Goal: Transaction & Acquisition: Purchase product/service

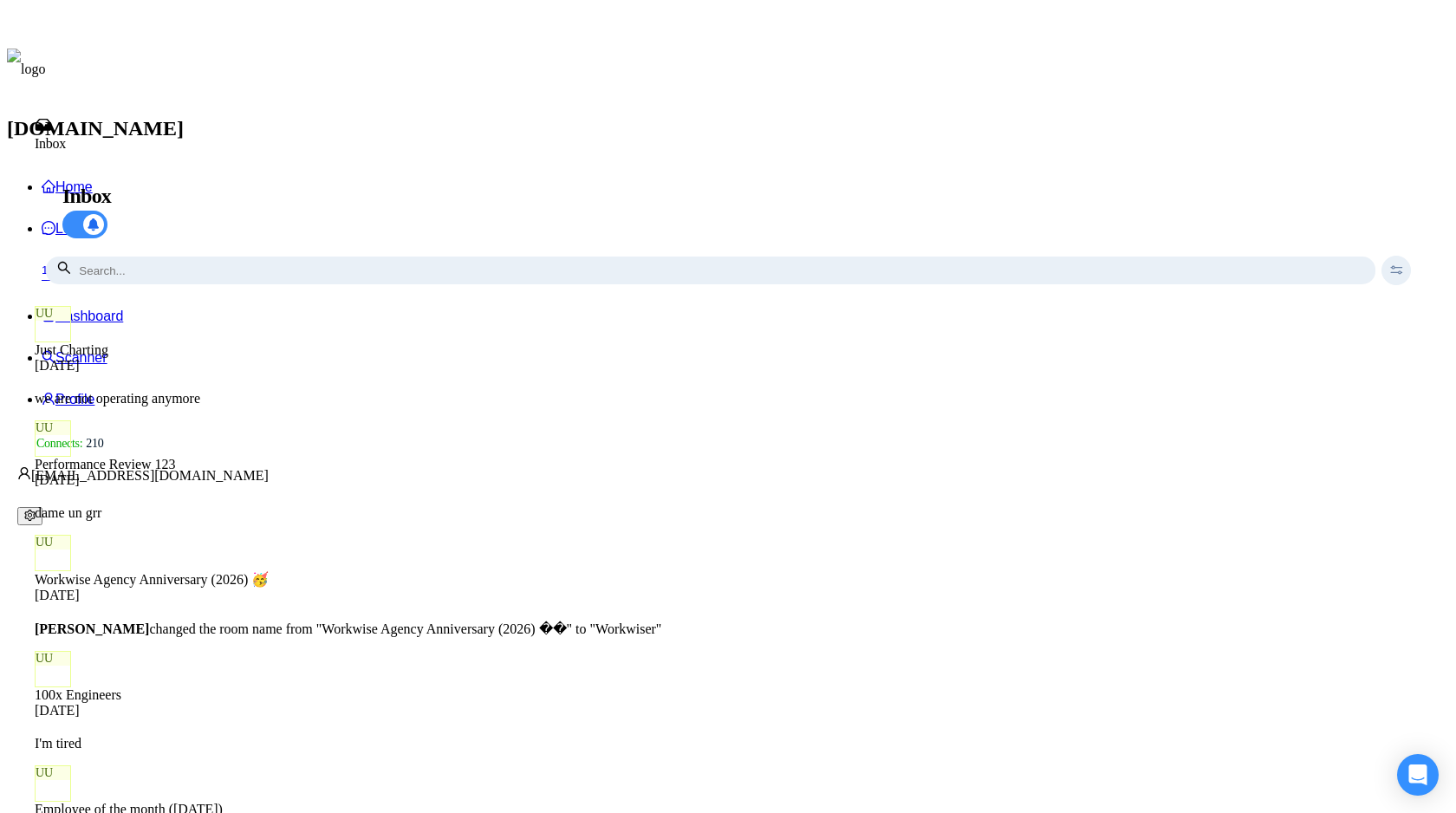
scroll to position [1302, 0]
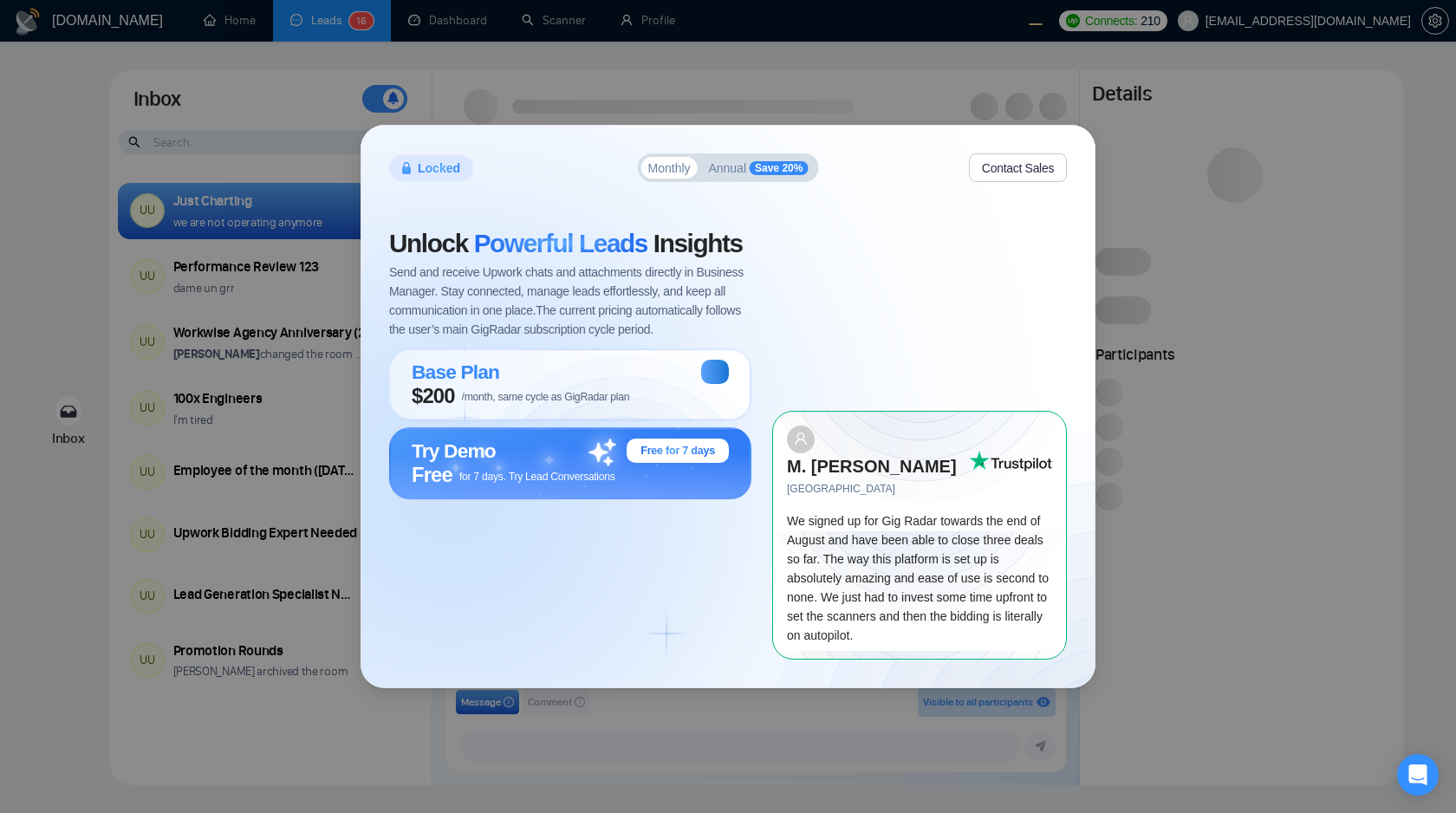
click at [701, 567] on div "Unlock Powerful Leads Insights Send and receive Upwork chats and attachments di…" at bounding box center [580, 445] width 383 height 428
click at [1042, 182] on button "Contact Sales" at bounding box center [1018, 168] width 98 height 28
click at [1137, 666] on div "Locked Monthly Annual Save 20% Contact Sales Unlock Powerful Leads Insights Sen…" at bounding box center [728, 406] width 1456 height 813
click at [1192, 468] on div "Locked Monthly Annual Save 20% Contact Sales Unlock Powerful Leads Insights Sen…" at bounding box center [728, 406] width 1456 height 813
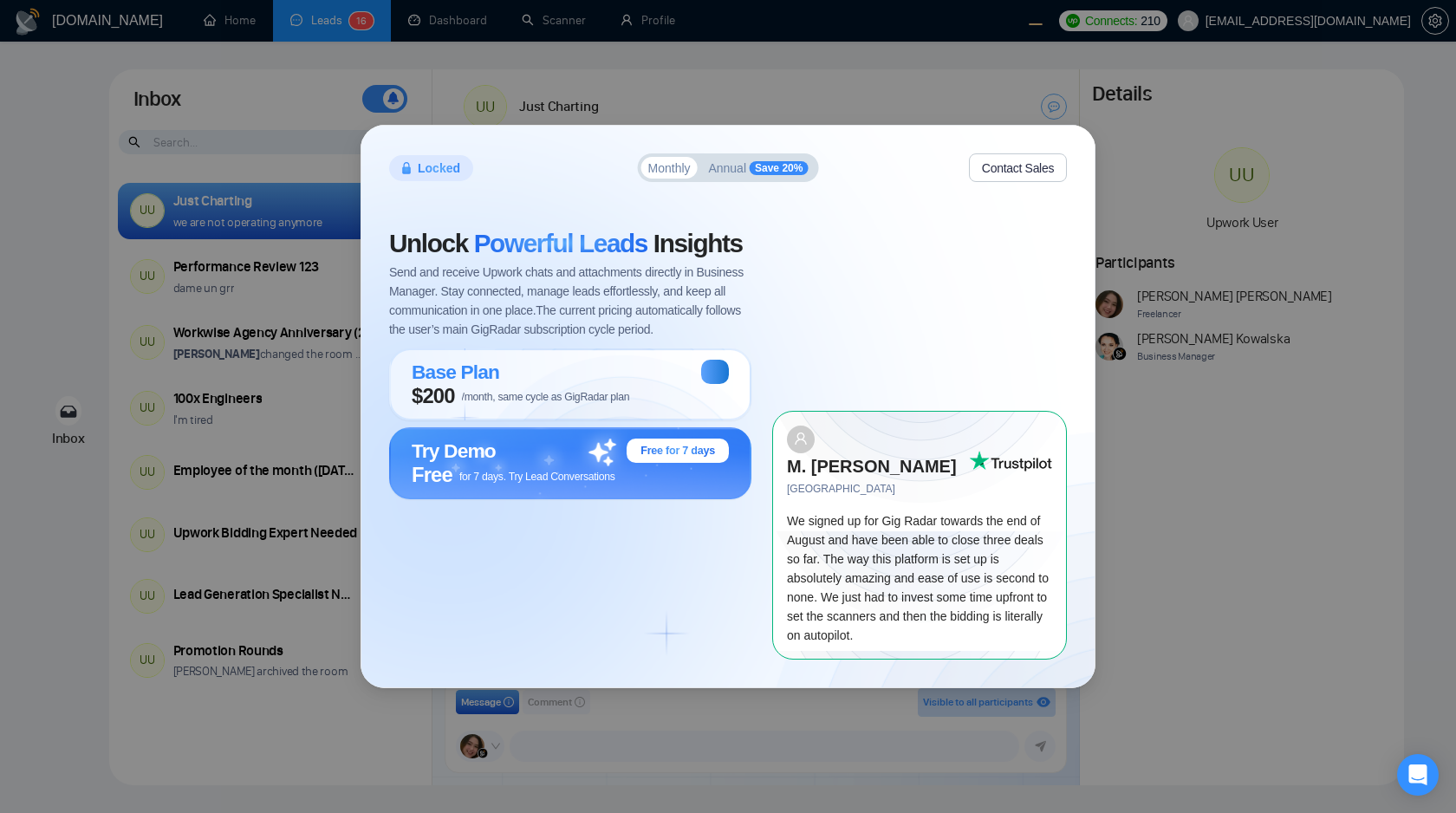
click at [598, 310] on span "Send and receive Upwork chats and attachments directly in Business Manager. Sta…" at bounding box center [570, 300] width 362 height 76
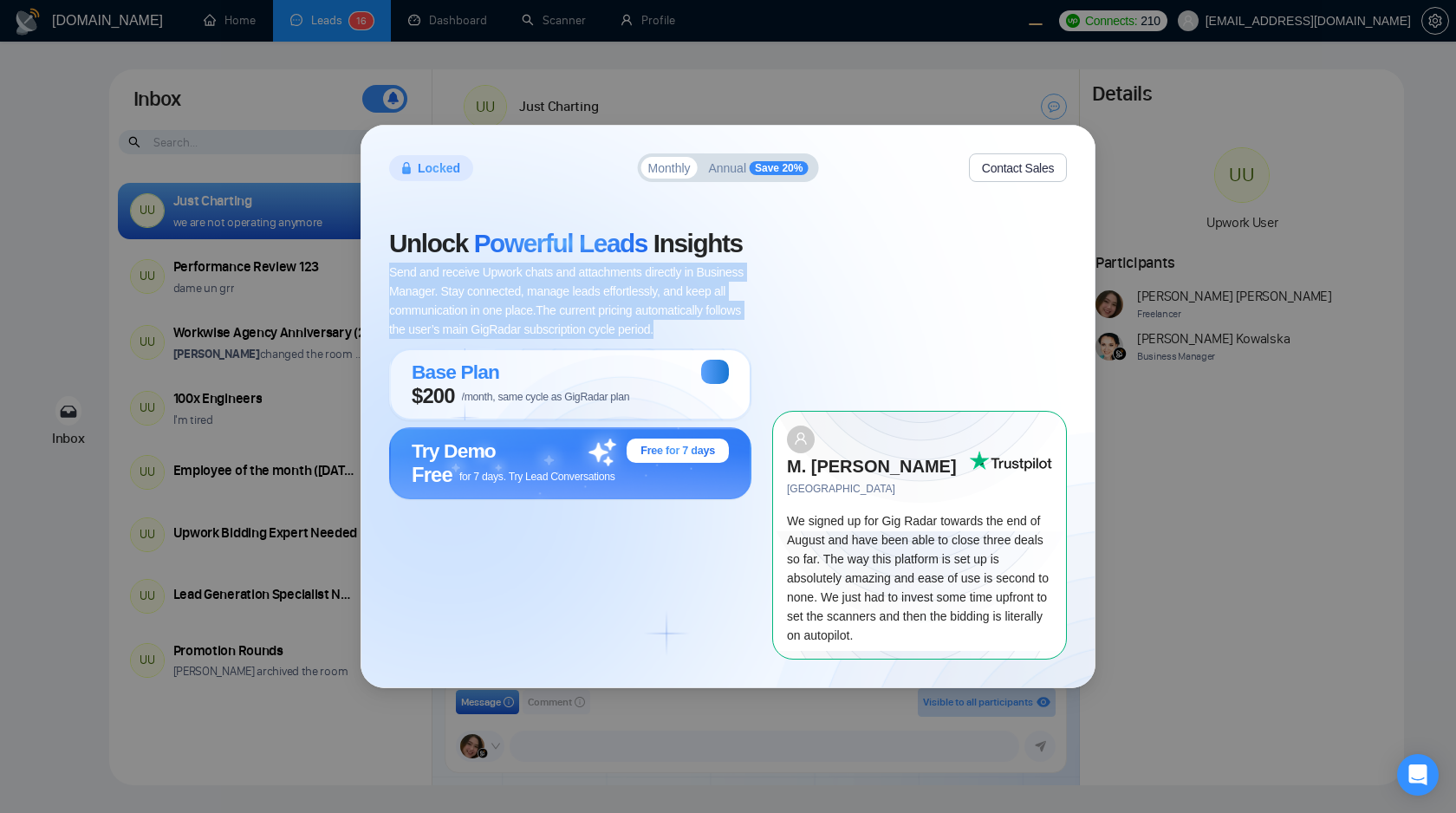
click at [598, 339] on span "Send and receive Upwork chats and attachments directly in Business Manager. Sta…" at bounding box center [570, 300] width 362 height 76
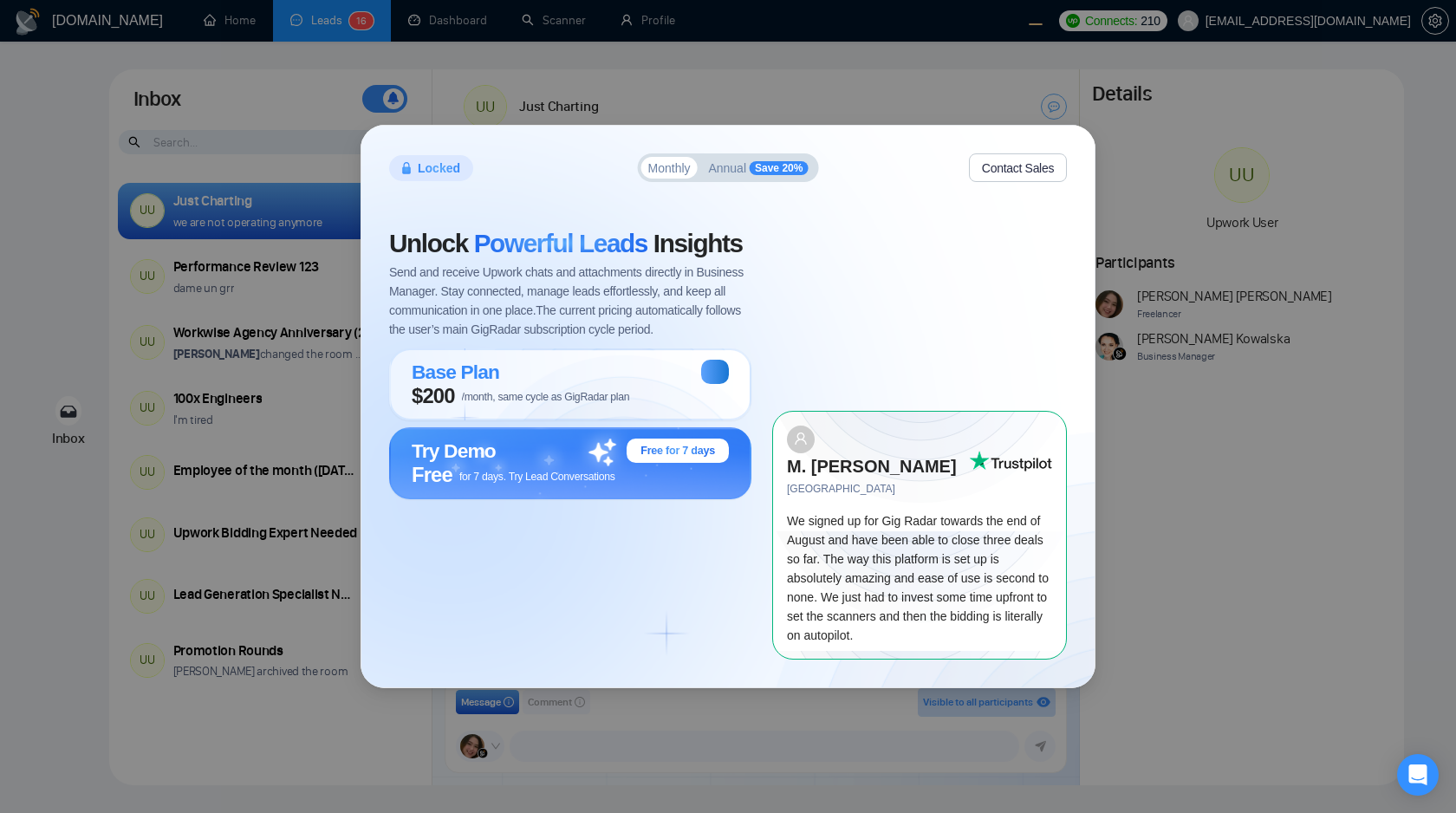
click at [598, 610] on div "Unlock Powerful Leads Insights Send and receive Upwork chats and attachments di…" at bounding box center [580, 445] width 383 height 428
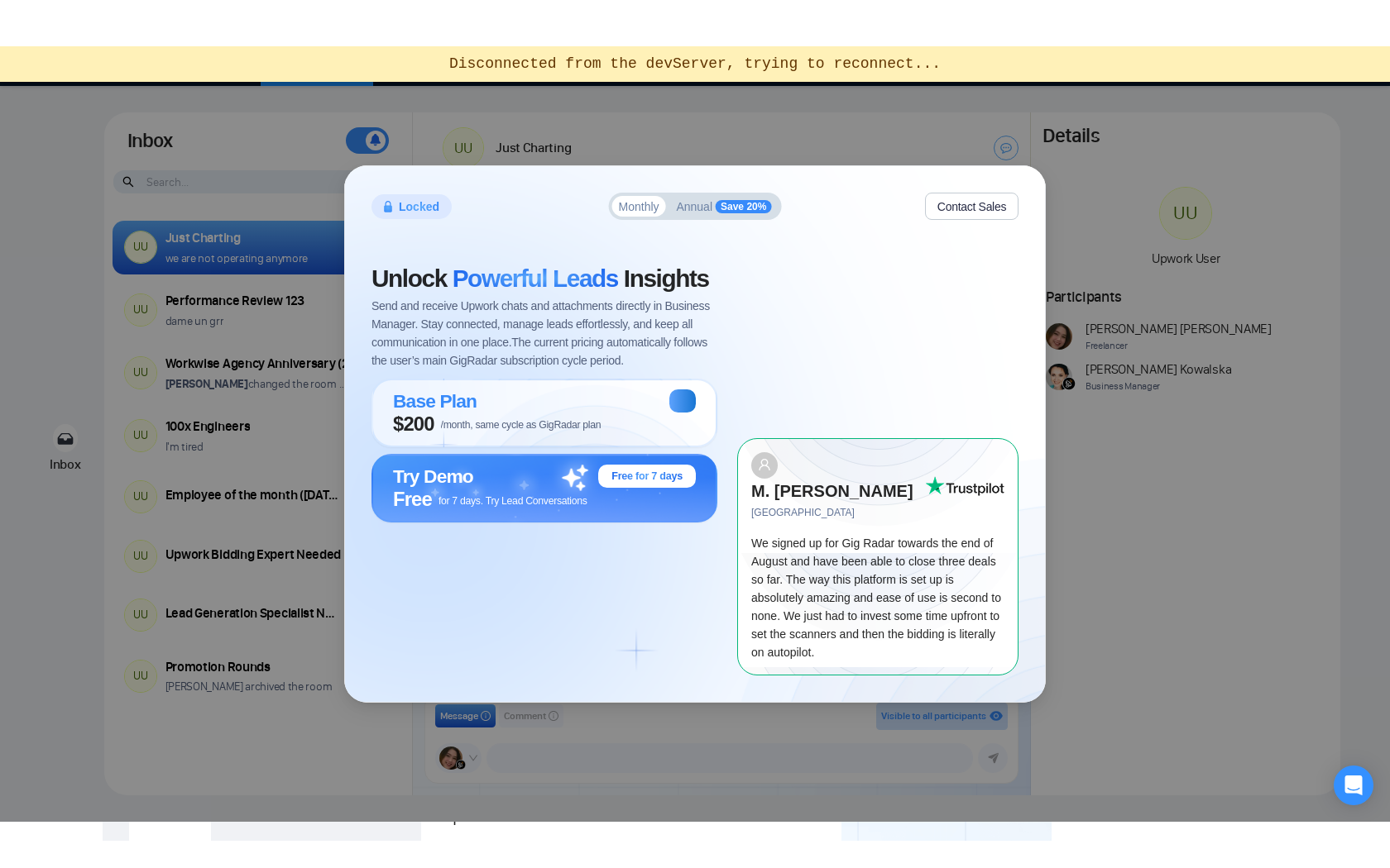
scroll to position [1149, 0]
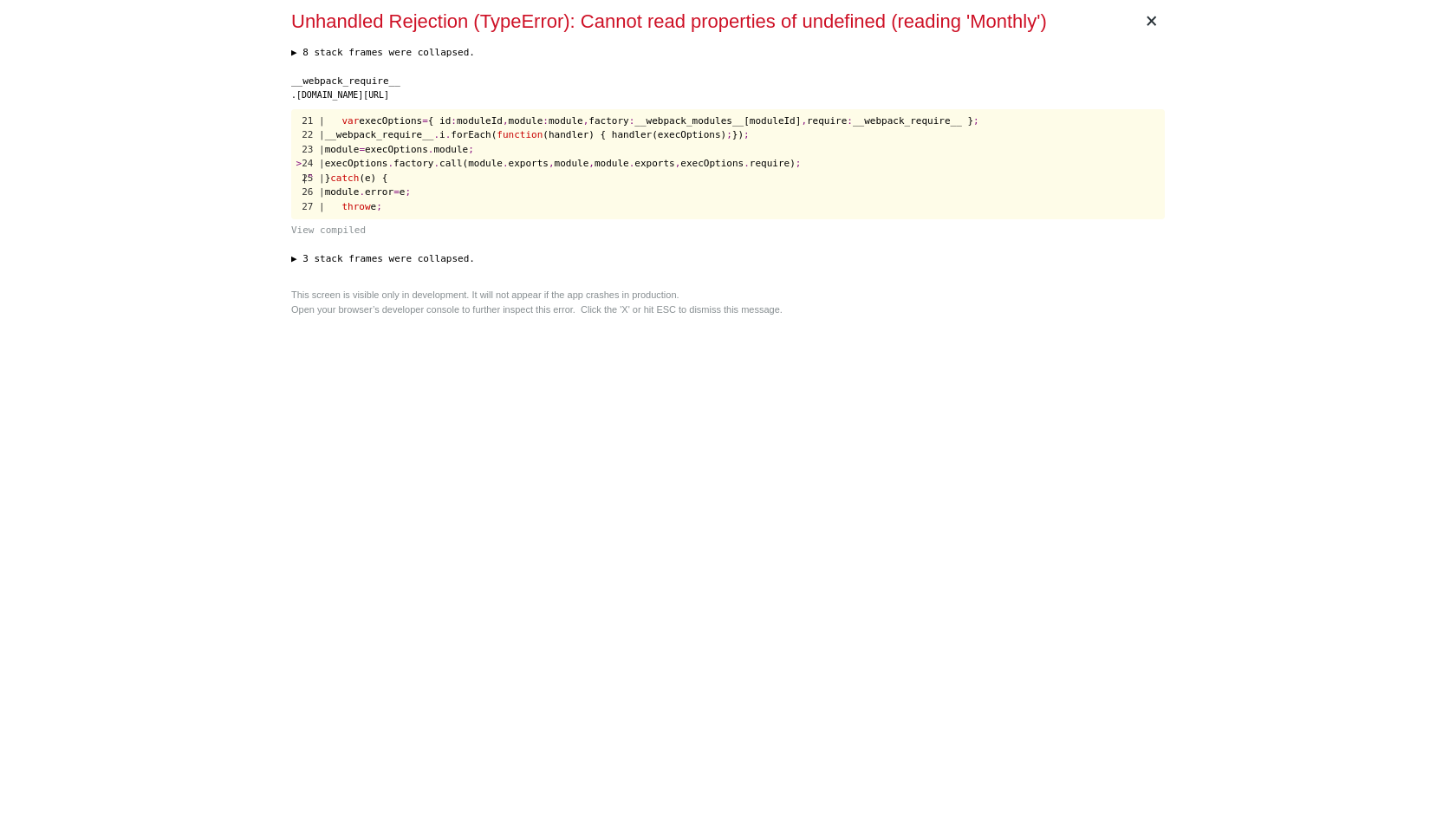
click at [697, 351] on div "× Unhandled Rejection (TypeError): Cannot read properties of undefined (reading…" at bounding box center [728, 406] width 888 height 813
click at [755, 396] on div "× Unhandled Rejection (TypeError): Cannot read properties of undefined (reading…" at bounding box center [728, 406] width 888 height 813
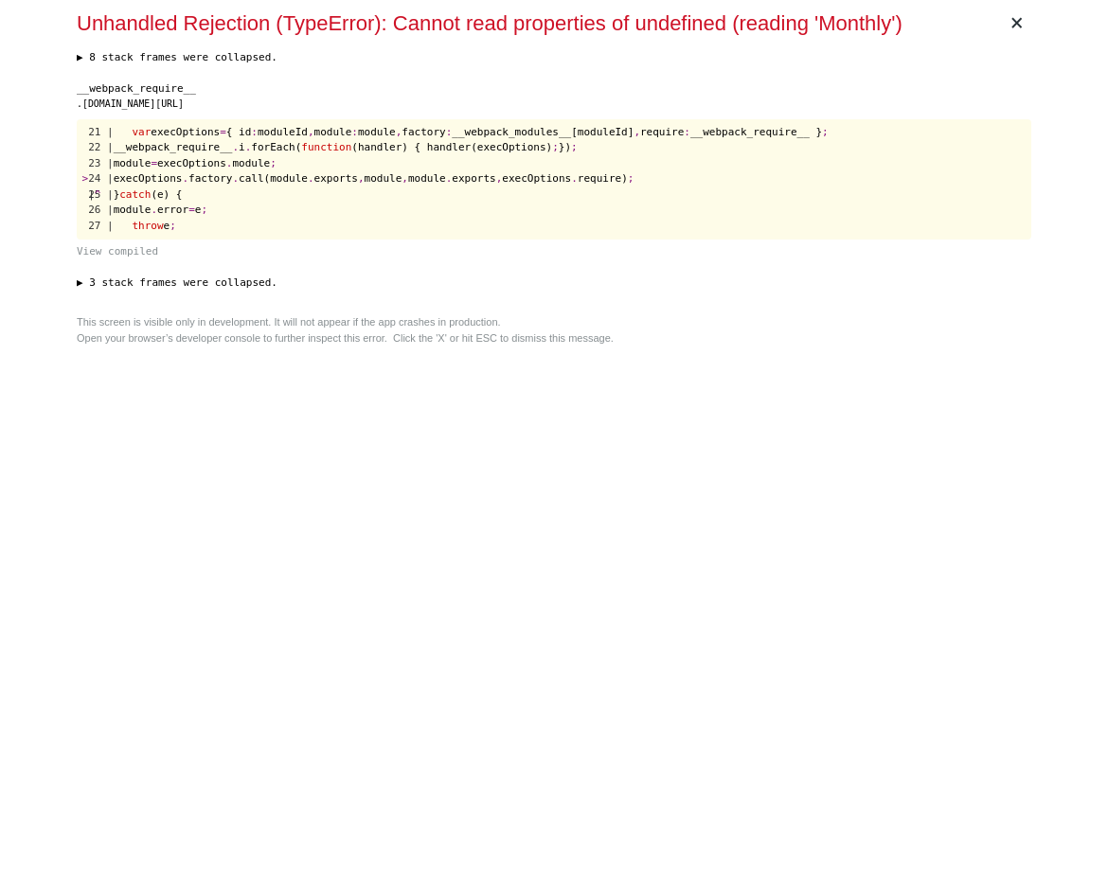
click at [707, 454] on div "× Unhandled Rejection (TypeError): Cannot read properties of undefined (reading…" at bounding box center [554, 444] width 970 height 888
click at [859, 529] on div "× Unhandled Rejection (TypeError): Cannot read properties of undefined (reading…" at bounding box center [554, 444] width 970 height 888
click at [612, 436] on div "× Unhandled Rejection (TypeError): Cannot read properties of undefined (reading…" at bounding box center [554, 444] width 970 height 888
click at [822, 449] on div "× Unhandled Rejection (TypeError): Cannot read properties of undefined (reading…" at bounding box center [554, 444] width 970 height 888
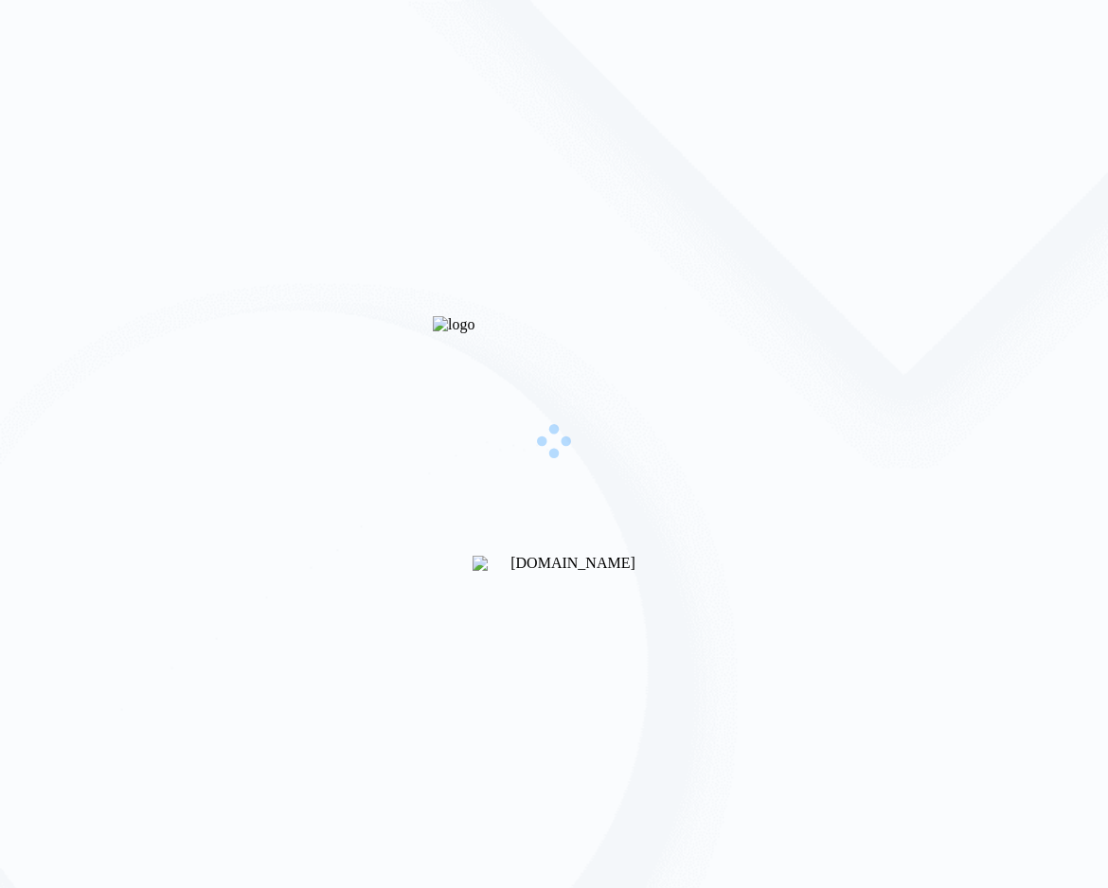
click at [725, 311] on div "Gigradar.io" at bounding box center [554, 444] width 1108 height 888
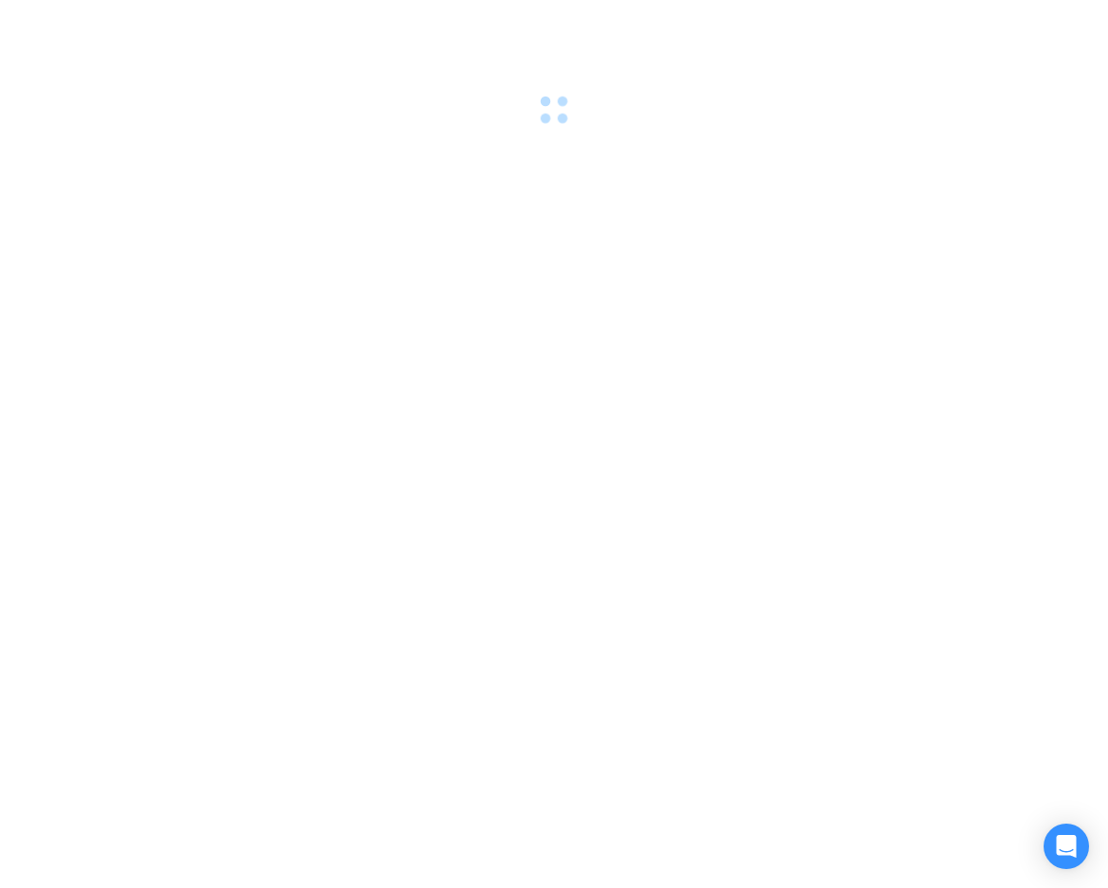
click at [645, 451] on div at bounding box center [554, 444] width 1108 height 888
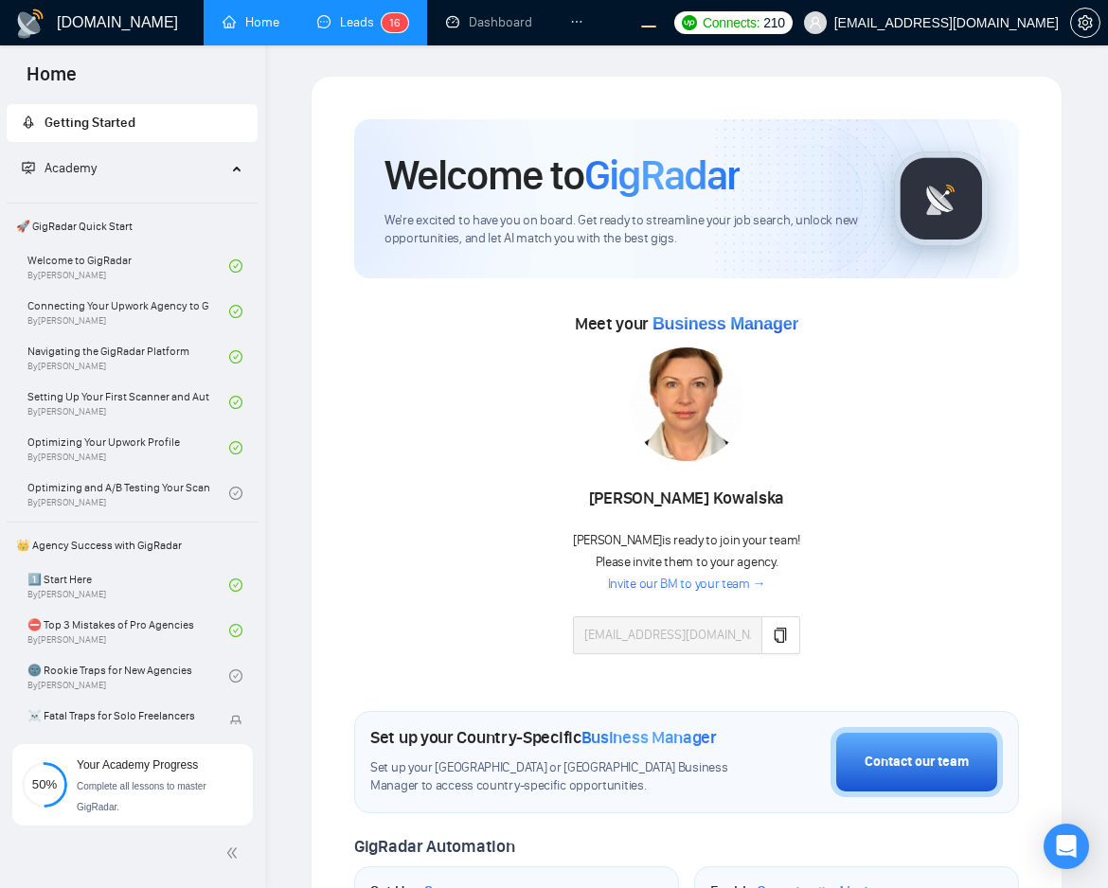
click at [341, 28] on link "Leads 1 6" at bounding box center [362, 22] width 91 height 16
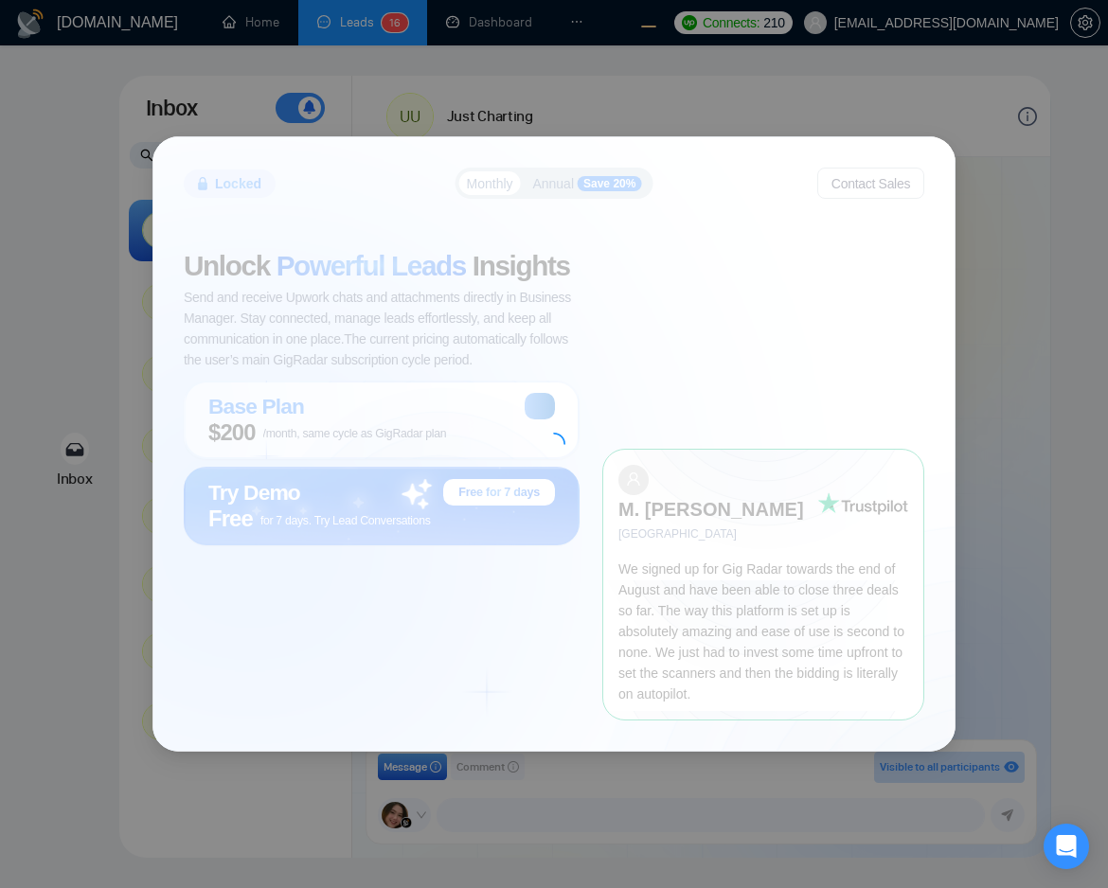
scroll to position [1422, 0]
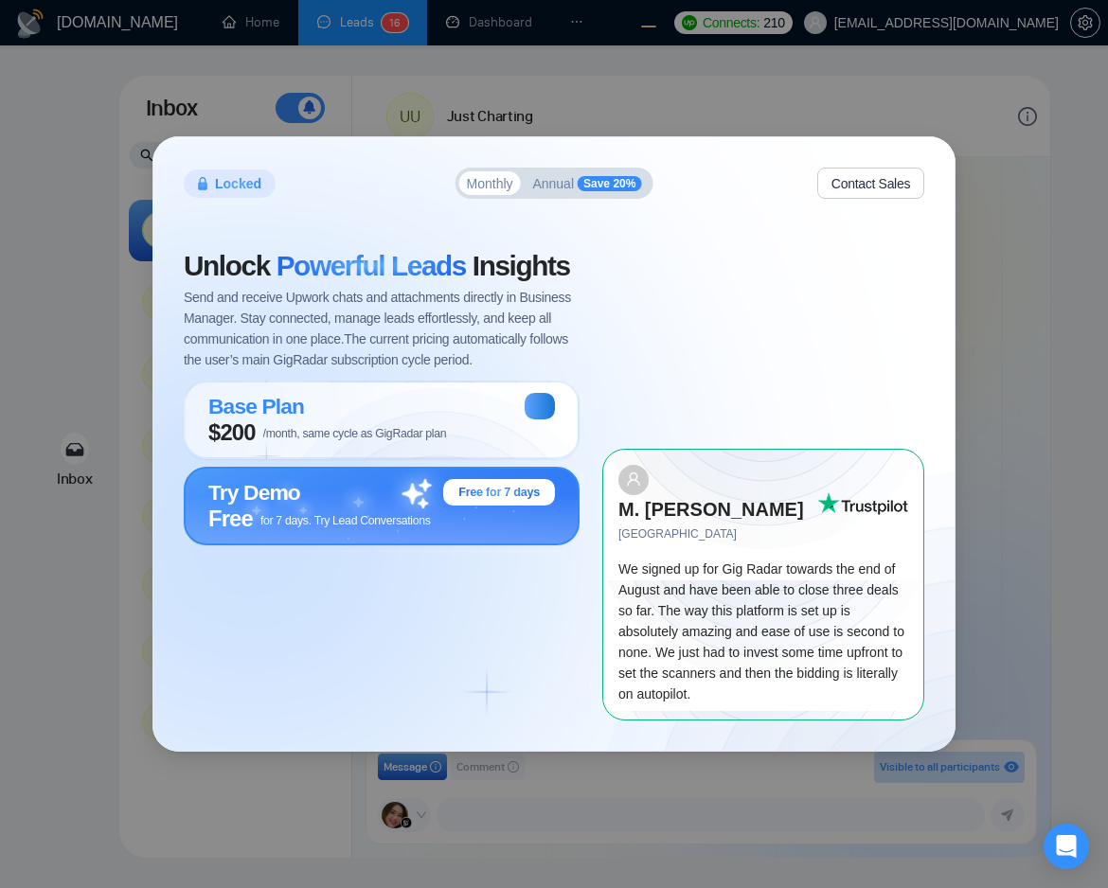
scroll to position [1422, 0]
click at [563, 190] on span "Annual" at bounding box center [553, 183] width 42 height 13
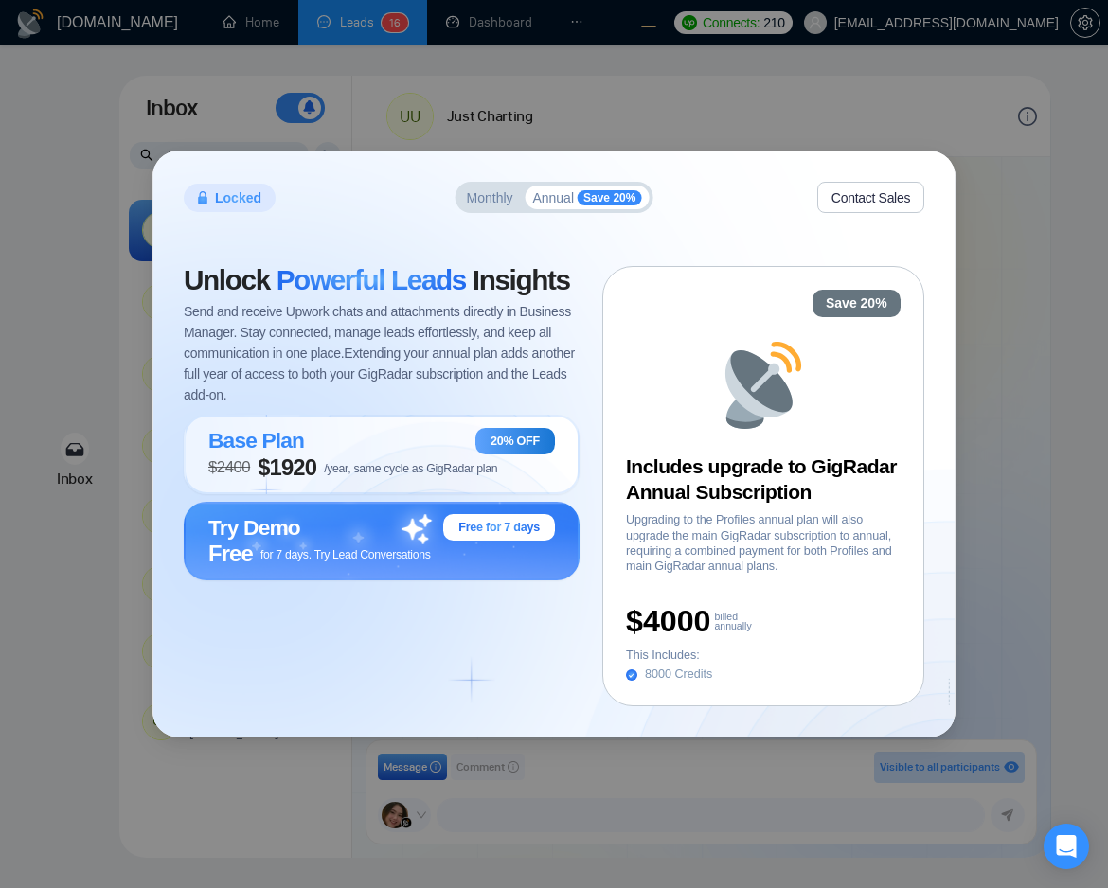
click at [490, 198] on span "Monthly" at bounding box center [490, 197] width 46 height 13
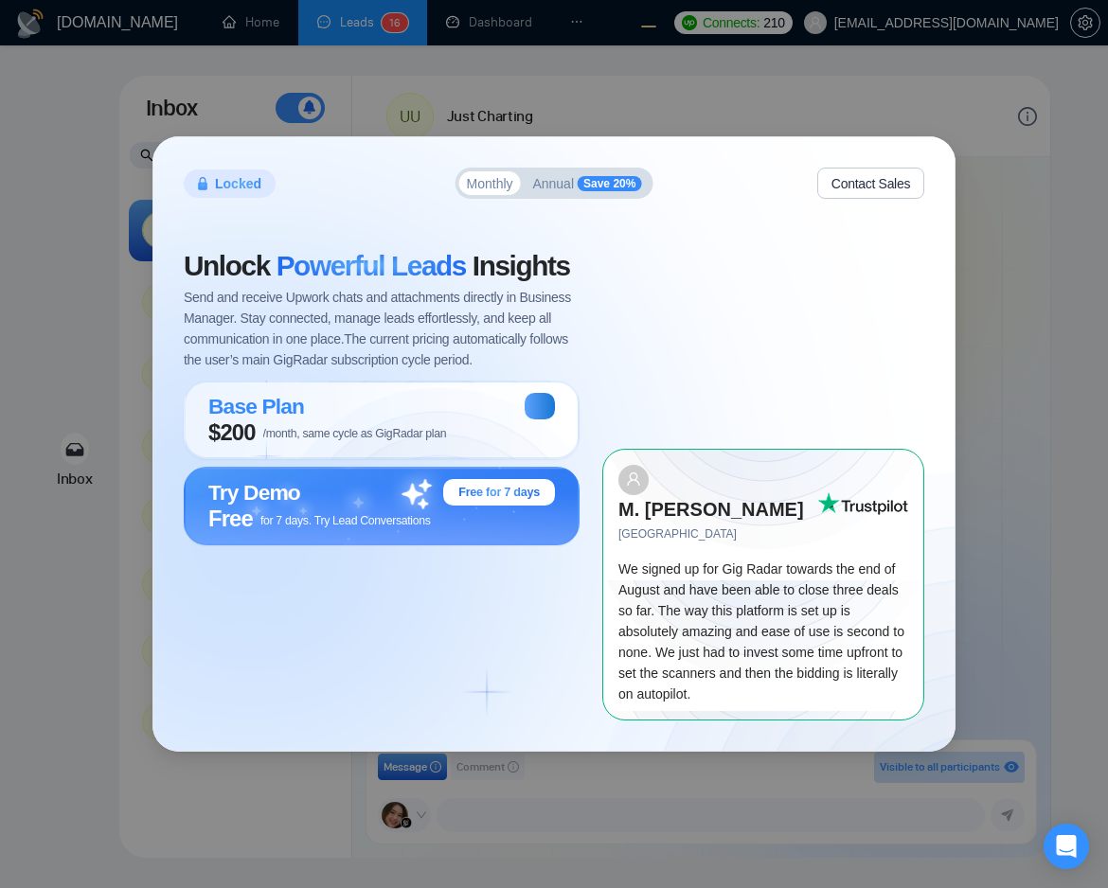
click at [573, 190] on span "Annual" at bounding box center [553, 183] width 42 height 13
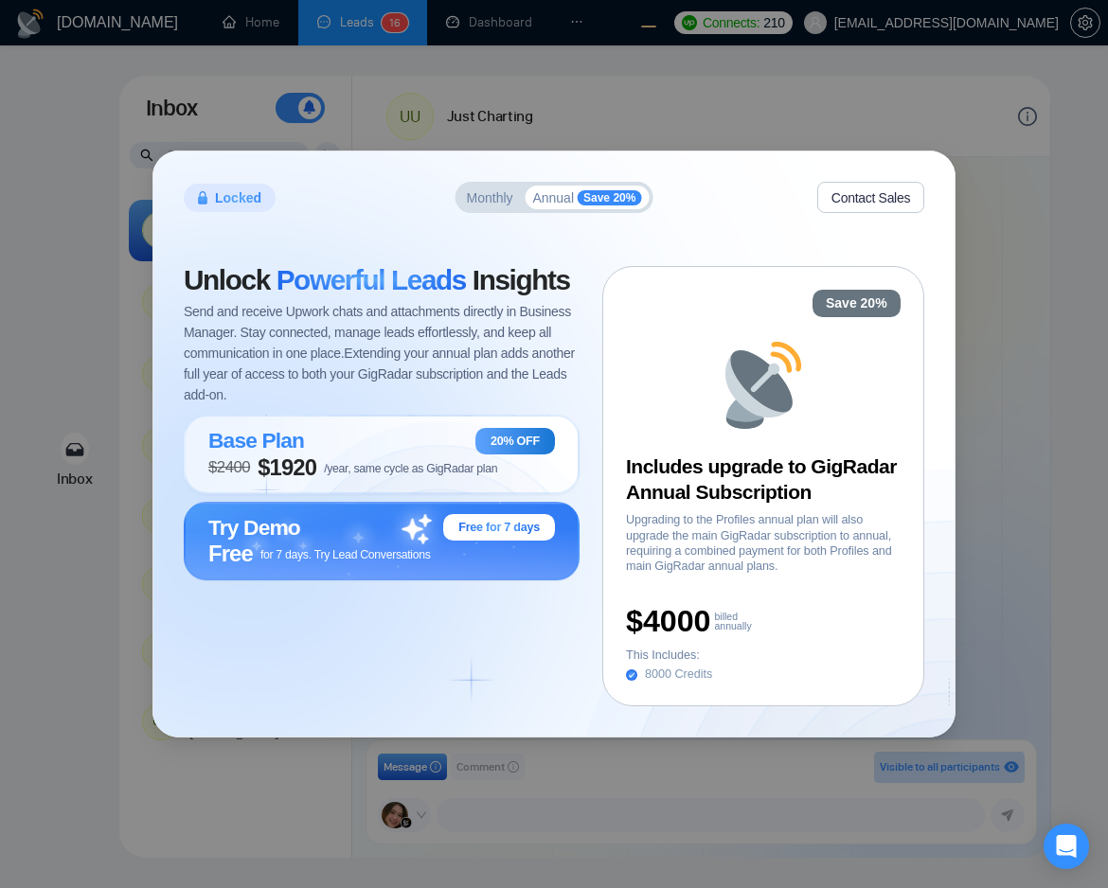
click at [475, 202] on span "Monthly" at bounding box center [490, 197] width 46 height 13
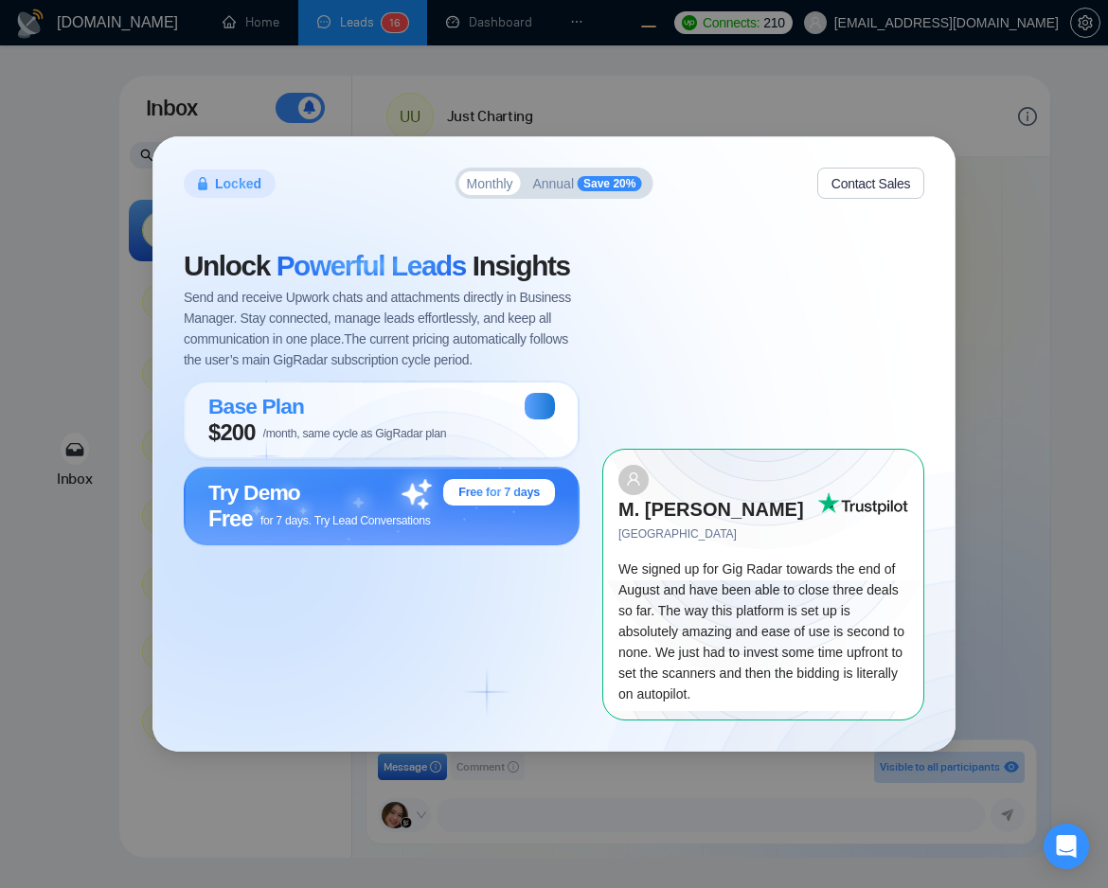
click at [538, 190] on span "Annual" at bounding box center [553, 183] width 42 height 13
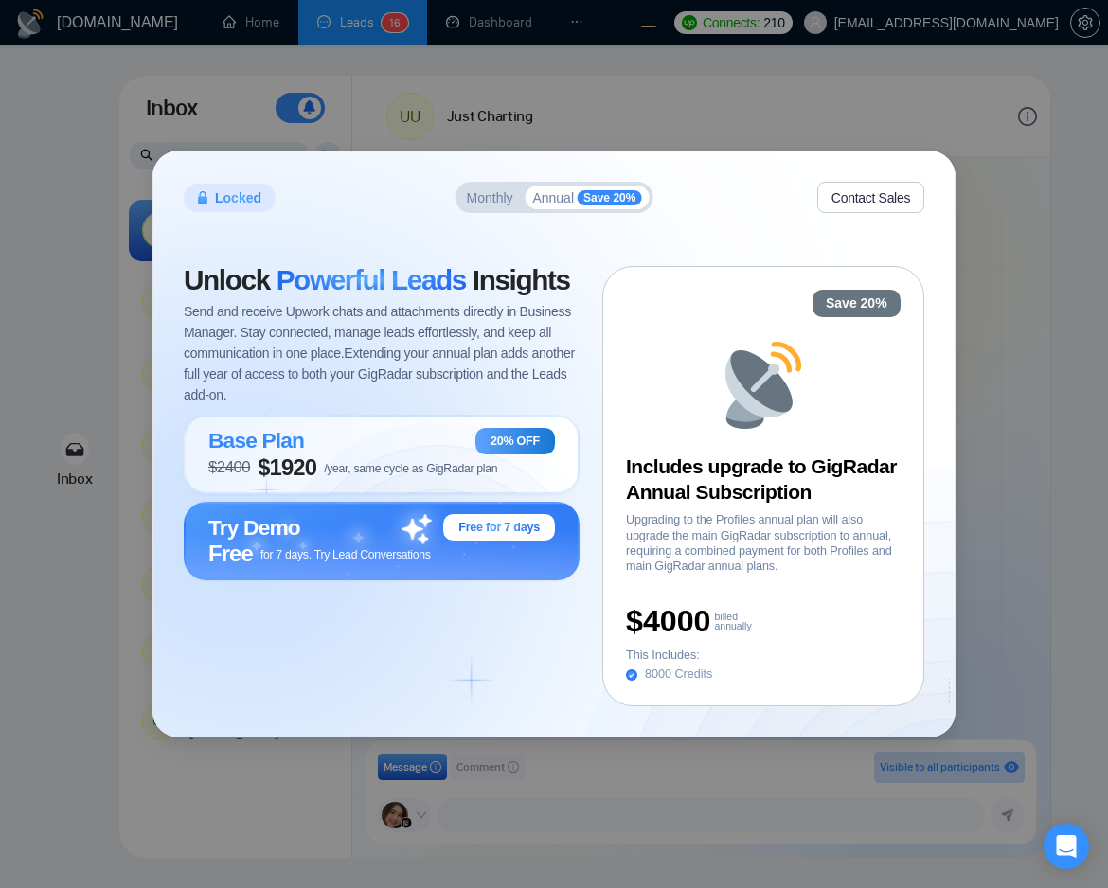
click at [459, 203] on button "Monthly" at bounding box center [490, 198] width 62 height 24
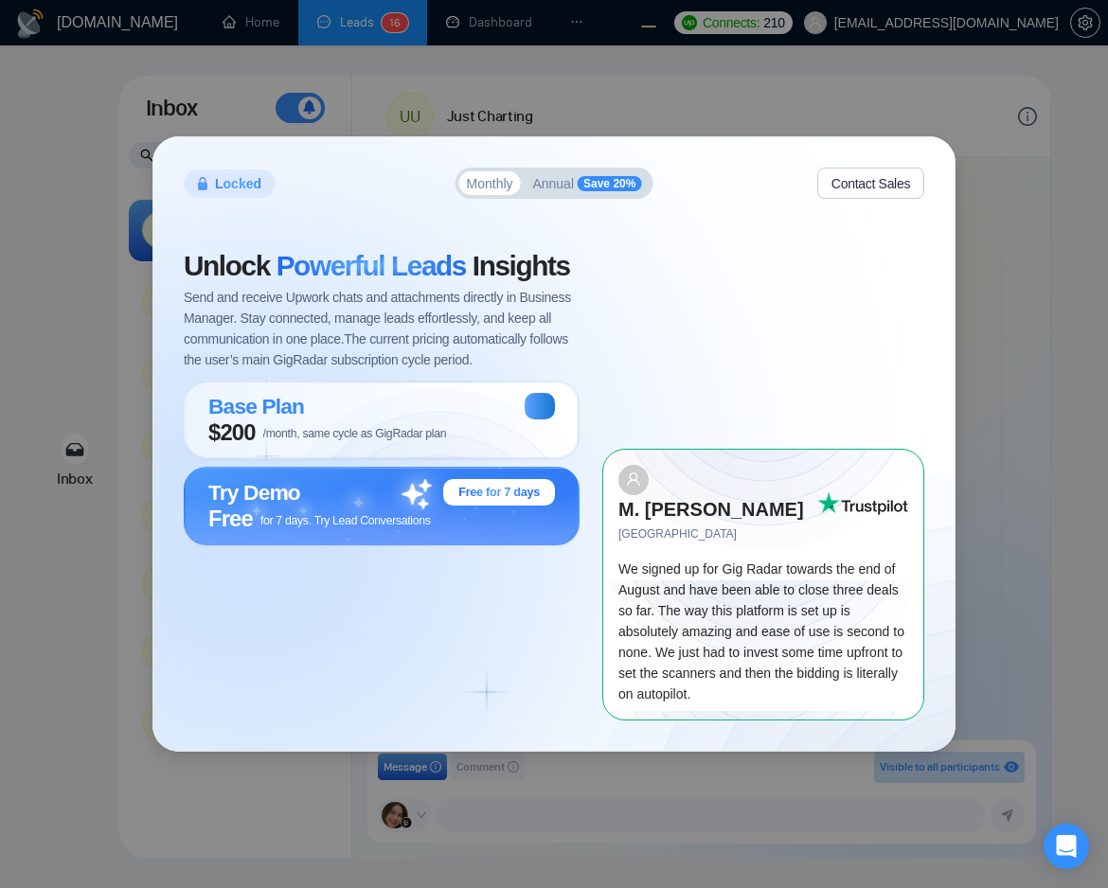
click at [533, 195] on button "Annual Save 20%" at bounding box center [587, 183] width 124 height 24
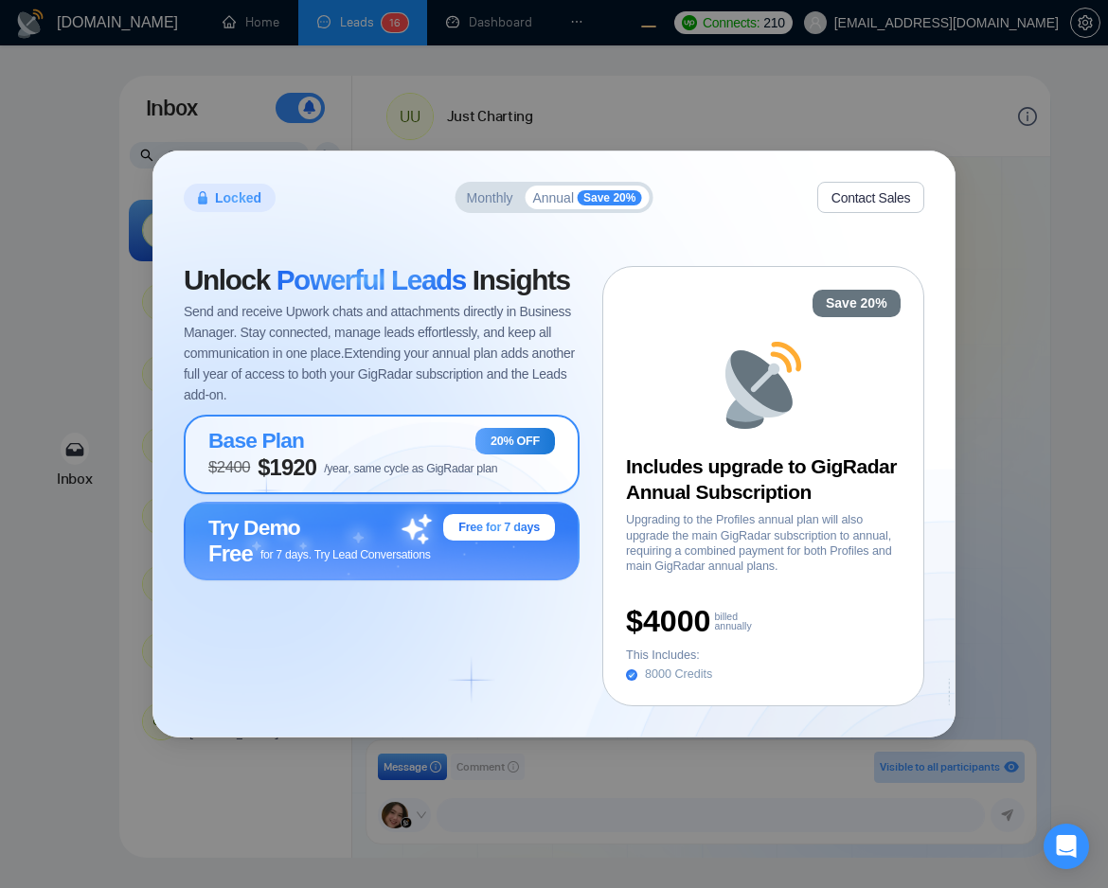
click at [420, 455] on span "$ 2400 $ 1920 /year, same cycle as GigRadar plan" at bounding box center [352, 468] width 289 height 27
click at [494, 206] on button "Monthly" at bounding box center [490, 198] width 62 height 24
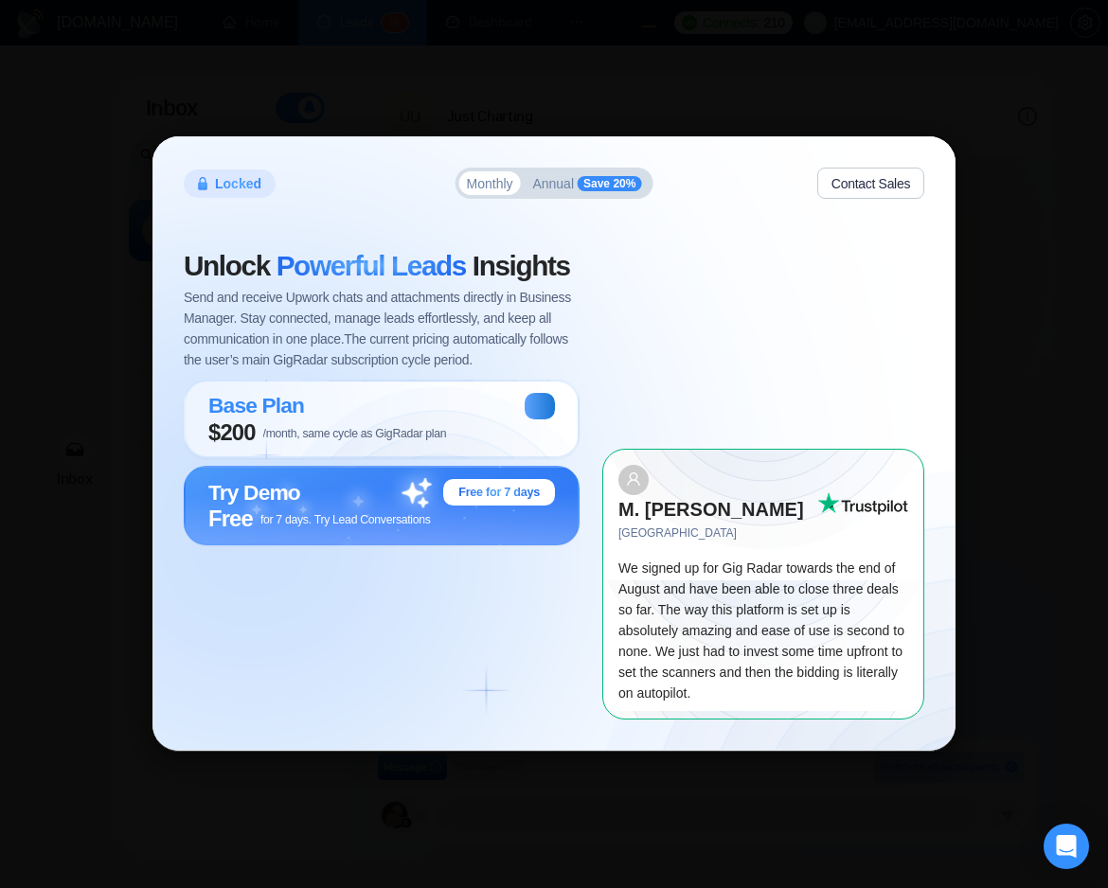
scroll to position [1422, 0]
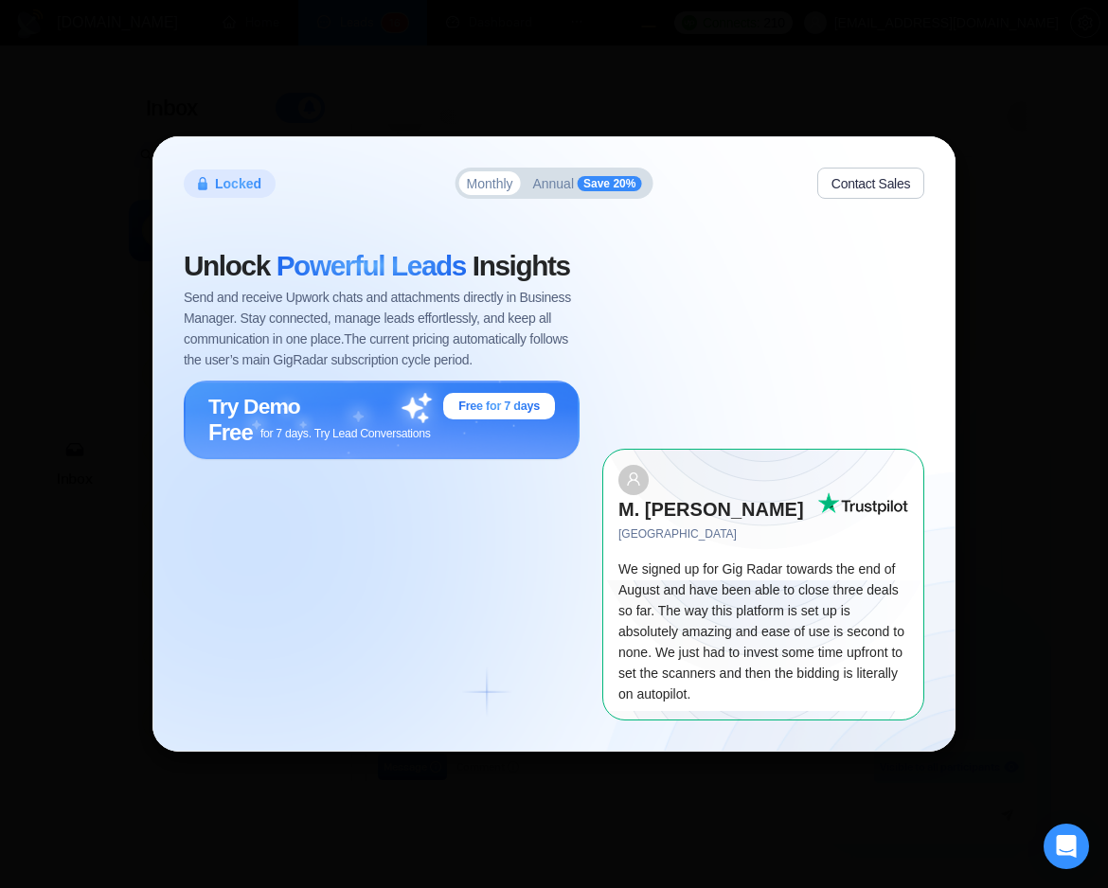
click at [819, 225] on div "Locked Monthly Annual Save 20% Contact Sales Unlock Powerful Leads Insights Sen…" at bounding box center [553, 443] width 801 height 613
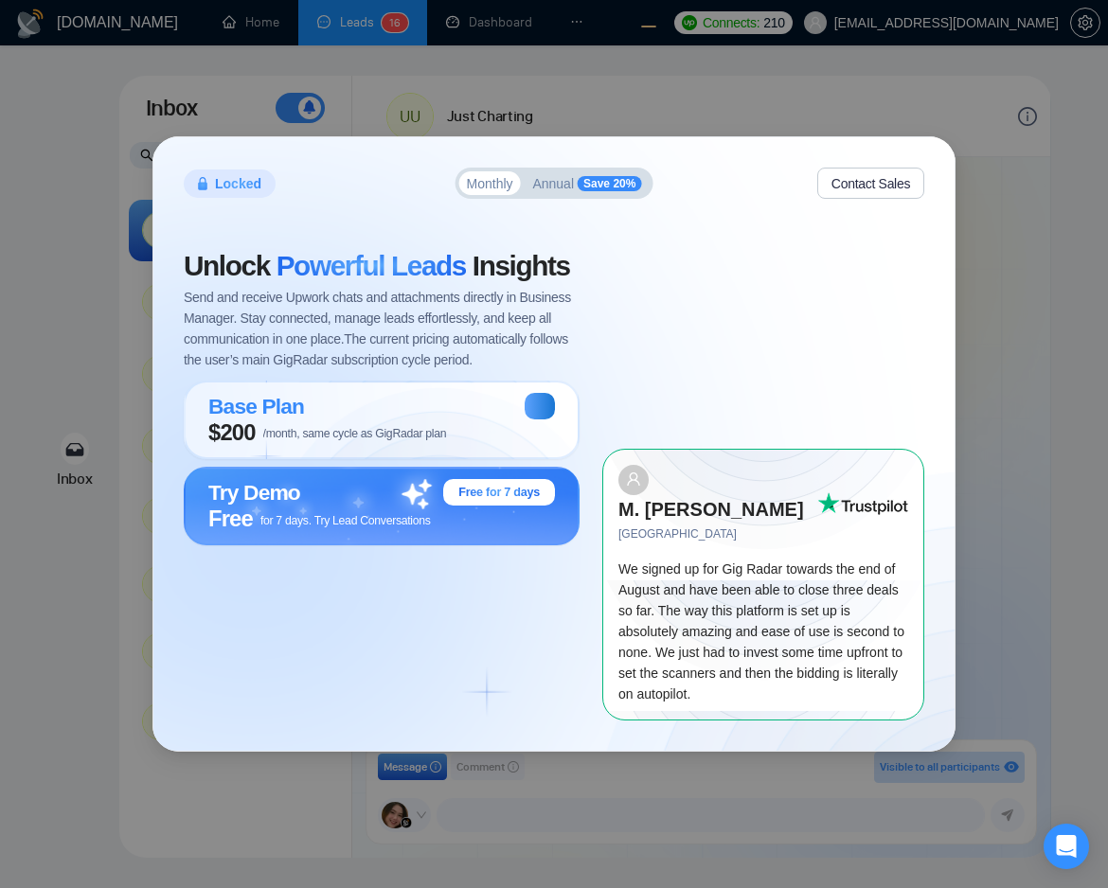
scroll to position [1422, 0]
click at [552, 190] on span "Annual" at bounding box center [553, 183] width 42 height 13
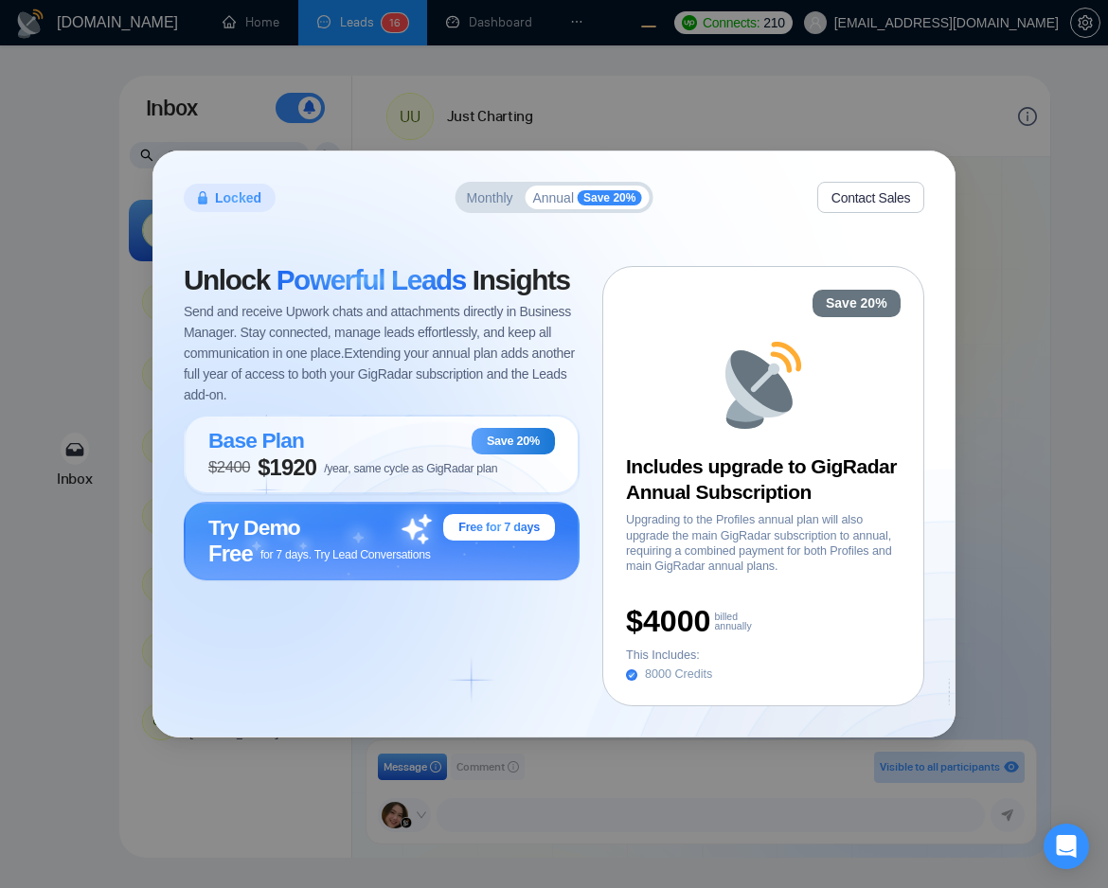
click at [477, 202] on span "Monthly" at bounding box center [490, 197] width 46 height 13
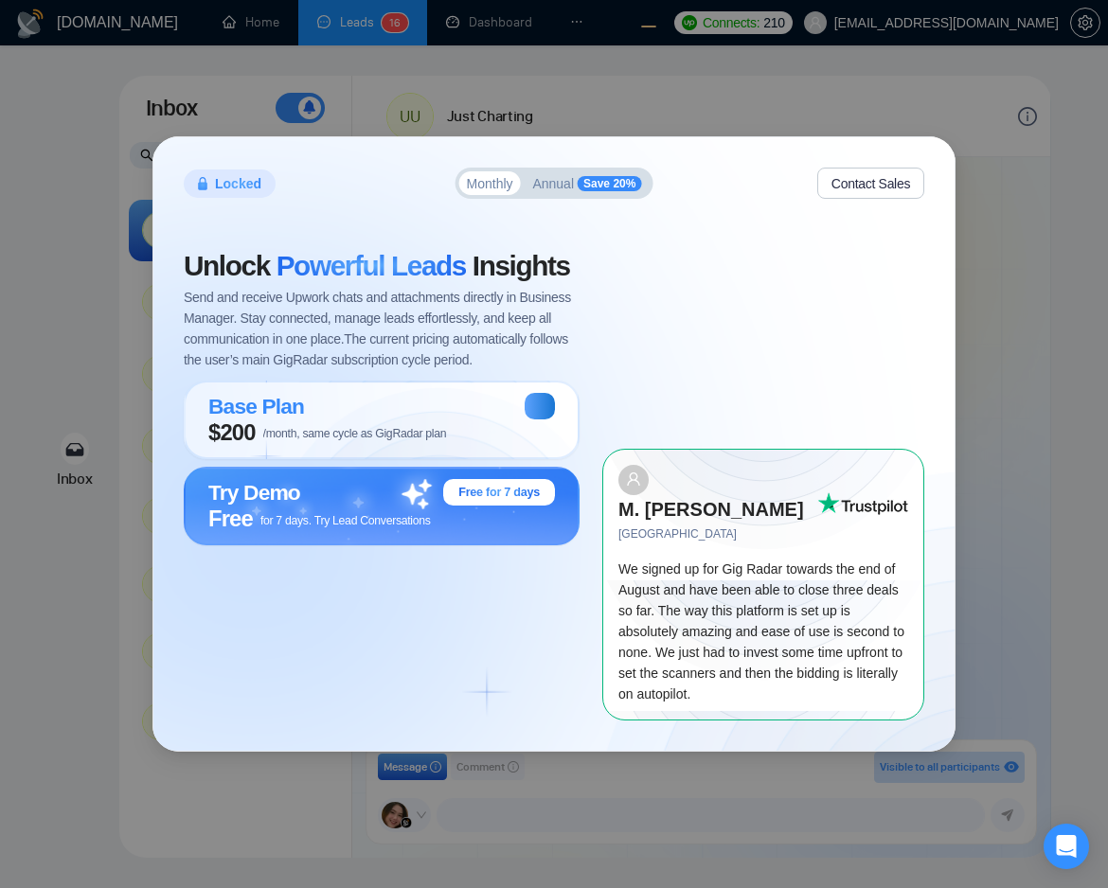
click at [542, 190] on span "Annual" at bounding box center [553, 183] width 42 height 13
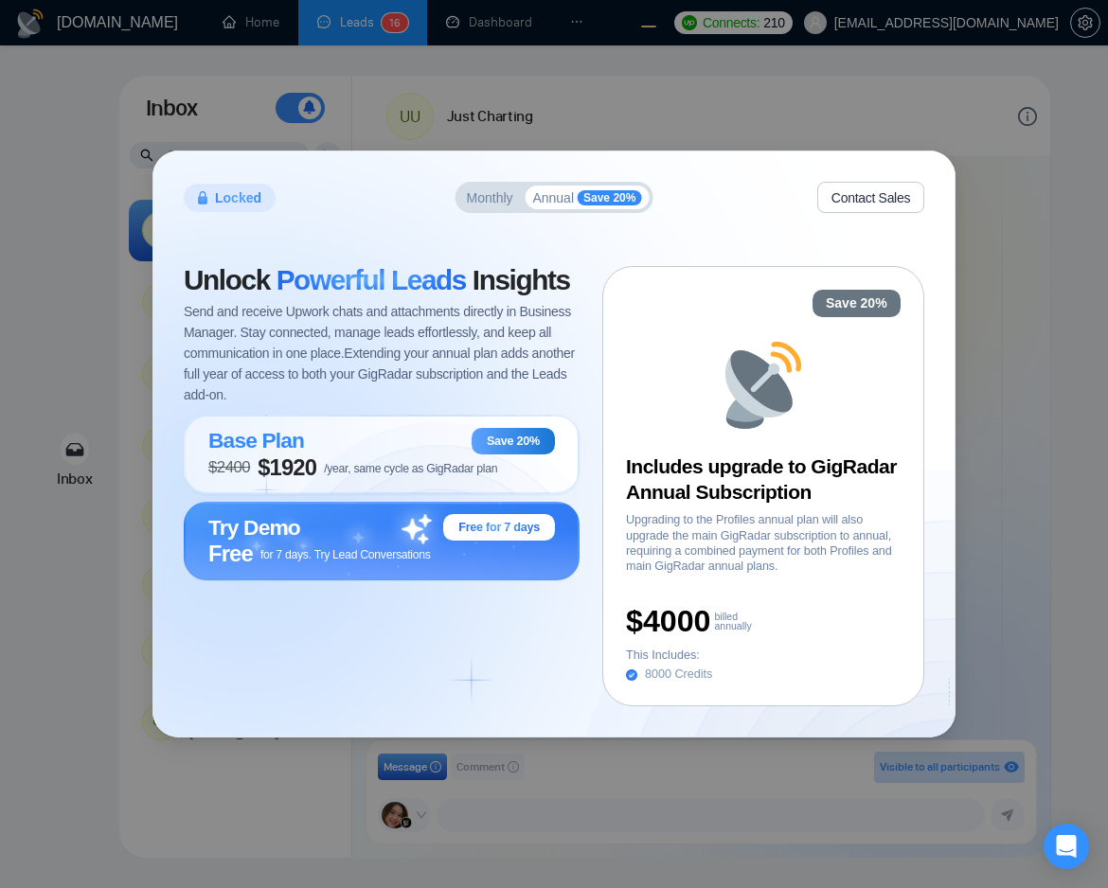
click at [456, 207] on div "Monthly Annual Save 20%" at bounding box center [555, 197] width 198 height 31
click at [485, 206] on button "Monthly" at bounding box center [490, 198] width 62 height 24
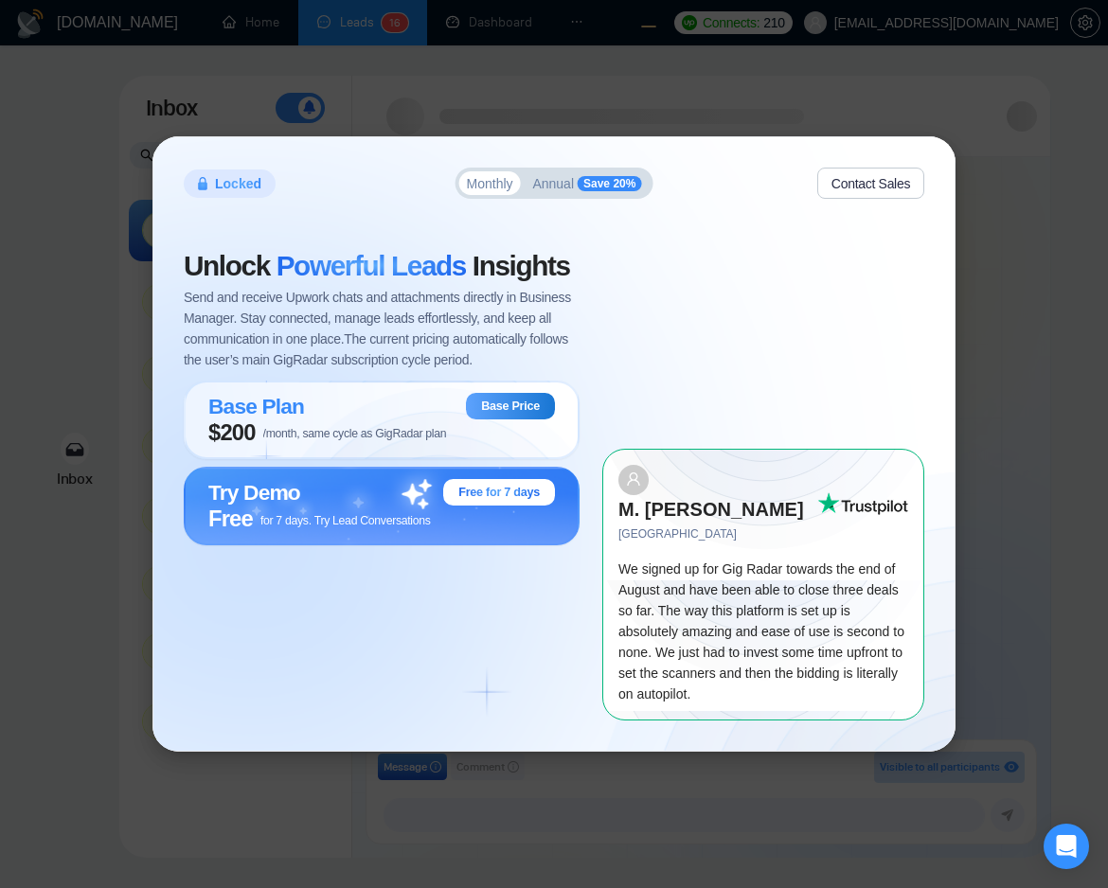
click at [515, 646] on div "Unlock Powerful Leads Insights Send and receive Upwork chats and attachments di…" at bounding box center [393, 486] width 419 height 468
click at [552, 190] on span "Annual" at bounding box center [553, 183] width 42 height 13
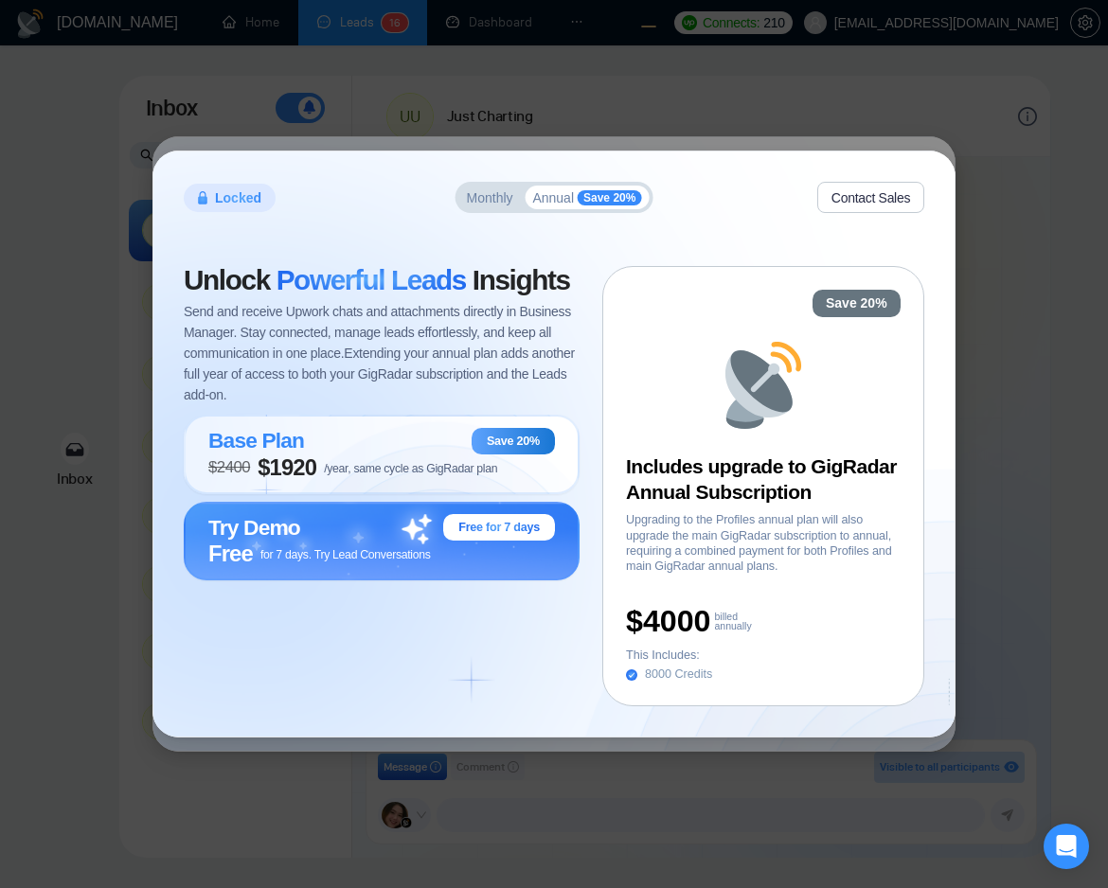
click at [484, 212] on div "Monthly Annual Save 20%" at bounding box center [555, 197] width 198 height 31
click at [487, 196] on span "Monthly" at bounding box center [490, 197] width 46 height 13
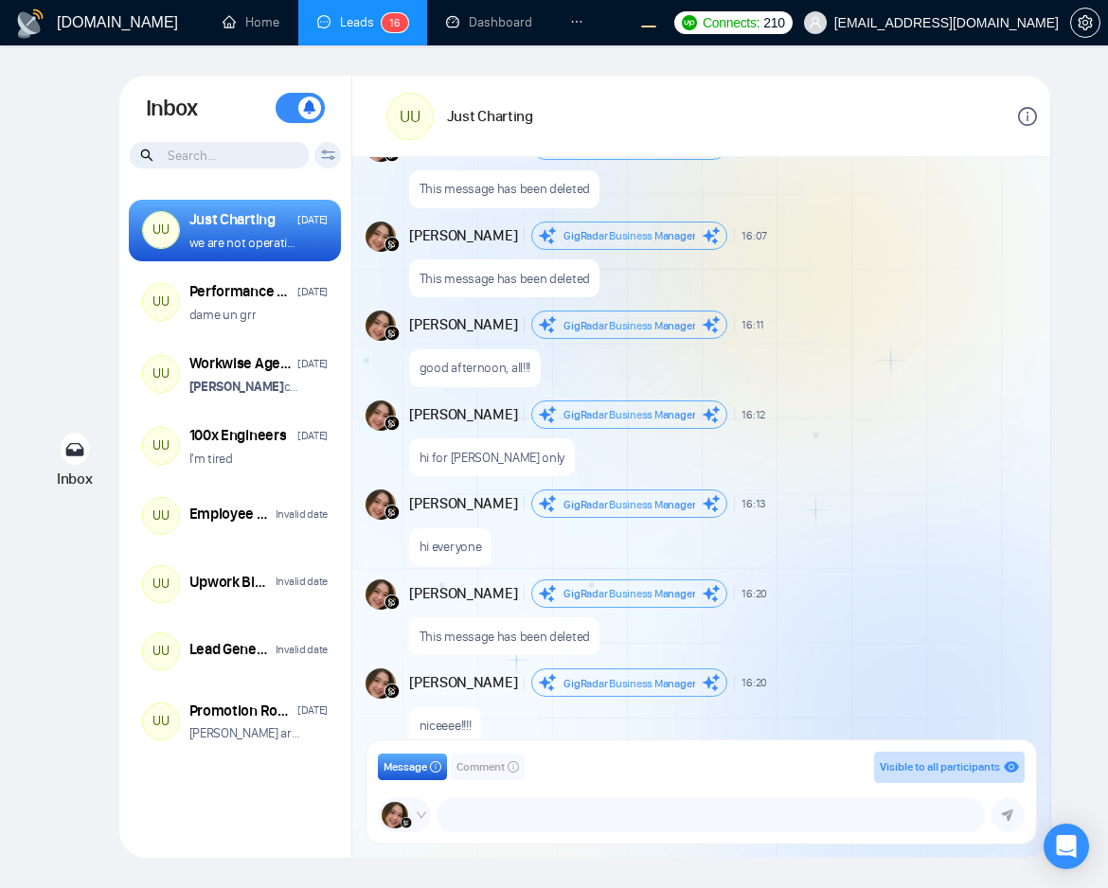
scroll to position [1296, 0]
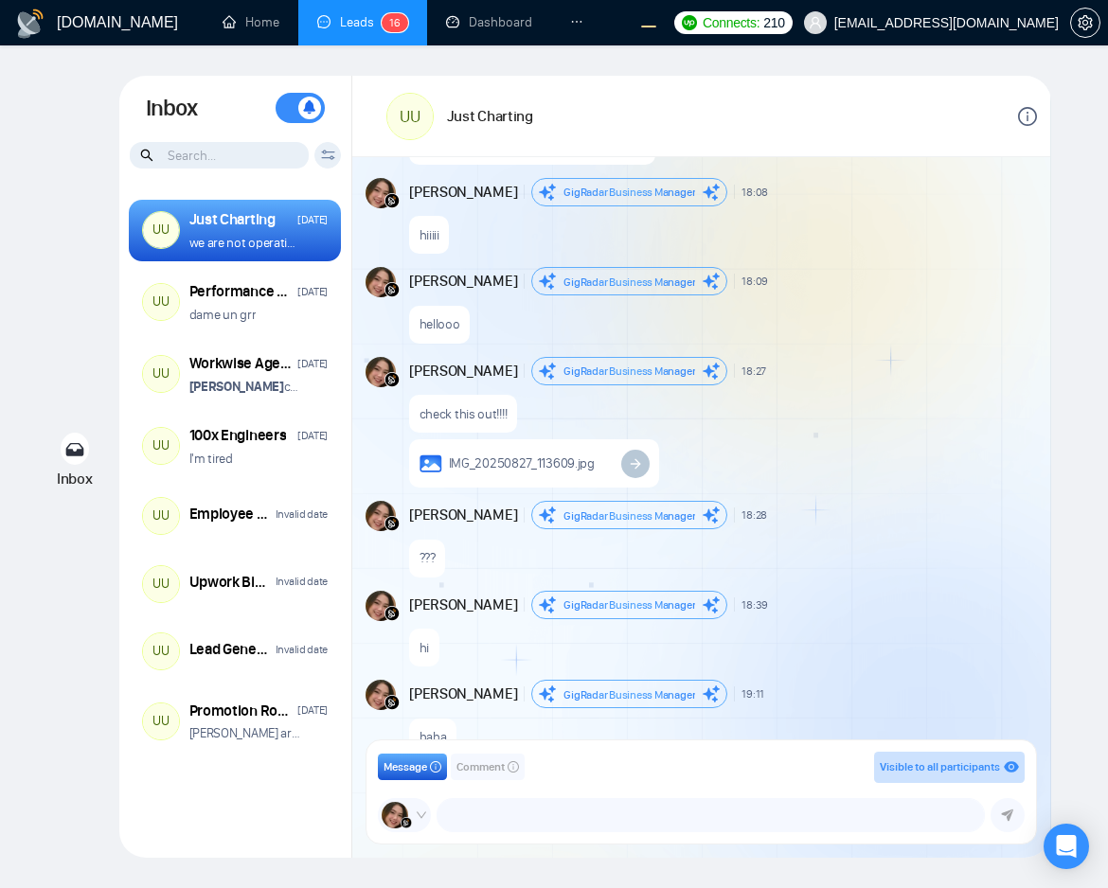
click at [571, 27] on icon "ellipsis" at bounding box center [576, 21] width 13 height 13
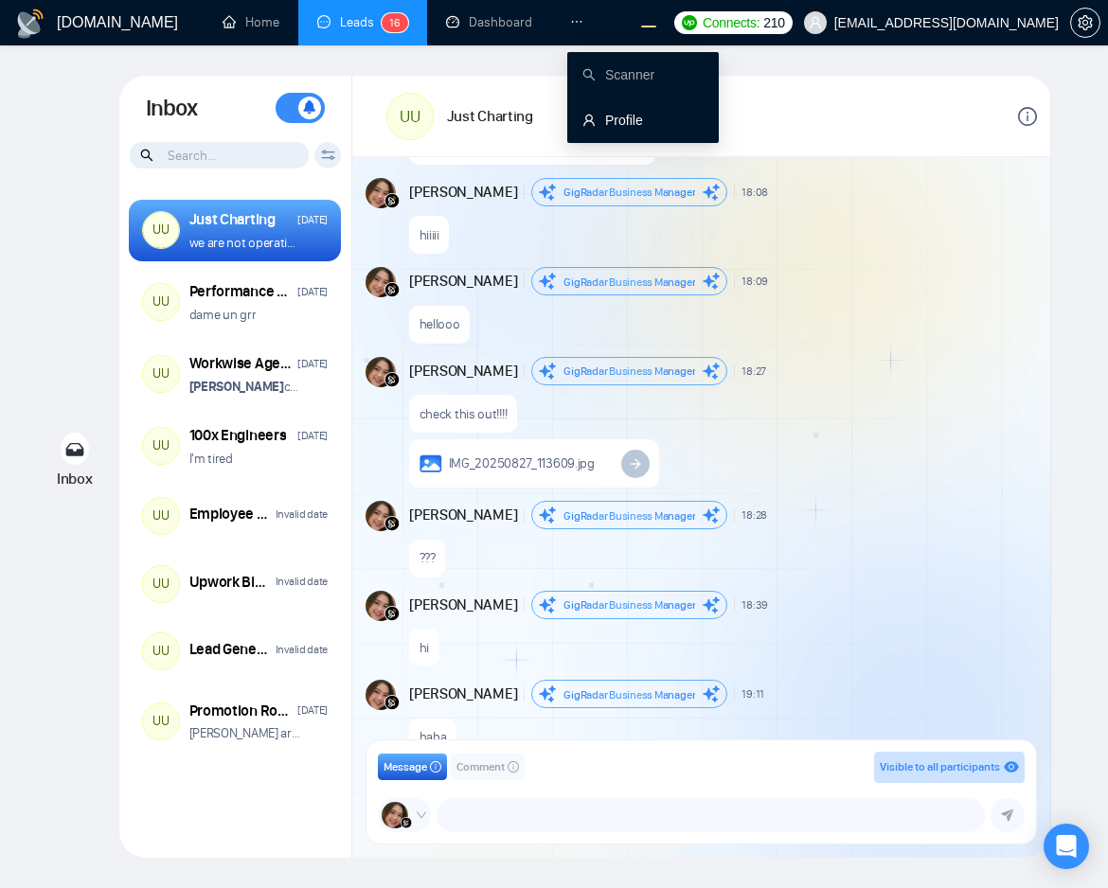
click at [600, 113] on link "Profile" at bounding box center [612, 120] width 61 height 15
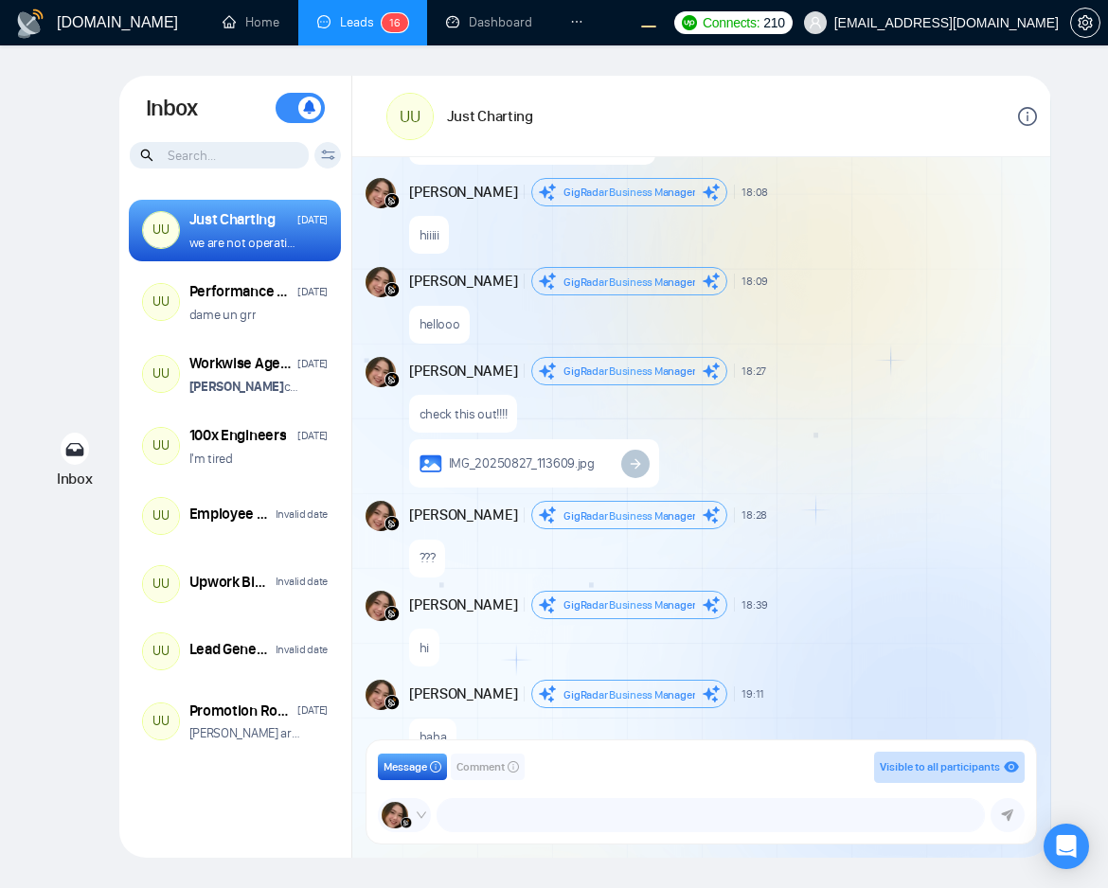
click at [791, 320] on div "hellooo" at bounding box center [721, 319] width 624 height 48
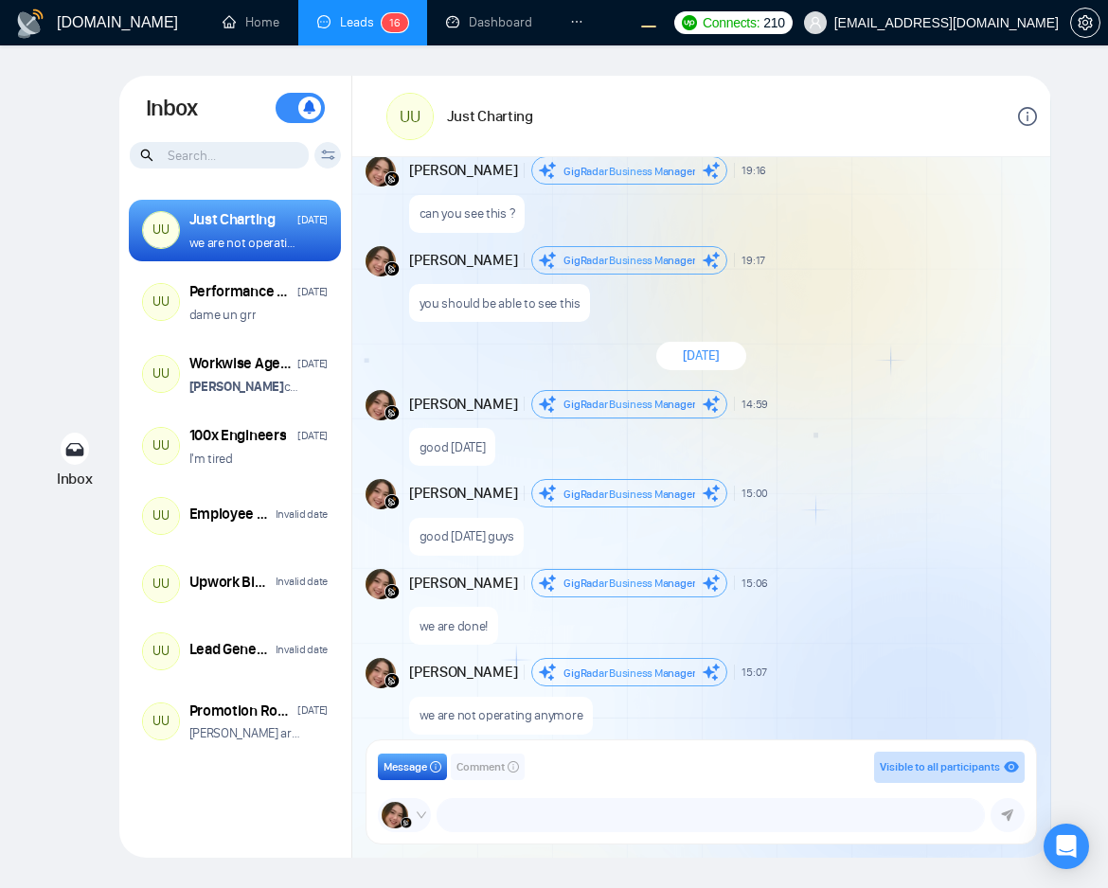
scroll to position [2192, 0]
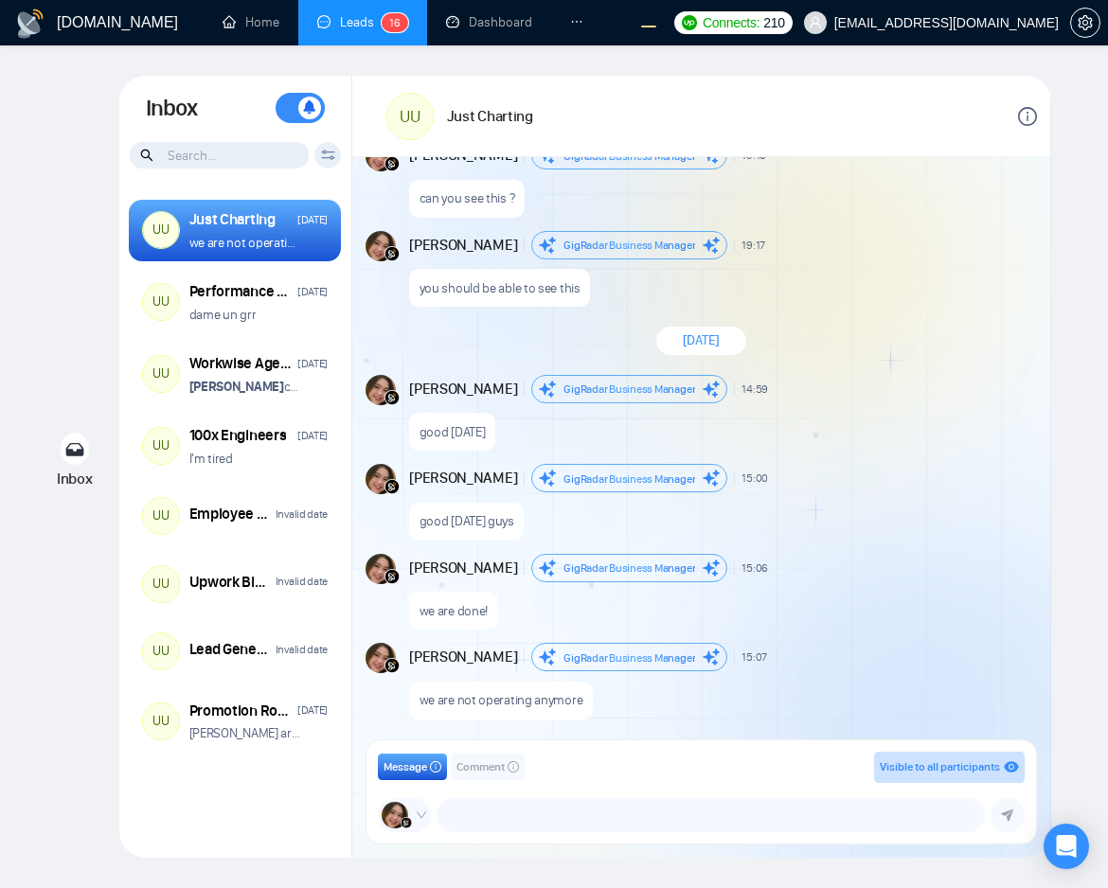
click at [805, 249] on div "New Message" at bounding box center [905, 245] width 255 height 11
click at [1063, 305] on div "Inbox Inbox Turn On Push Notifications Stay updated instantly with real-time al…" at bounding box center [553, 467] width 1047 height 782
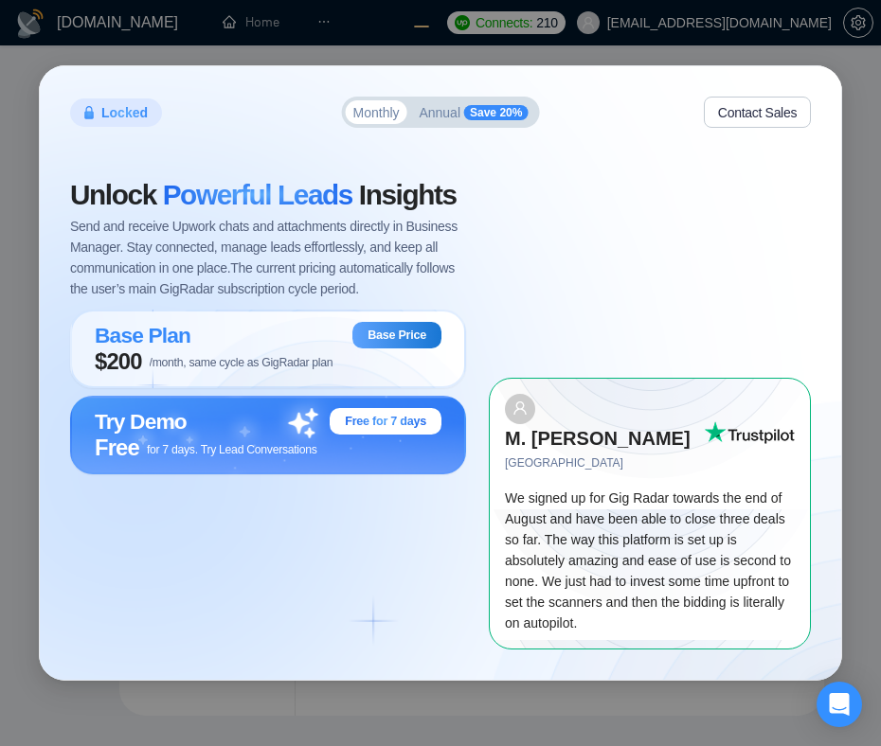
click at [758, 63] on div "Locked Monthly Annual Save 20% Contact Sales Unlock Powerful Leads Insights Sen…" at bounding box center [440, 373] width 881 height 746
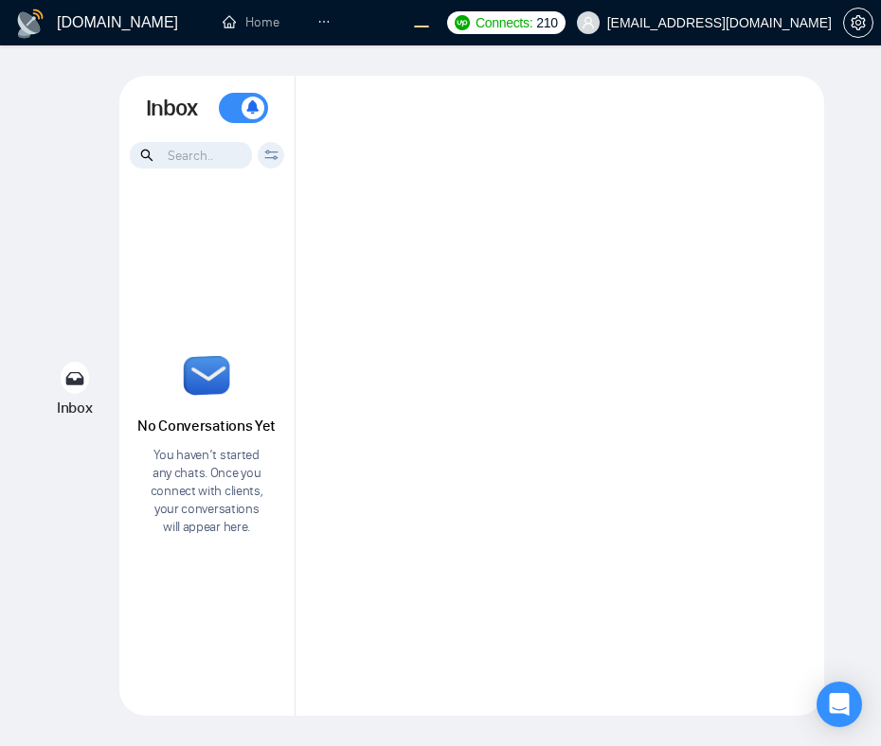
click at [598, 334] on div at bounding box center [559, 396] width 528 height 640
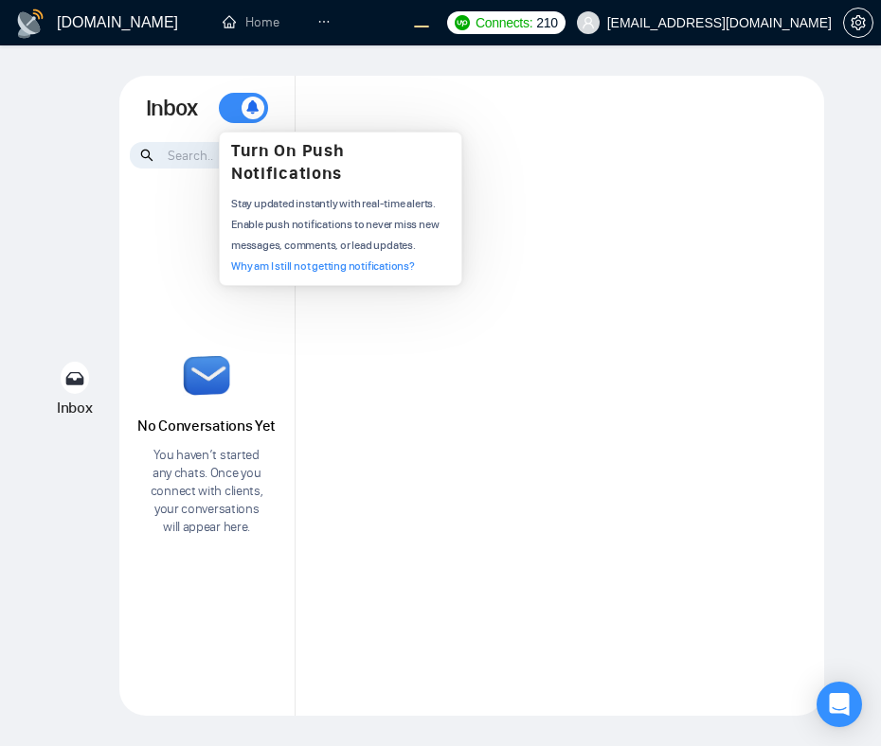
click at [245, 108] on span at bounding box center [252, 108] width 23 height 23
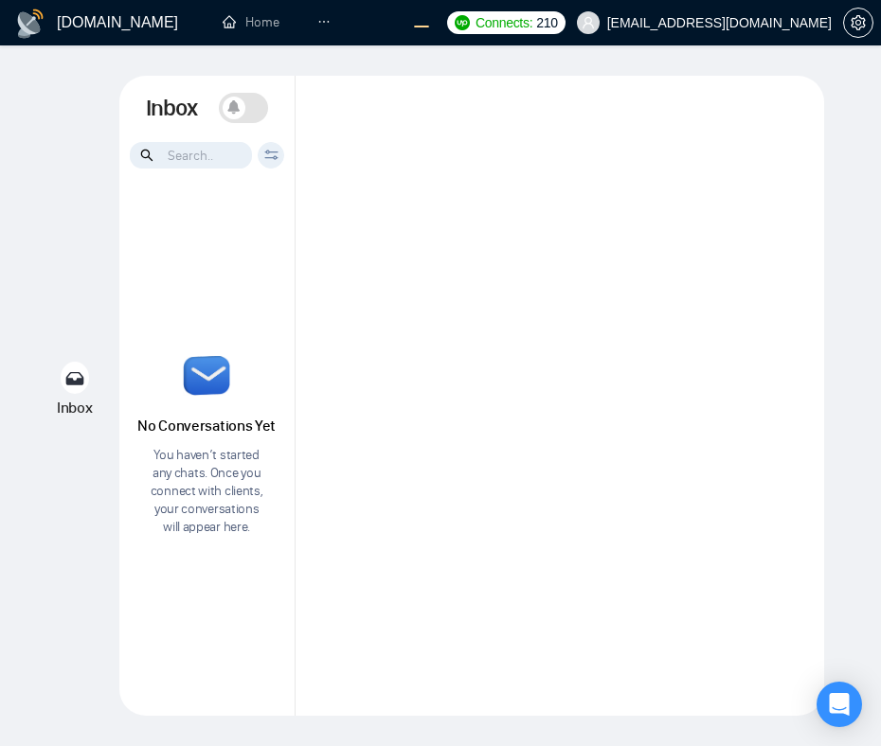
click at [239, 105] on icon at bounding box center [233, 107] width 13 height 14
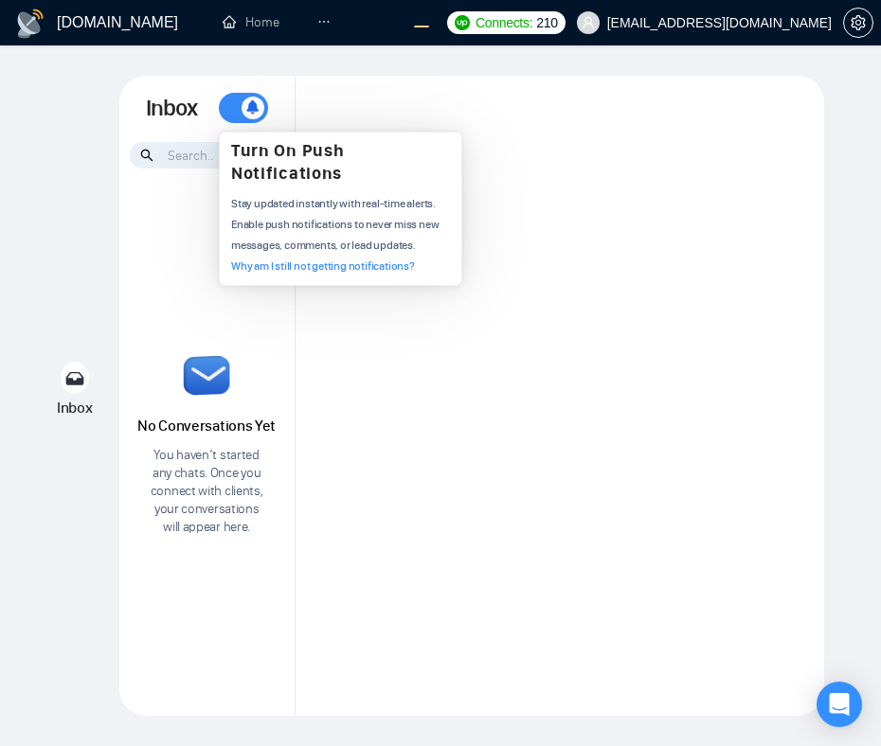
click at [540, 243] on div at bounding box center [559, 396] width 528 height 640
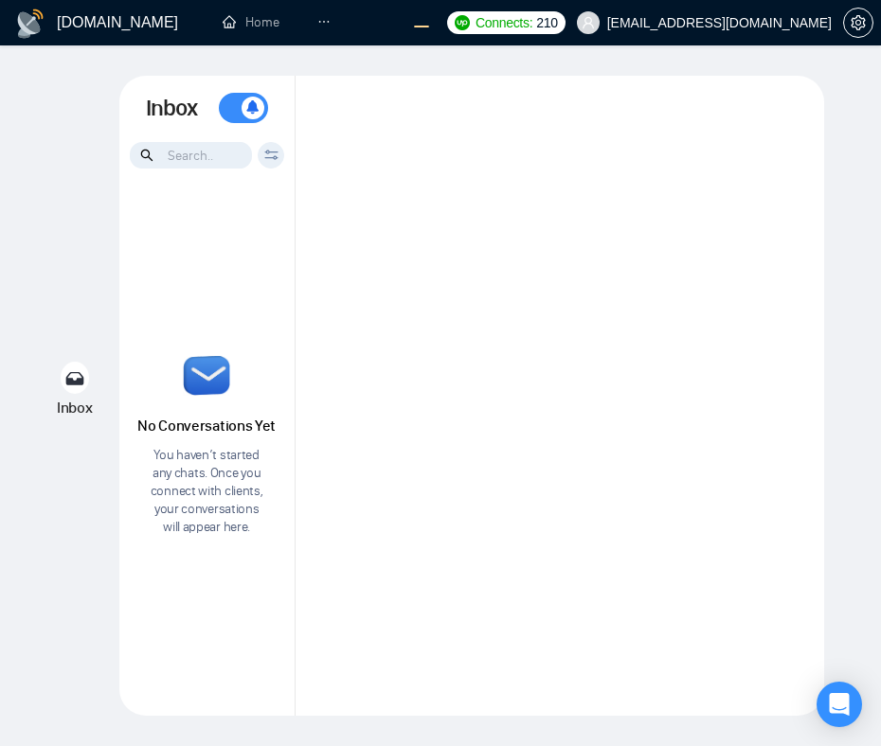
click at [323, 27] on icon "ellipsis" at bounding box center [323, 21] width 13 height 13
click at [510, 208] on div at bounding box center [559, 396] width 528 height 640
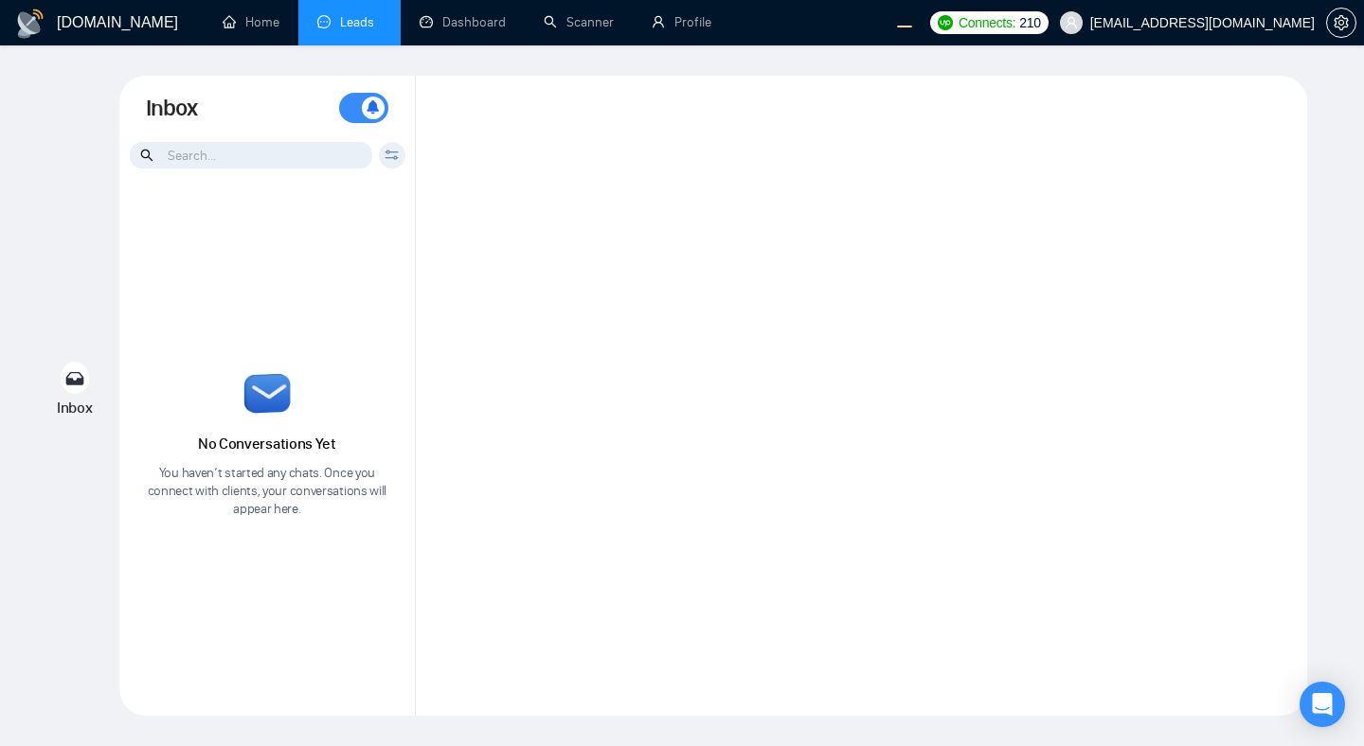
click at [565, 233] on div at bounding box center [861, 396] width 891 height 640
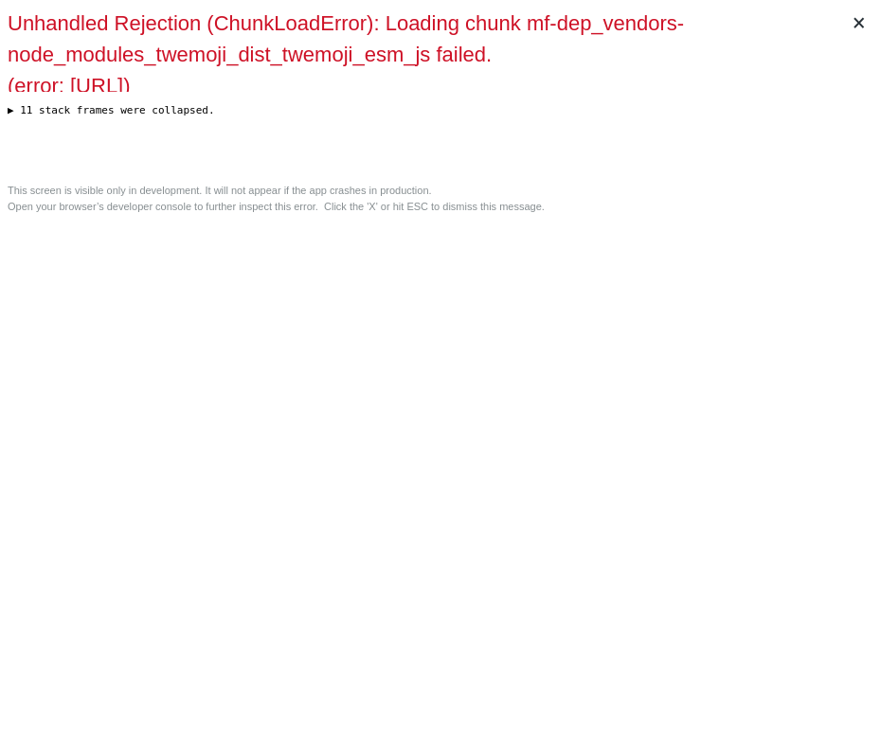
click at [605, 438] on div "× Unhandled Rejection (ChunkLoadError): Loading chunk mf-dep_vendors-node_modul…" at bounding box center [440, 373] width 881 height 746
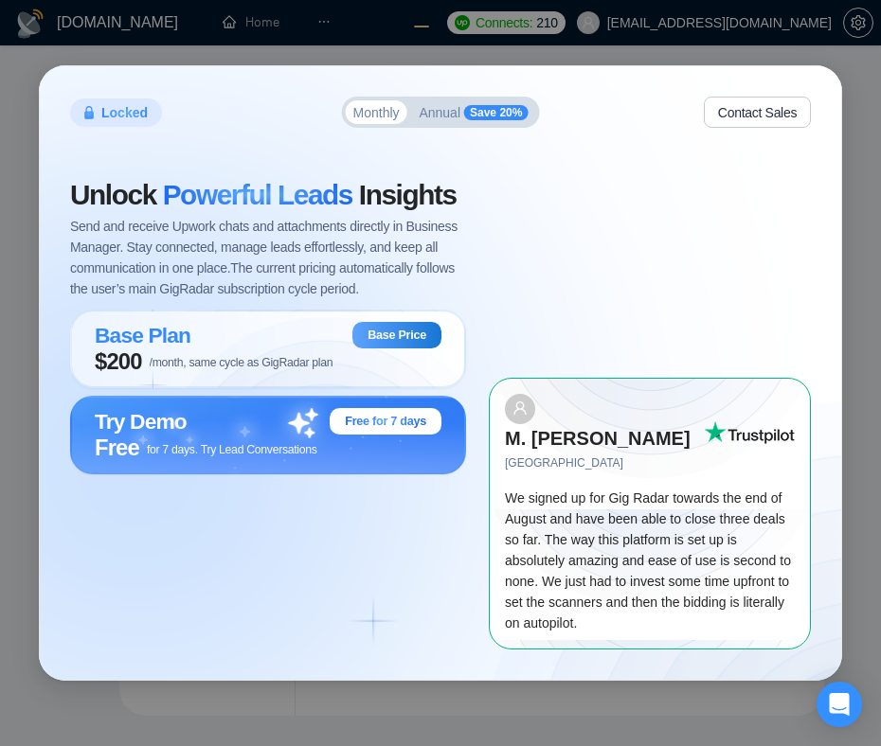
click at [819, 411] on div "Locked Monthly Annual Save 20% Contact Sales Unlock Powerful Leads Insights Sen…" at bounding box center [440, 372] width 801 height 613
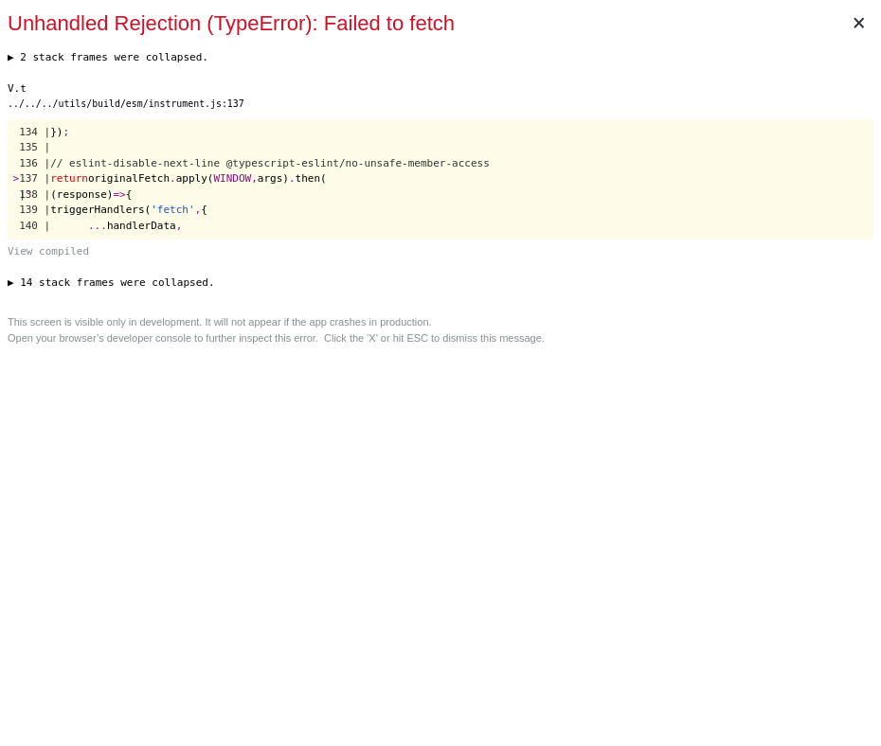
click at [657, 239] on pre "134 | }) ; 135 | 136 | // eslint-disable-next-line @typescript-eslint/no-unsafe…" at bounding box center [441, 179] width 866 height 120
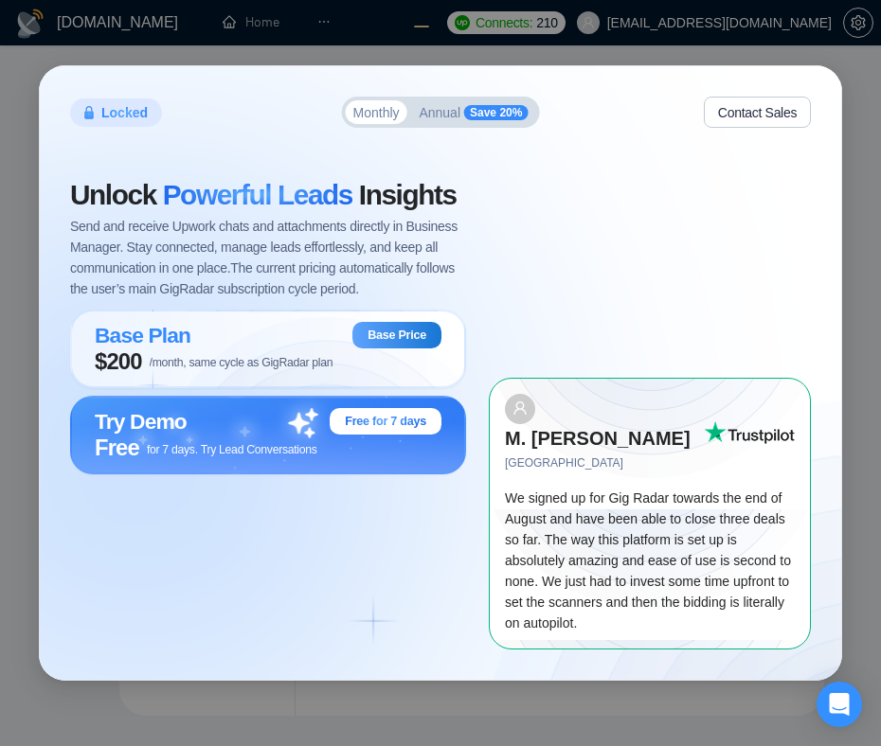
click at [438, 119] on span "Annual" at bounding box center [440, 112] width 42 height 13
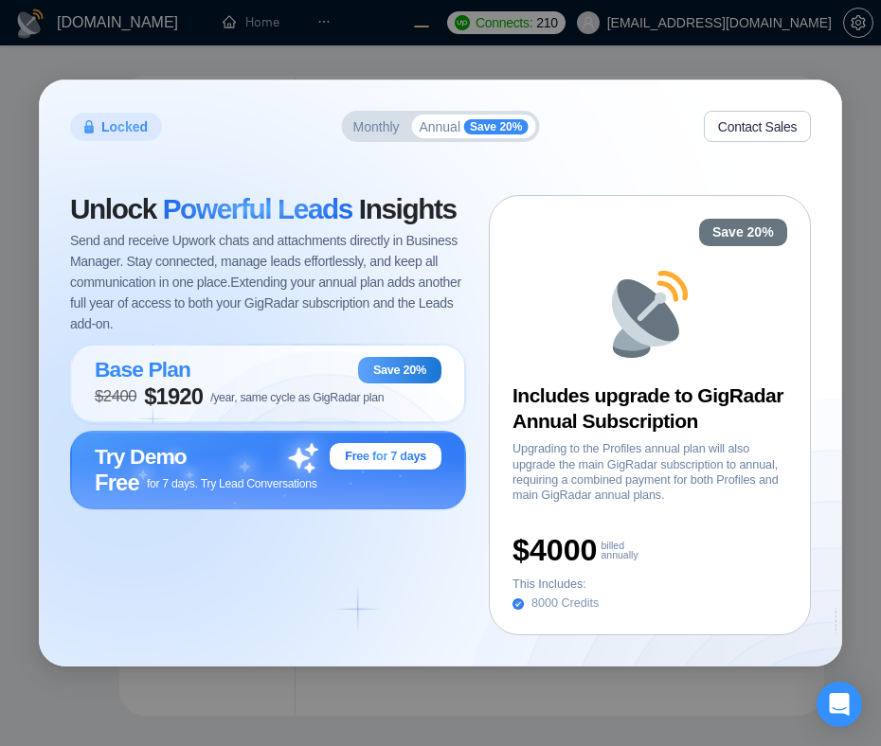
click at [359, 138] on div "Monthly Annual Save 20%" at bounding box center [441, 126] width 198 height 31
click at [380, 134] on button "Monthly" at bounding box center [377, 127] width 62 height 24
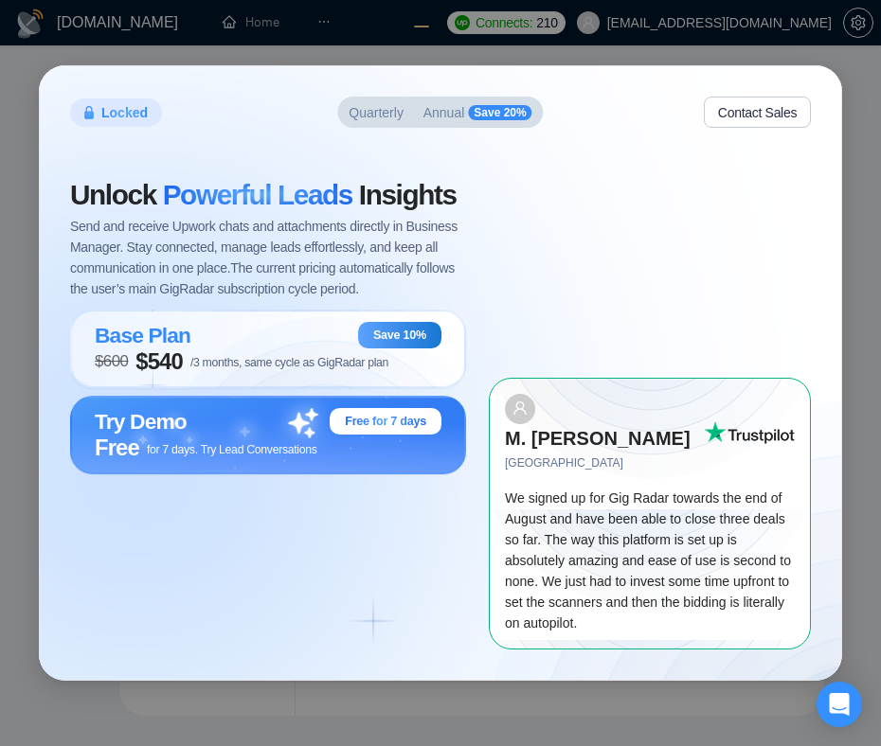
click at [400, 576] on div "Unlock Powerful Leads Insights Send and receive Upwork chats and attachments di…" at bounding box center [279, 415] width 419 height 468
click at [386, 119] on span "Semi-annual" at bounding box center [376, 112] width 75 height 13
click at [360, 173] on div "Unlock Powerful Leads Insights Send and receive Upwork chats and attachments di…" at bounding box center [440, 400] width 741 height 498
click at [457, 119] on span "Annual" at bounding box center [454, 112] width 42 height 13
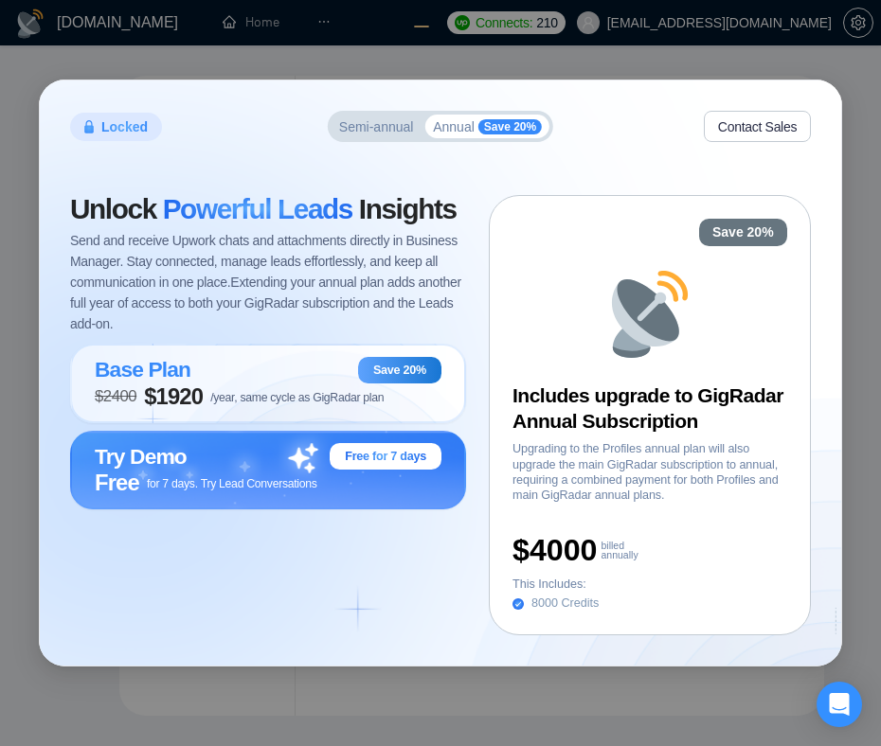
click at [375, 127] on span "Semi-annual" at bounding box center [376, 126] width 75 height 13
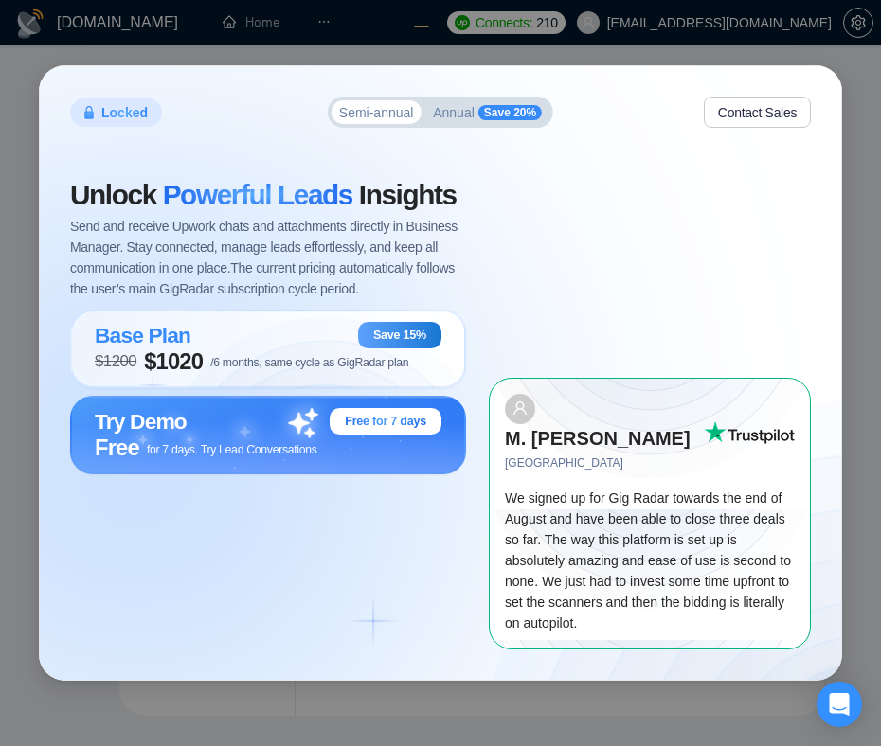
click at [242, 128] on div "Locked Semi-annual Annual Save 20% Contact Sales" at bounding box center [440, 112] width 741 height 31
click at [441, 174] on div "Unlock Powerful Leads Insights Send and receive Upwork chats and attachments di…" at bounding box center [440, 400] width 741 height 498
click at [364, 116] on button "Semi-annual" at bounding box center [376, 112] width 90 height 24
click at [472, 119] on span "Annual" at bounding box center [454, 112] width 42 height 13
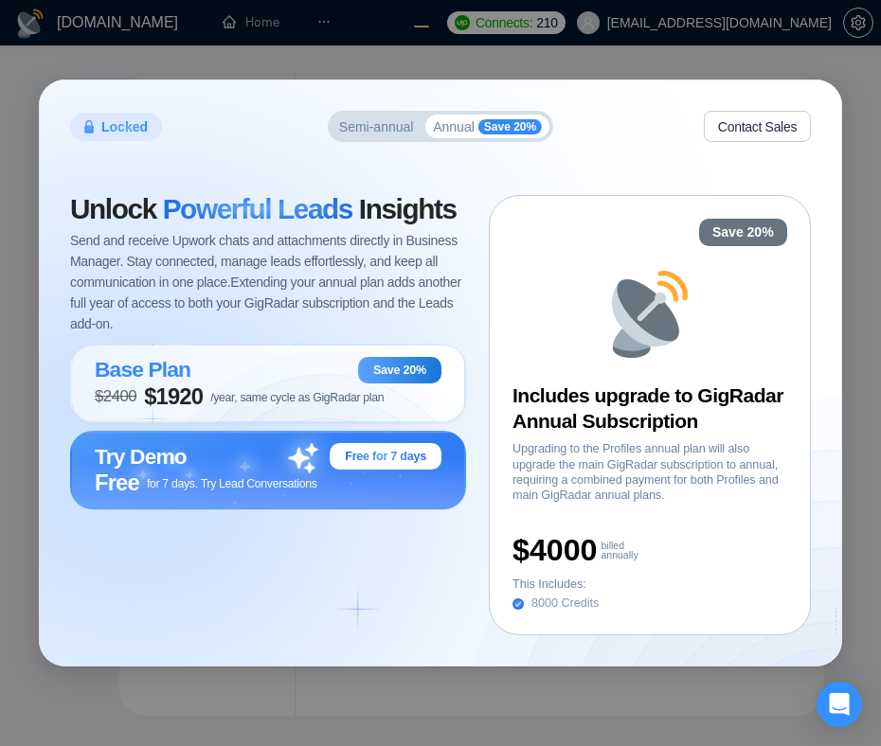
click at [377, 126] on span "Semi-annual" at bounding box center [376, 126] width 75 height 13
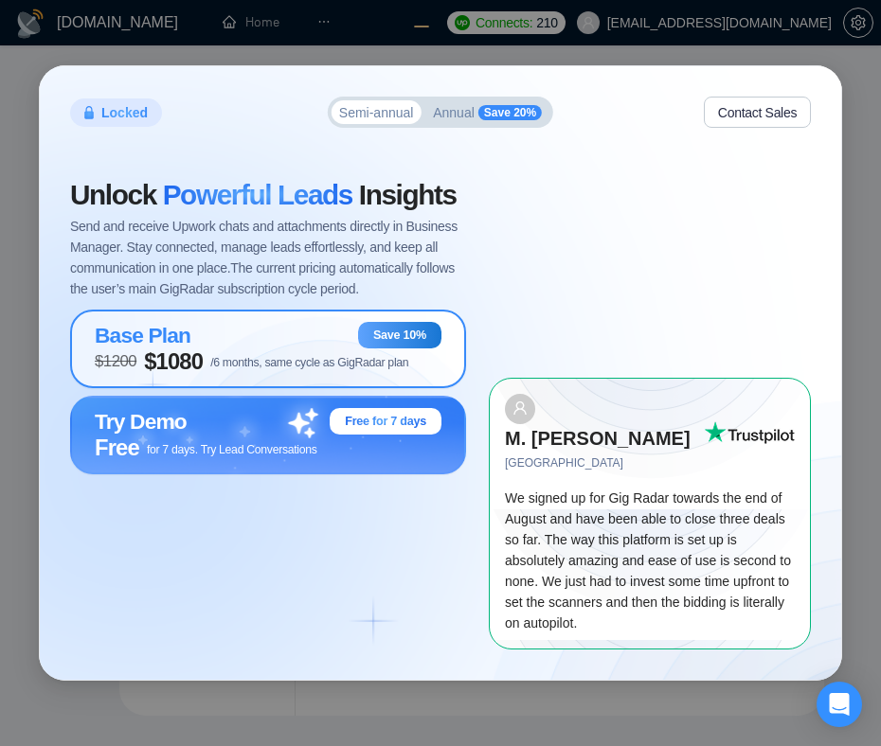
click at [286, 375] on span "$ 1200 $ 1080 /6 months, same cycle as GigRadar plan" at bounding box center [251, 362] width 313 height 27
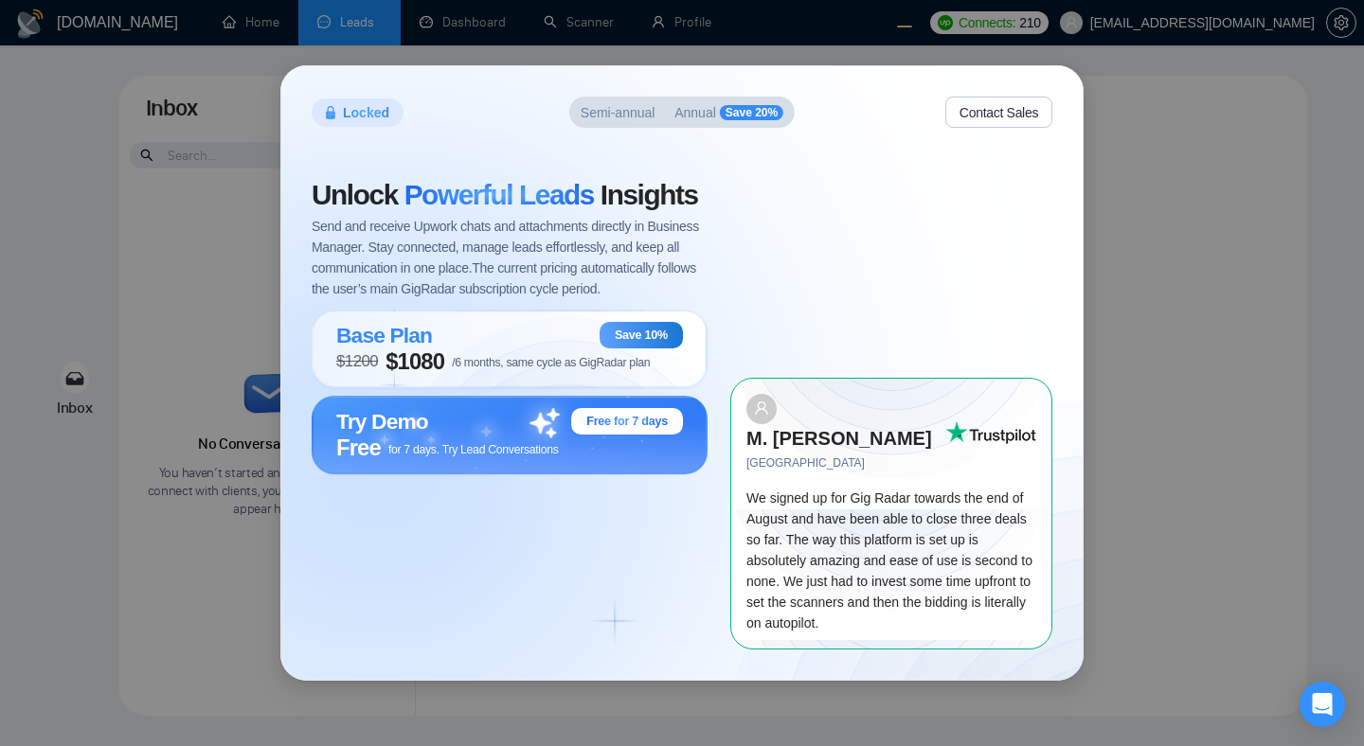
click at [641, 555] on div "Unlock Powerful Leads Insights Send and receive Upwork chats and attachments di…" at bounding box center [521, 415] width 419 height 468
click at [970, 128] on button "Contact Sales" at bounding box center [998, 112] width 107 height 31
click at [889, 165] on div "Locked Monthly Annual Save 20% Contact Sales Unlock Powerful Leads Insights Sen…" at bounding box center [681, 372] width 801 height 613
click at [690, 119] on span "Annual" at bounding box center [681, 112] width 42 height 13
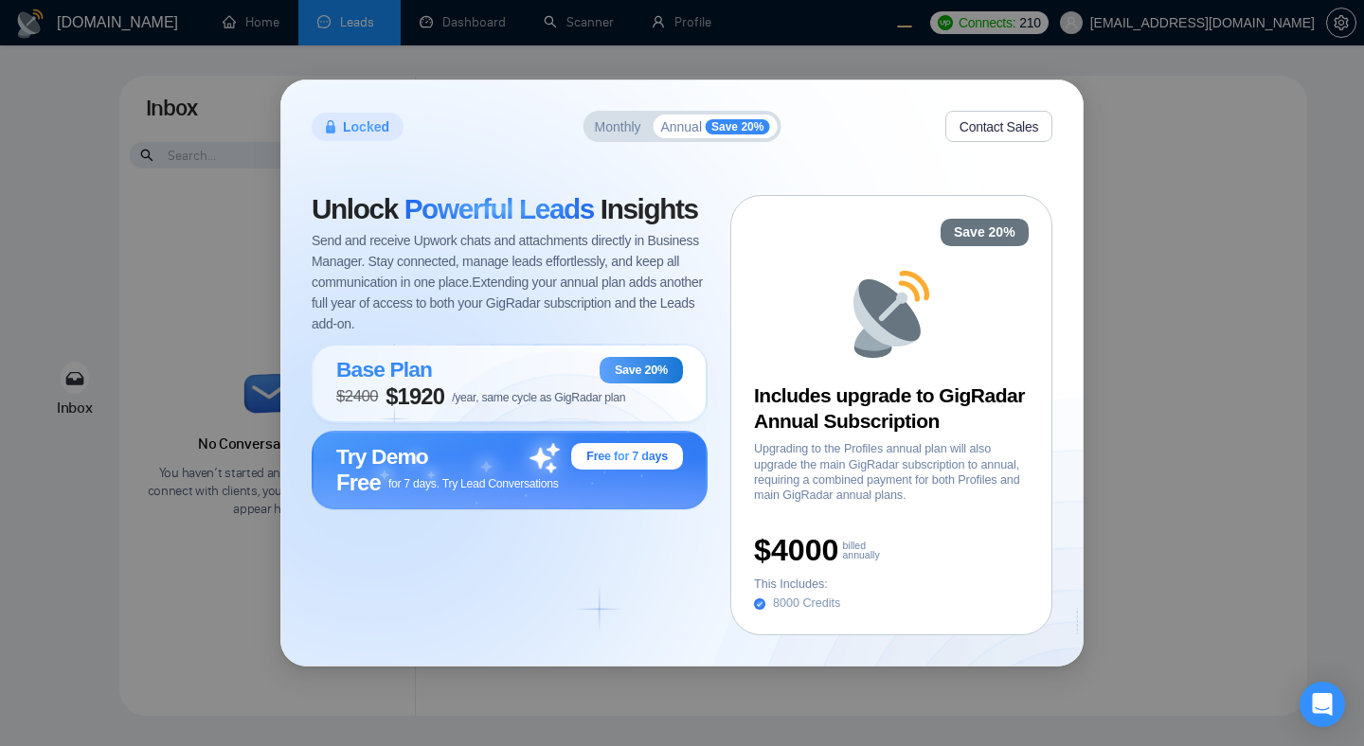
click at [610, 137] on button "Monthly" at bounding box center [618, 127] width 62 height 24
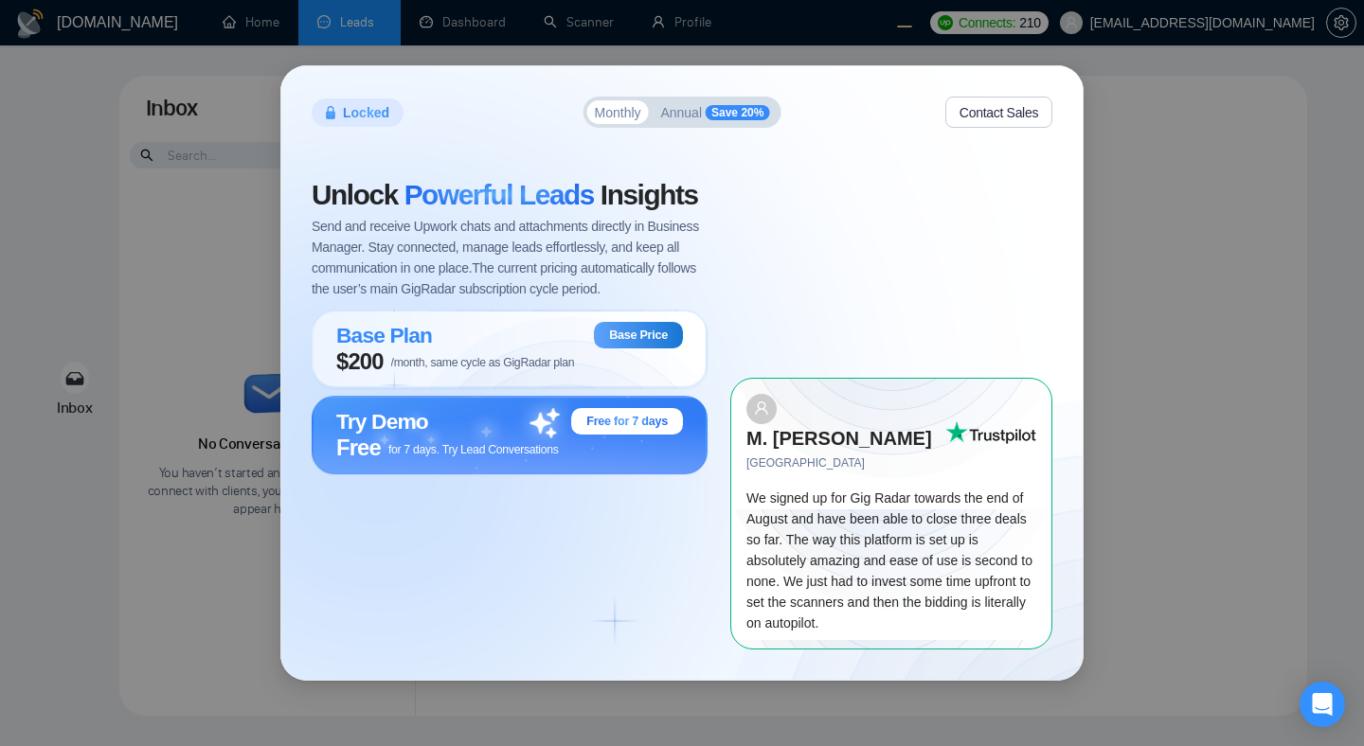
click at [683, 119] on span "Annual" at bounding box center [681, 112] width 42 height 13
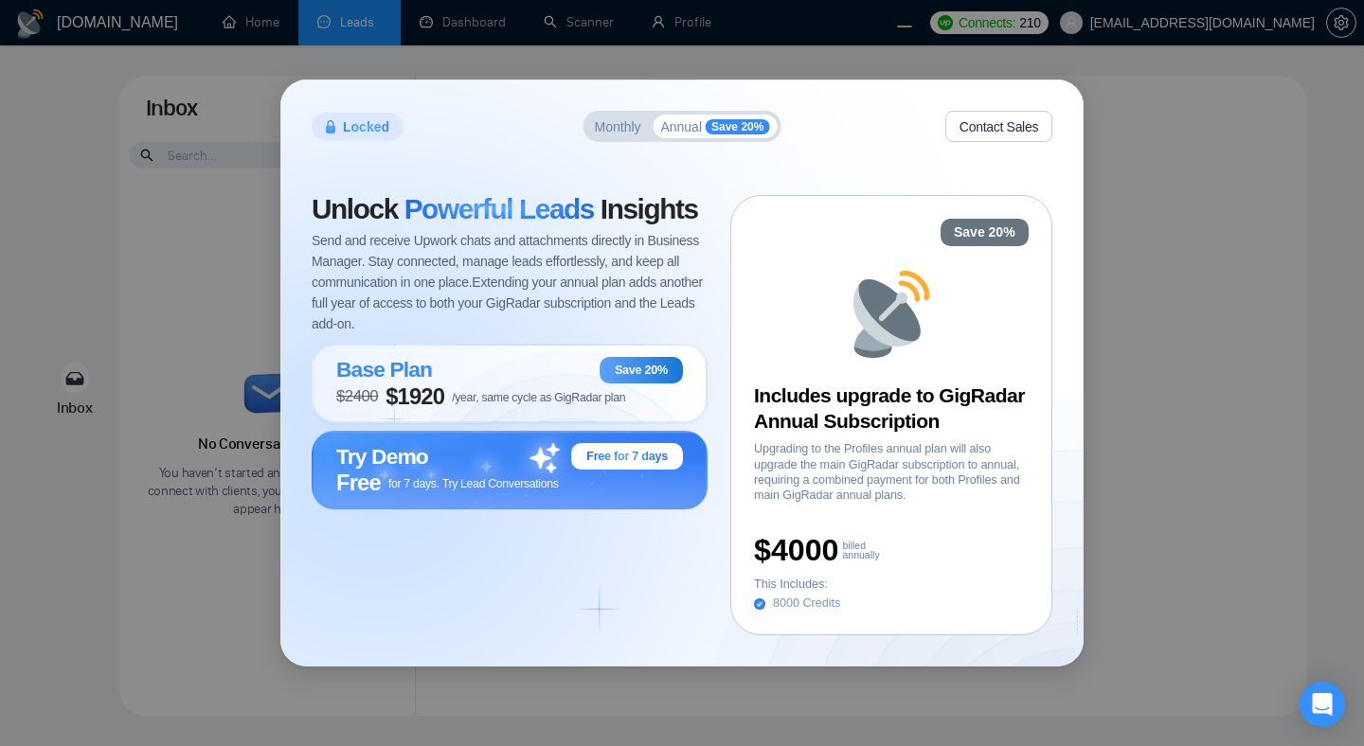
click at [605, 132] on span "Monthly" at bounding box center [618, 126] width 46 height 13
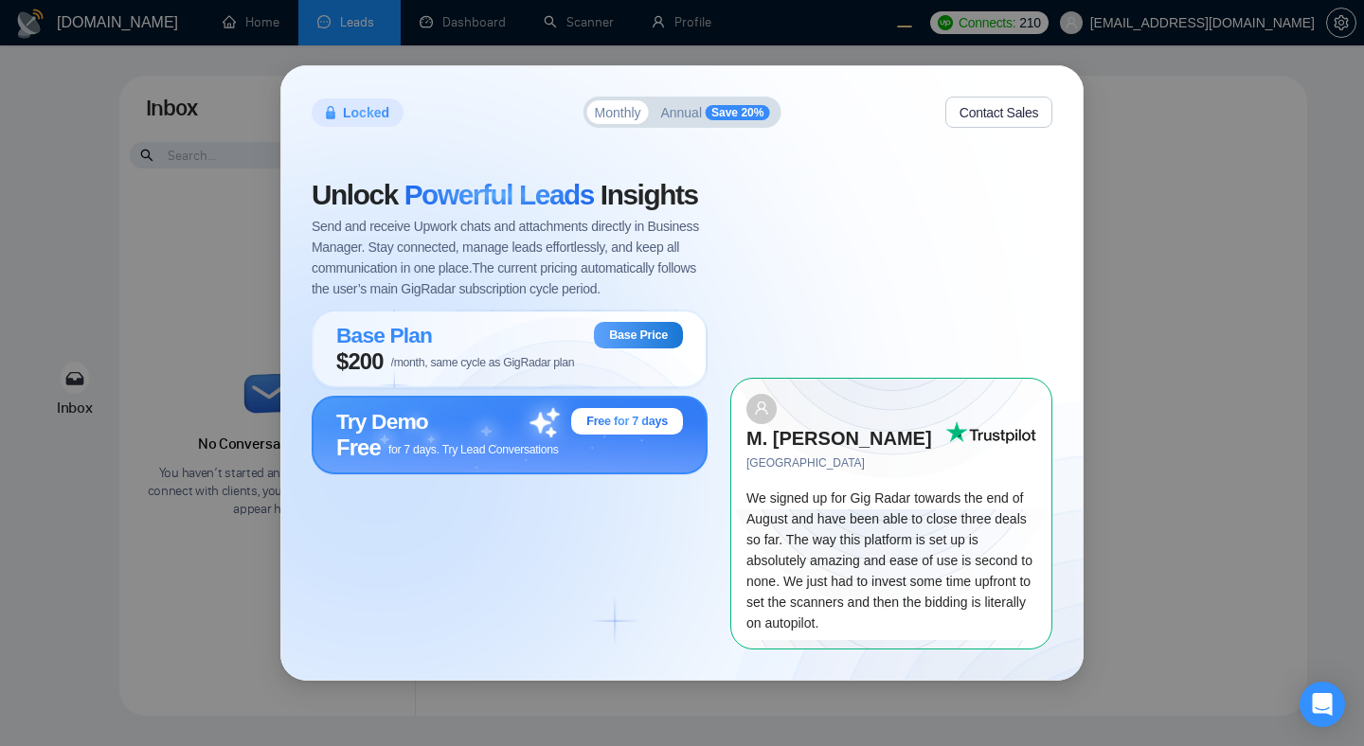
click at [467, 435] on div "Try Demo Free for 7 days" at bounding box center [509, 421] width 347 height 27
click at [474, 435] on div "Try Demo Free for 7 days" at bounding box center [509, 421] width 347 height 27
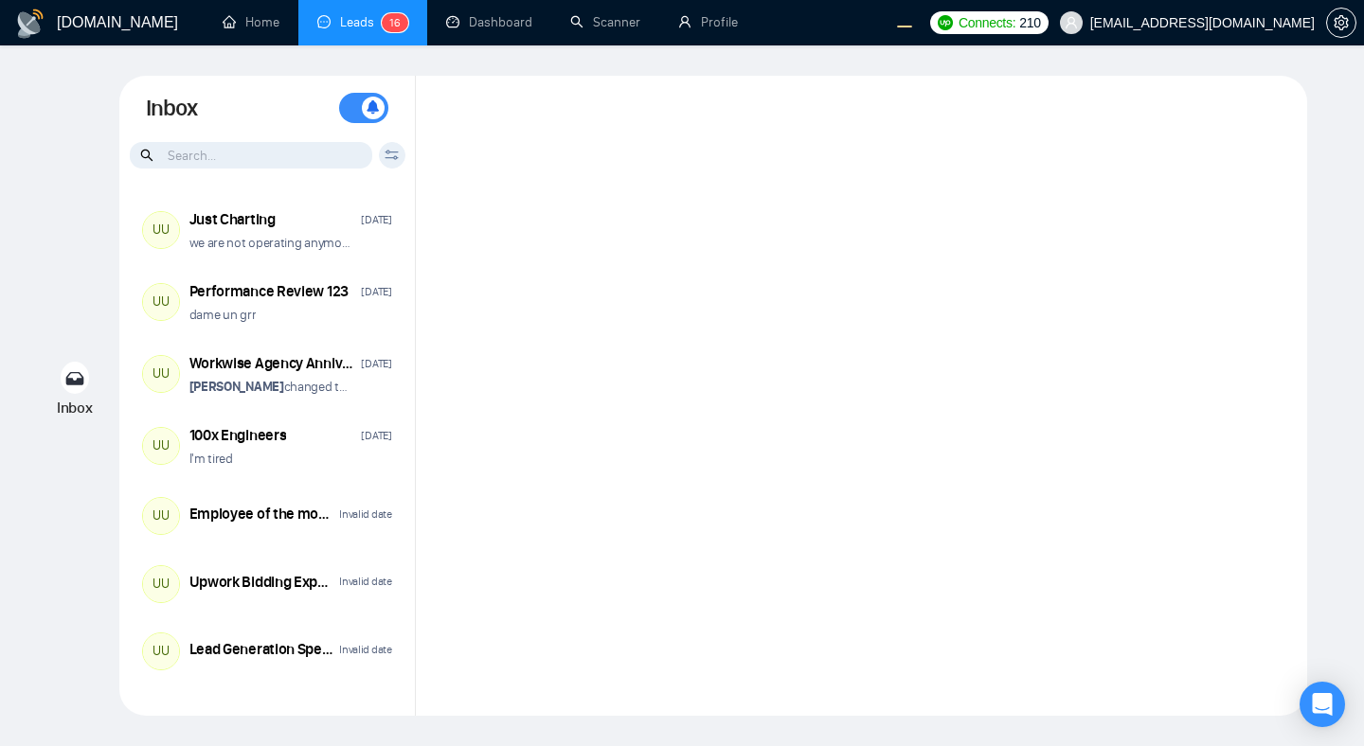
click at [700, 214] on div at bounding box center [861, 396] width 891 height 640
click at [861, 465] on div at bounding box center [861, 396] width 891 height 640
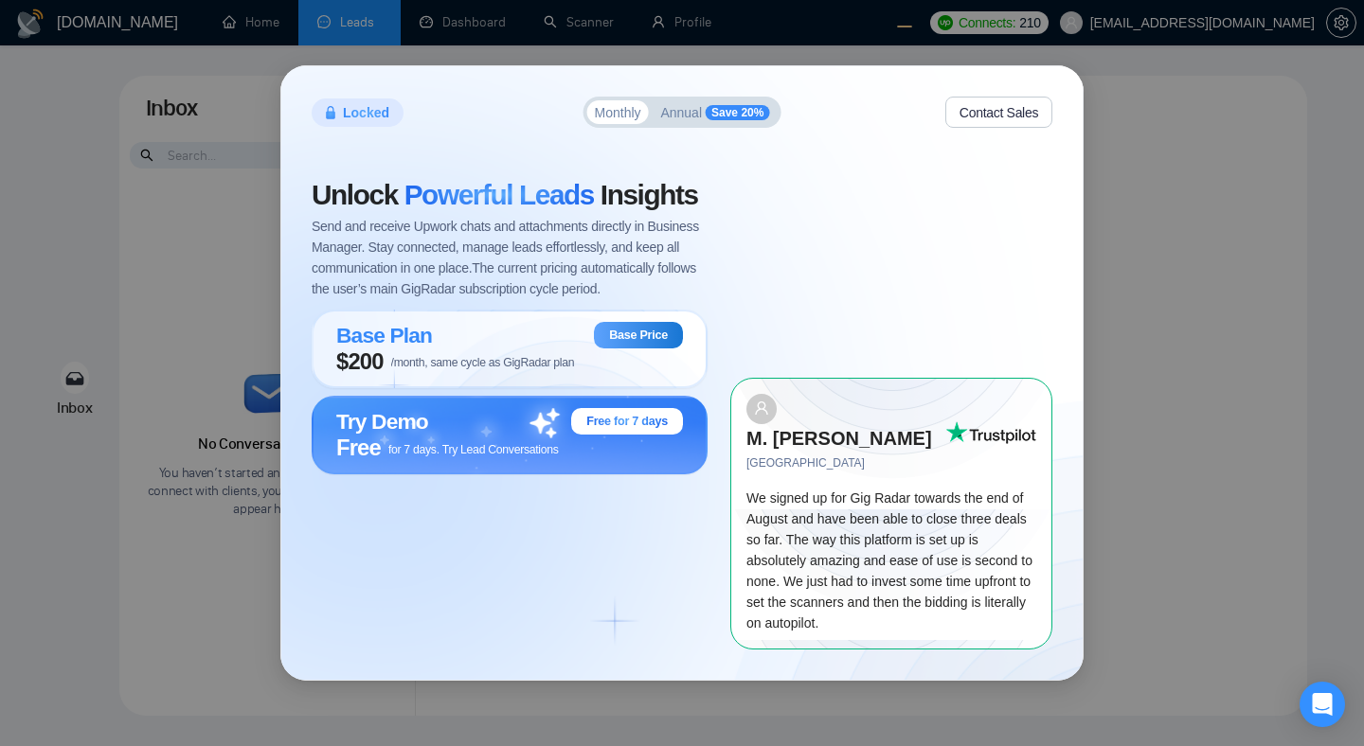
click at [620, 541] on div "Unlock Powerful Leads Insights Send and receive Upwork chats and attachments di…" at bounding box center [521, 415] width 419 height 468
click at [549, 456] on span "for 7 days. Try Lead Conversations" at bounding box center [473, 449] width 170 height 13
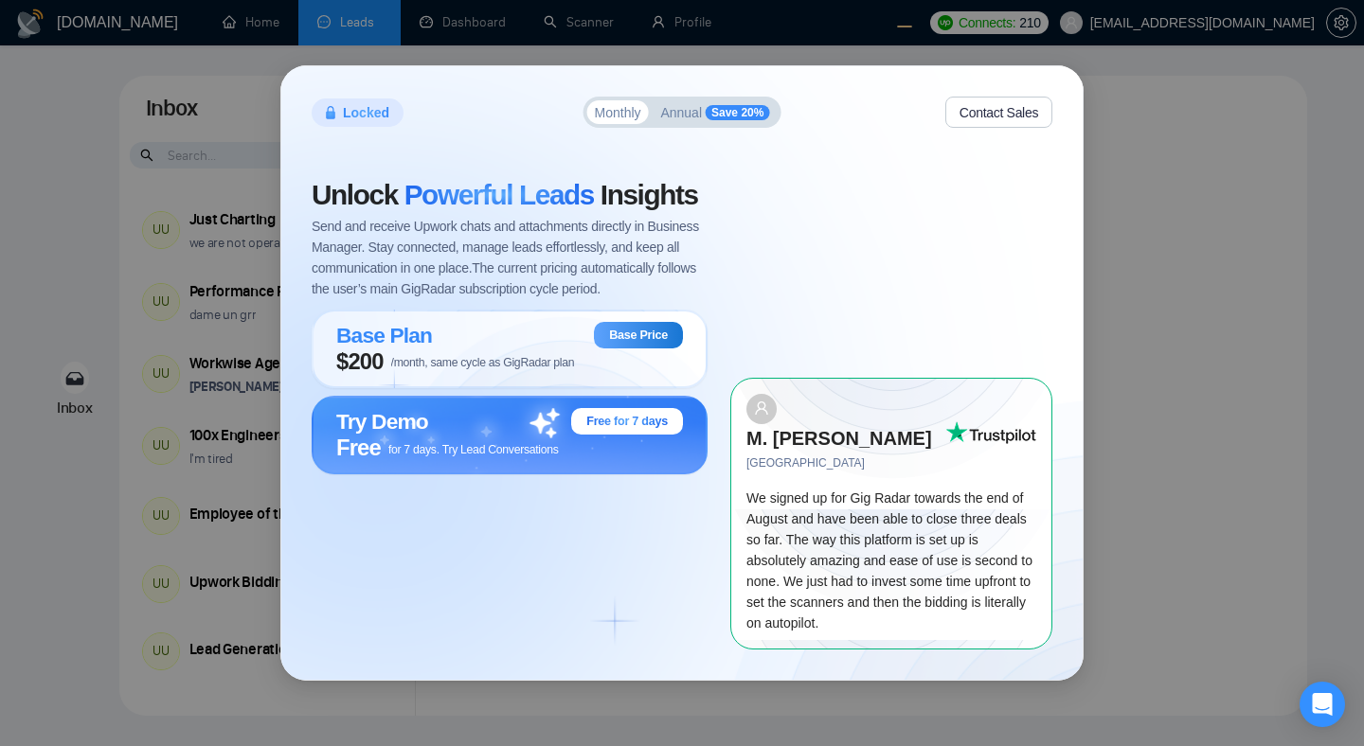
click at [1282, 349] on div "Locked Monthly Annual Save 20% Contact Sales Unlock Powerful Leads Insights Sen…" at bounding box center [682, 373] width 1364 height 746
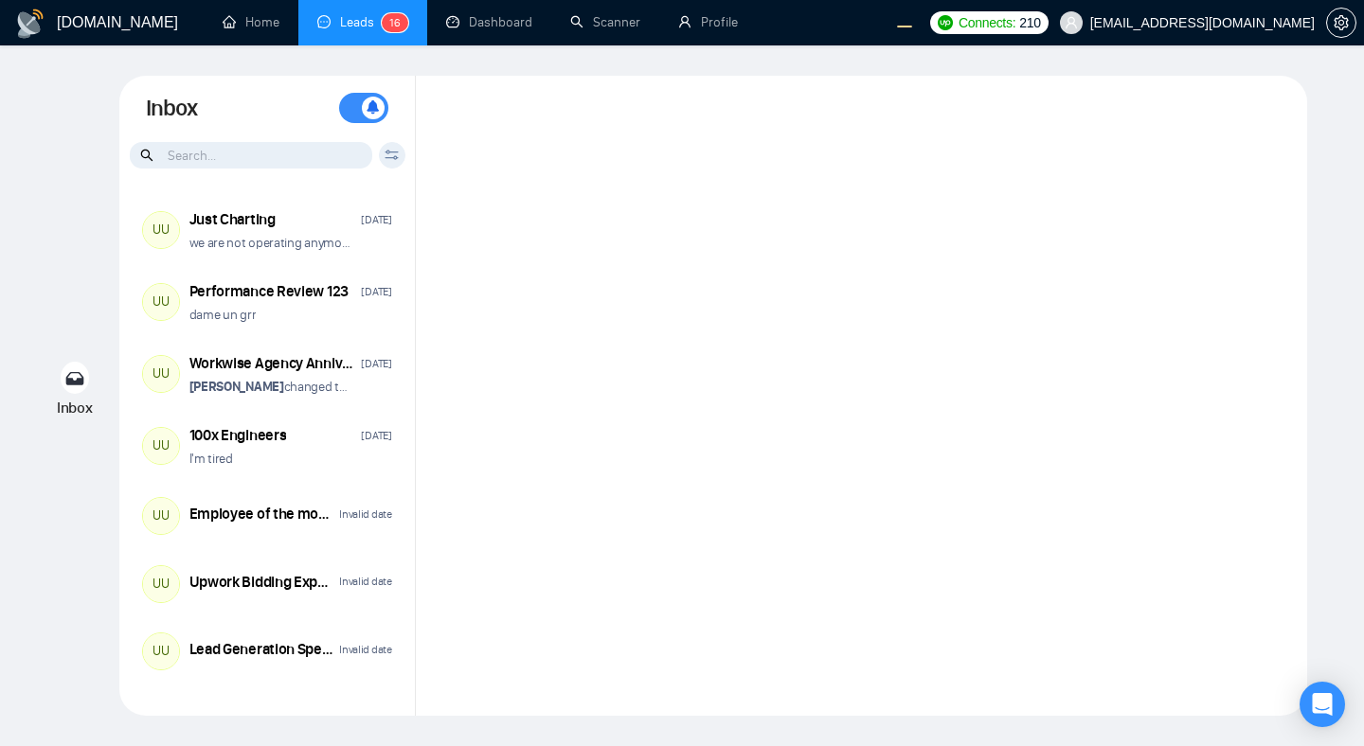
click at [662, 338] on div at bounding box center [861, 396] width 891 height 640
click at [480, 292] on div at bounding box center [861, 396] width 891 height 640
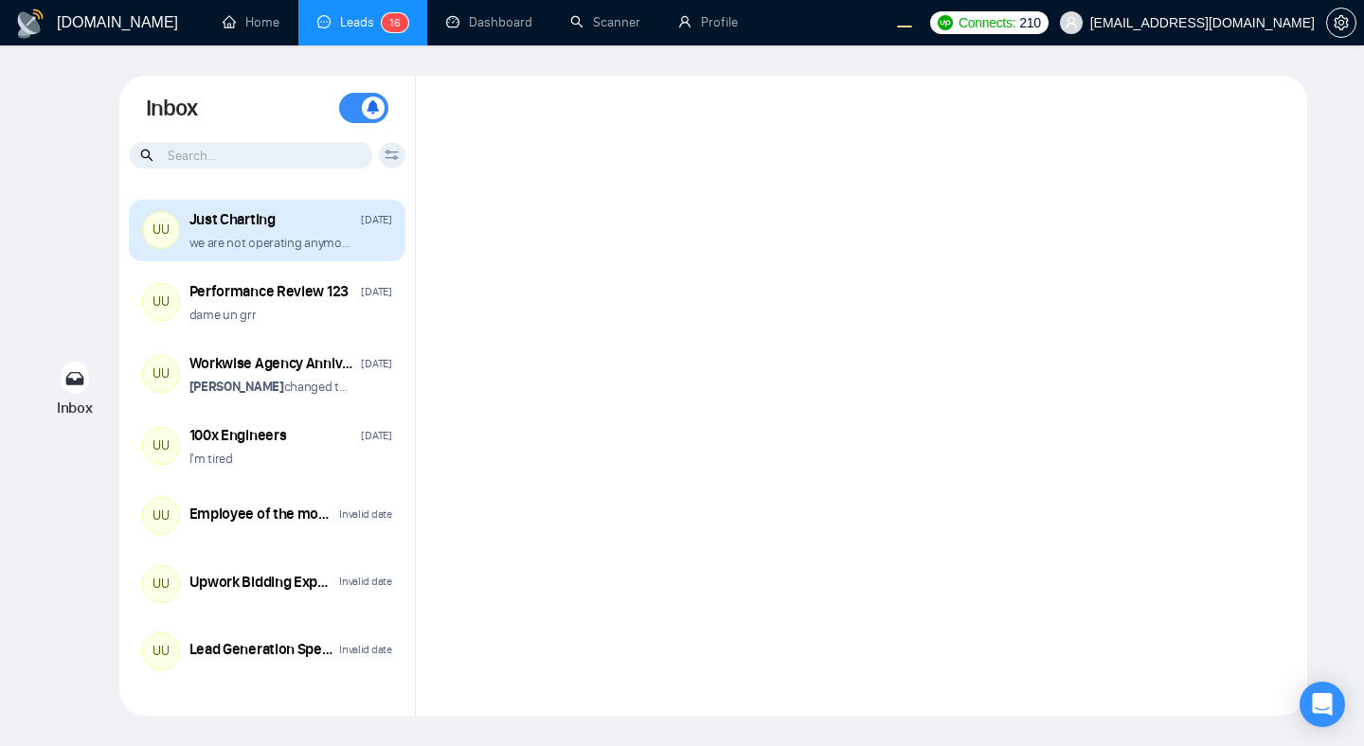
click at [324, 224] on div "Just Charting Sep 17" at bounding box center [290, 219] width 203 height 21
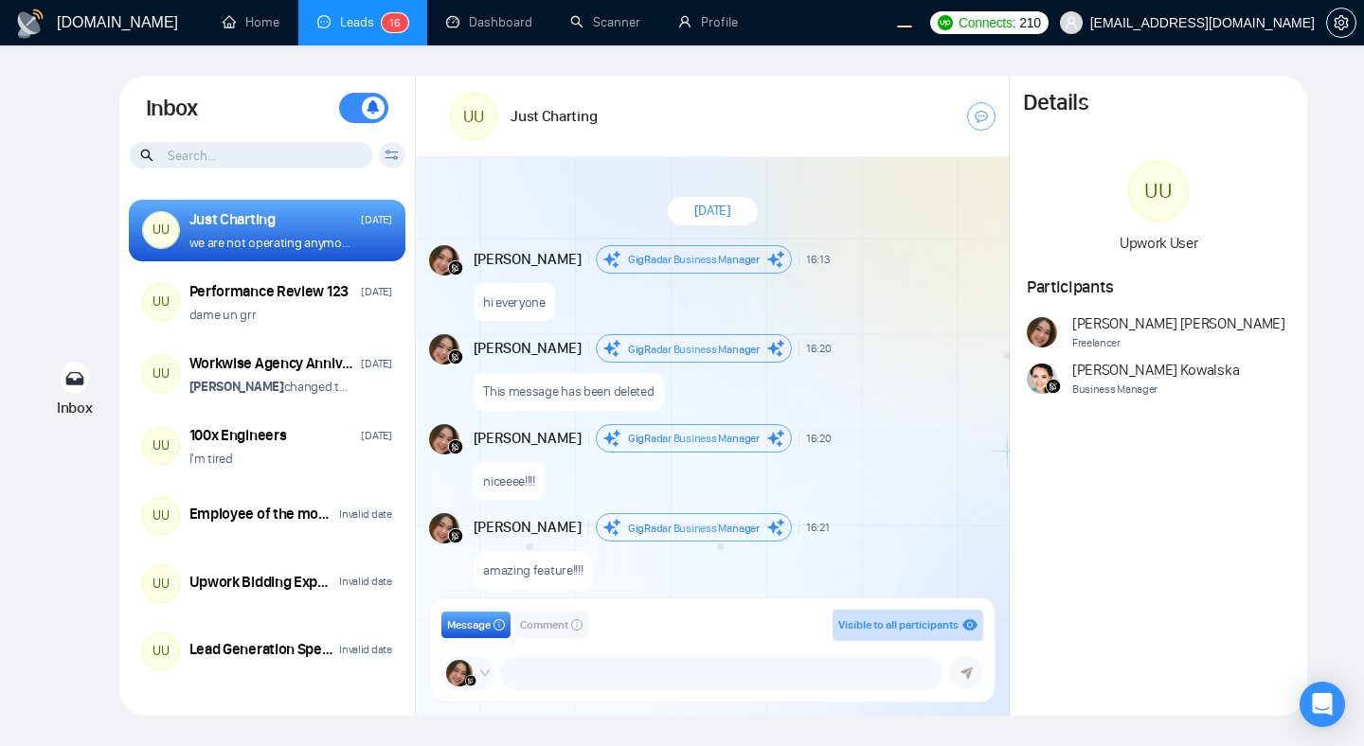
scroll to position [1666, 0]
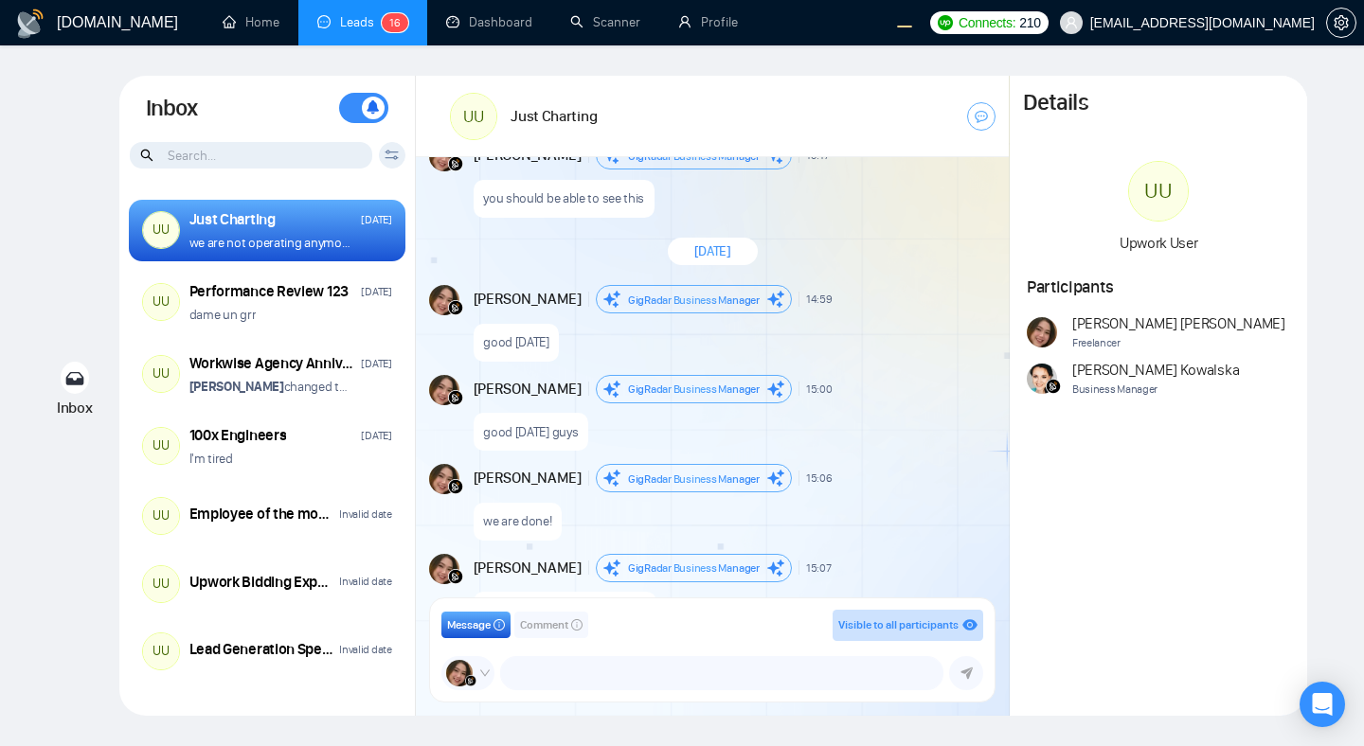
scroll to position [1666, 0]
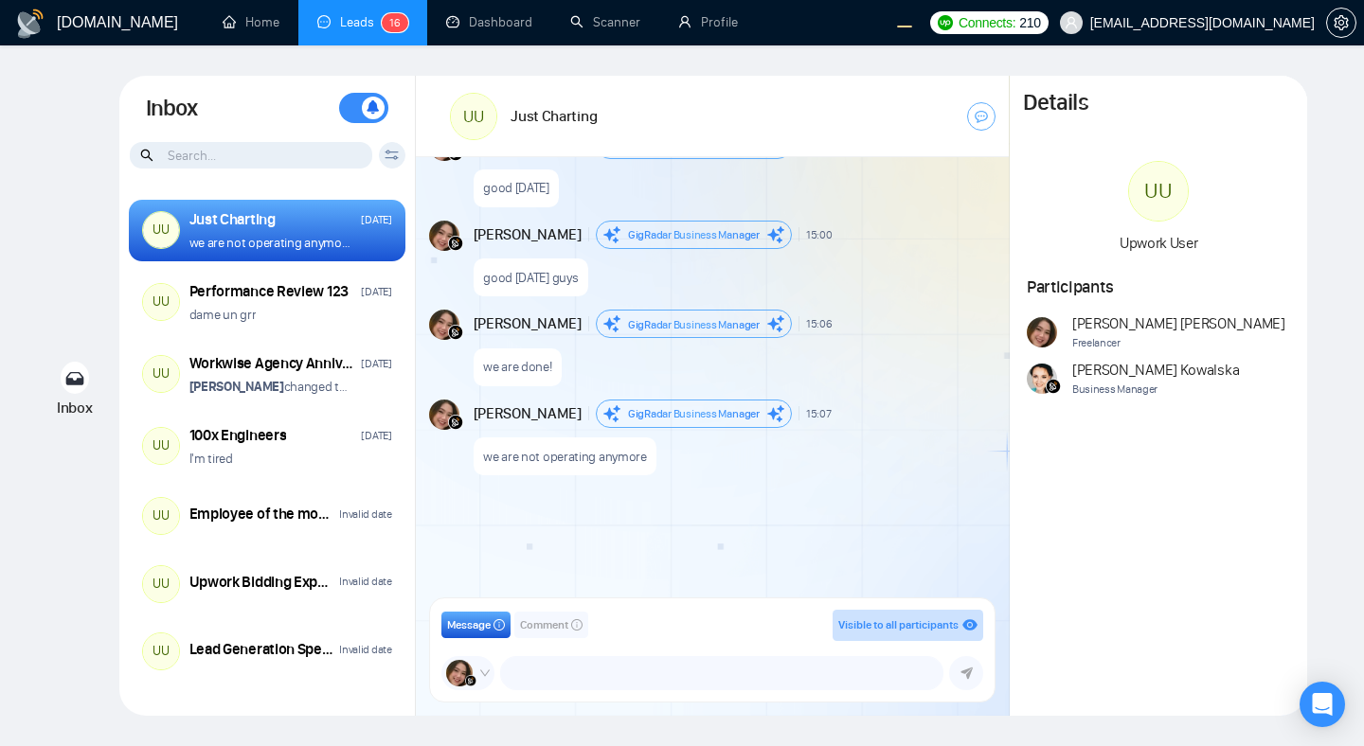
click at [544, 626] on span "Comment" at bounding box center [544, 626] width 48 height 18
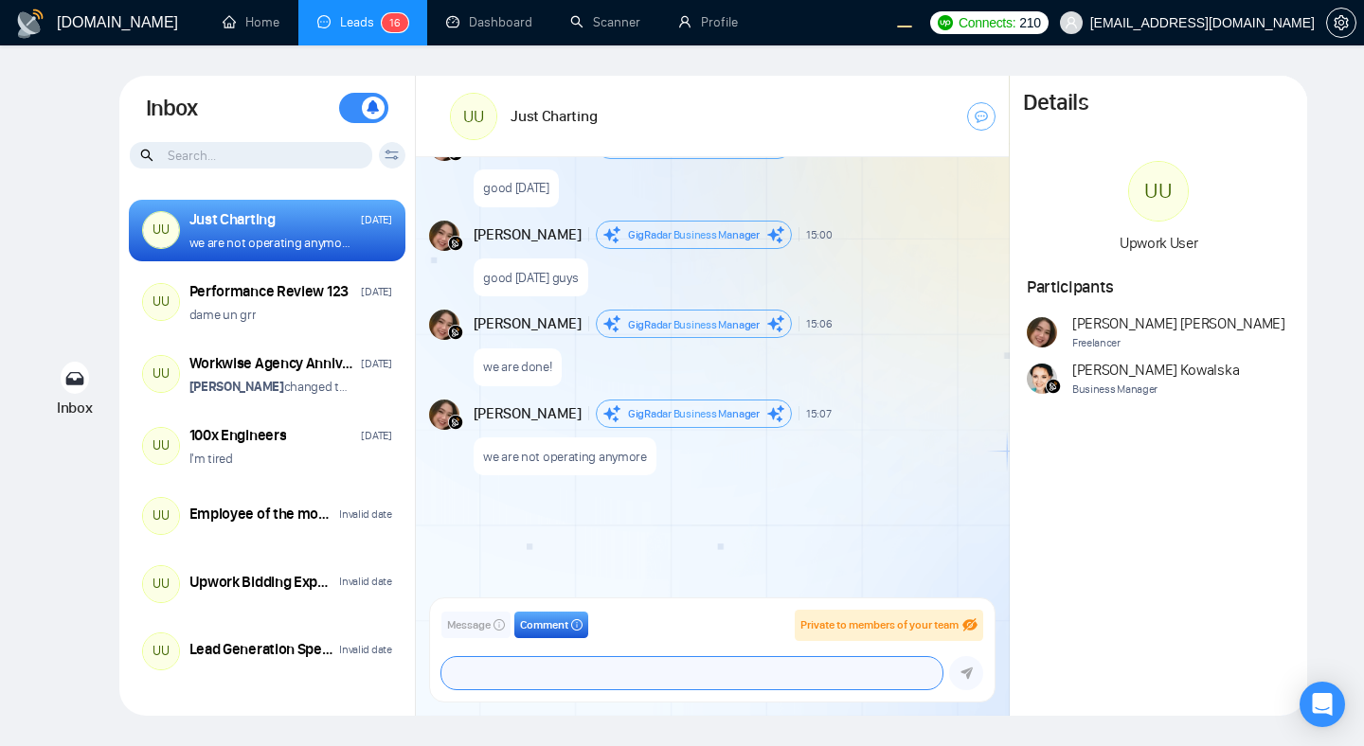
click at [547, 678] on textarea at bounding box center [691, 673] width 501 height 32
paste textarea "adqwdqwdqwdwq"
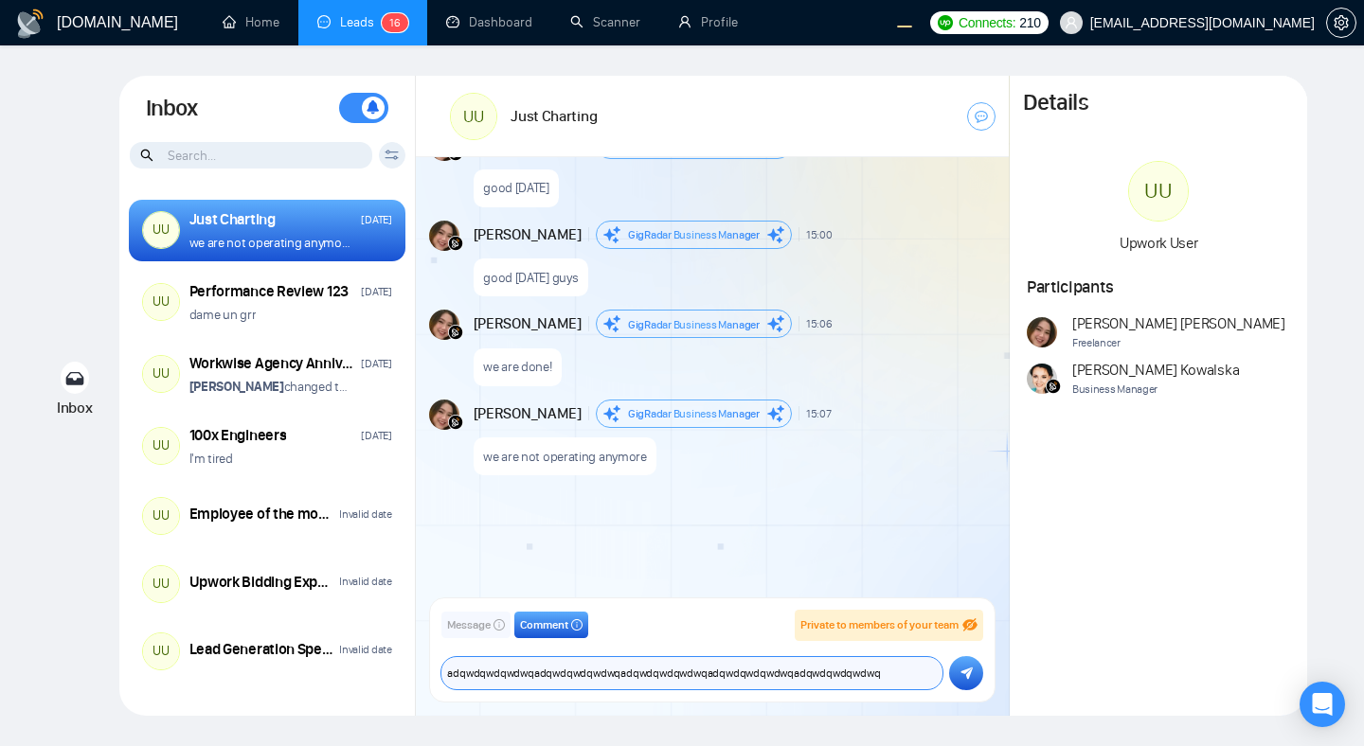
paste textarea "adqwdqwdqwdwq"
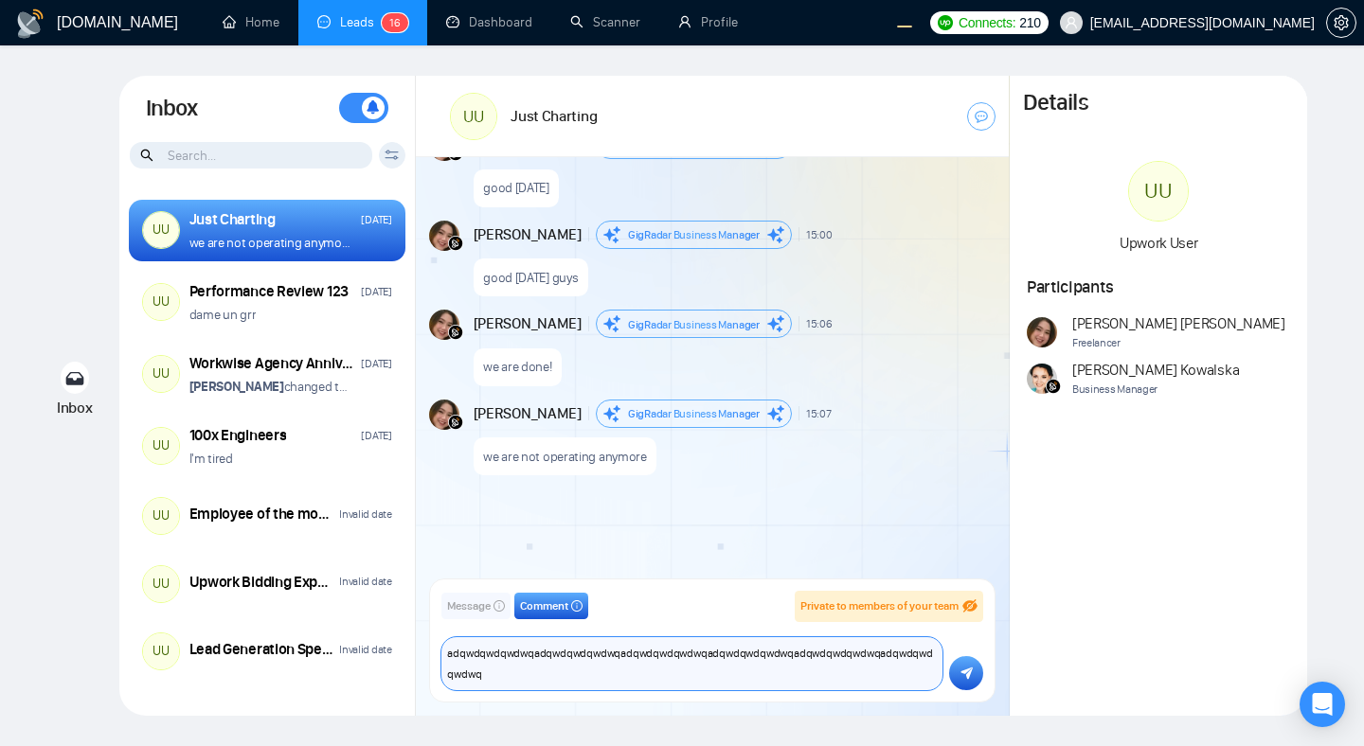
paste textarea "adqwdqwdqwdwq"
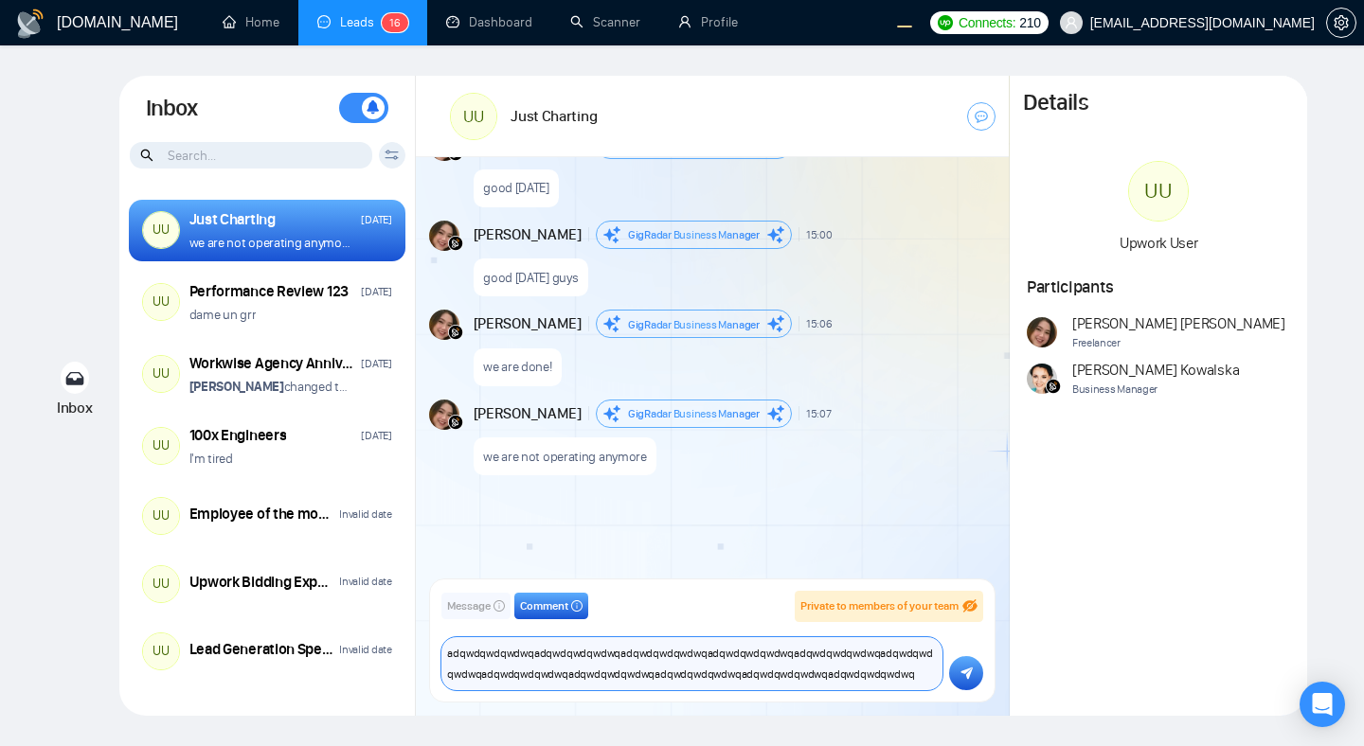
paste textarea "adqwdqwdqwdwq"
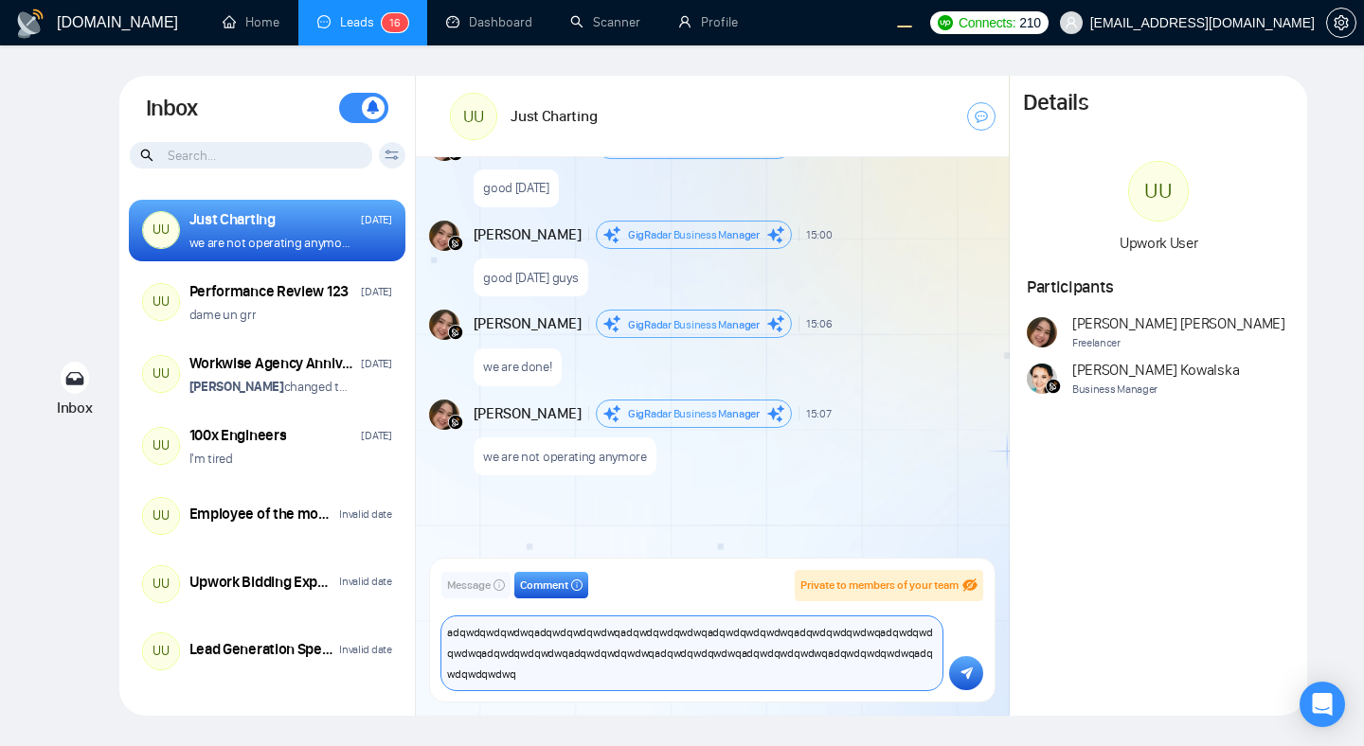
paste textarea "adqwdqwdqwdwq"
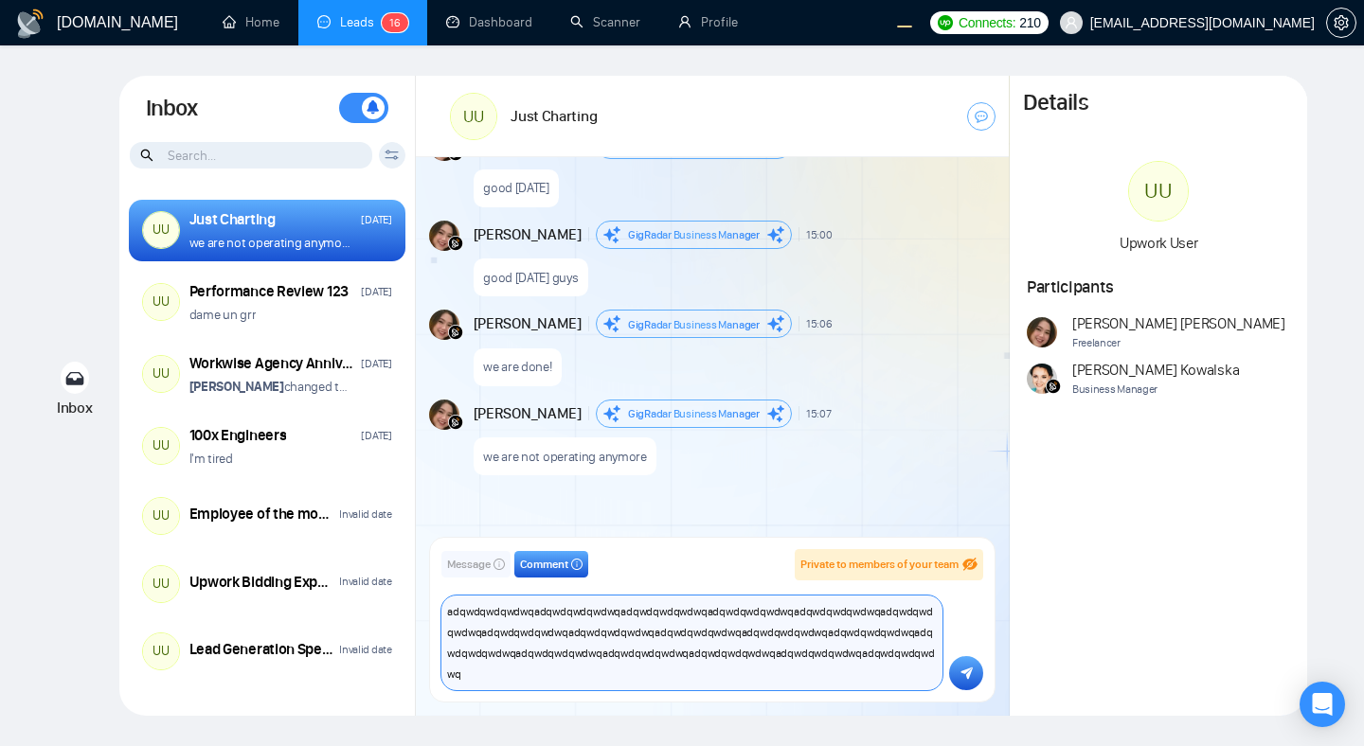
paste textarea "adqwdqwdqwdwq"
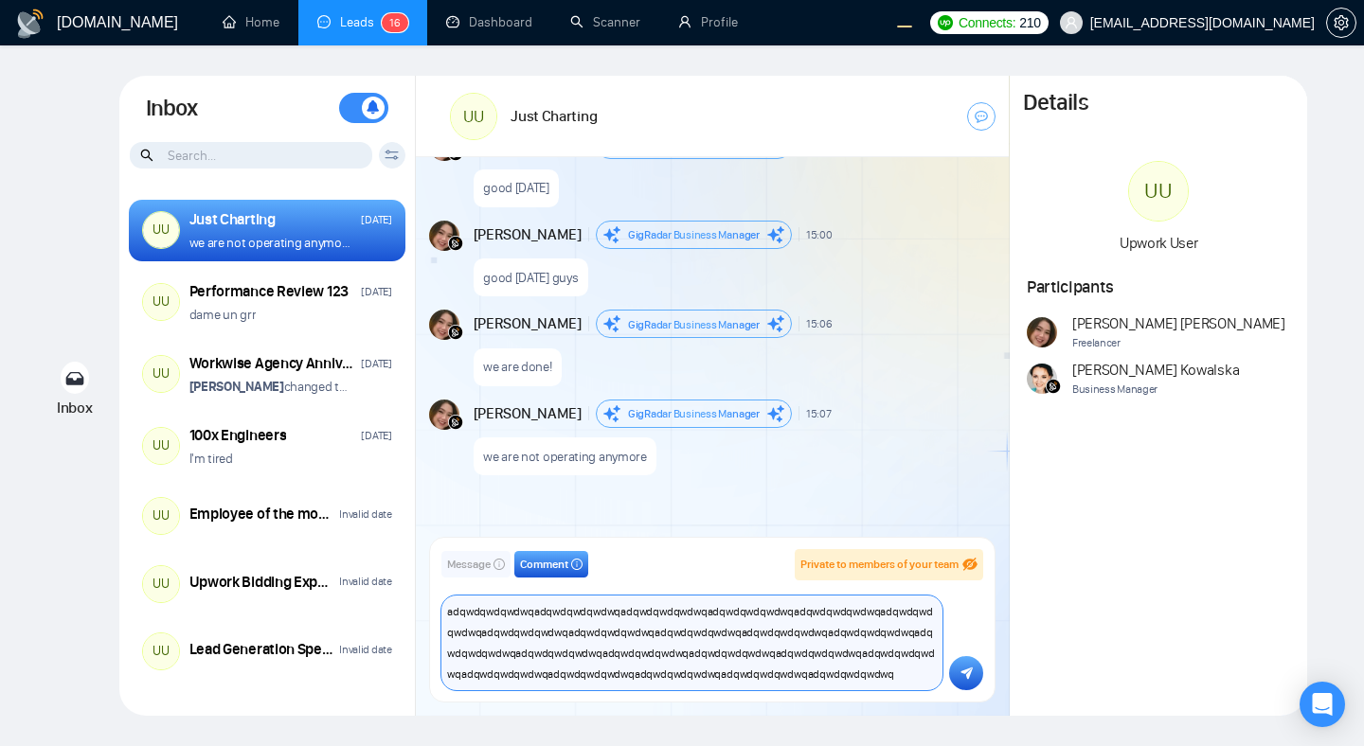
paste textarea "adqwdqwdqwdwq"
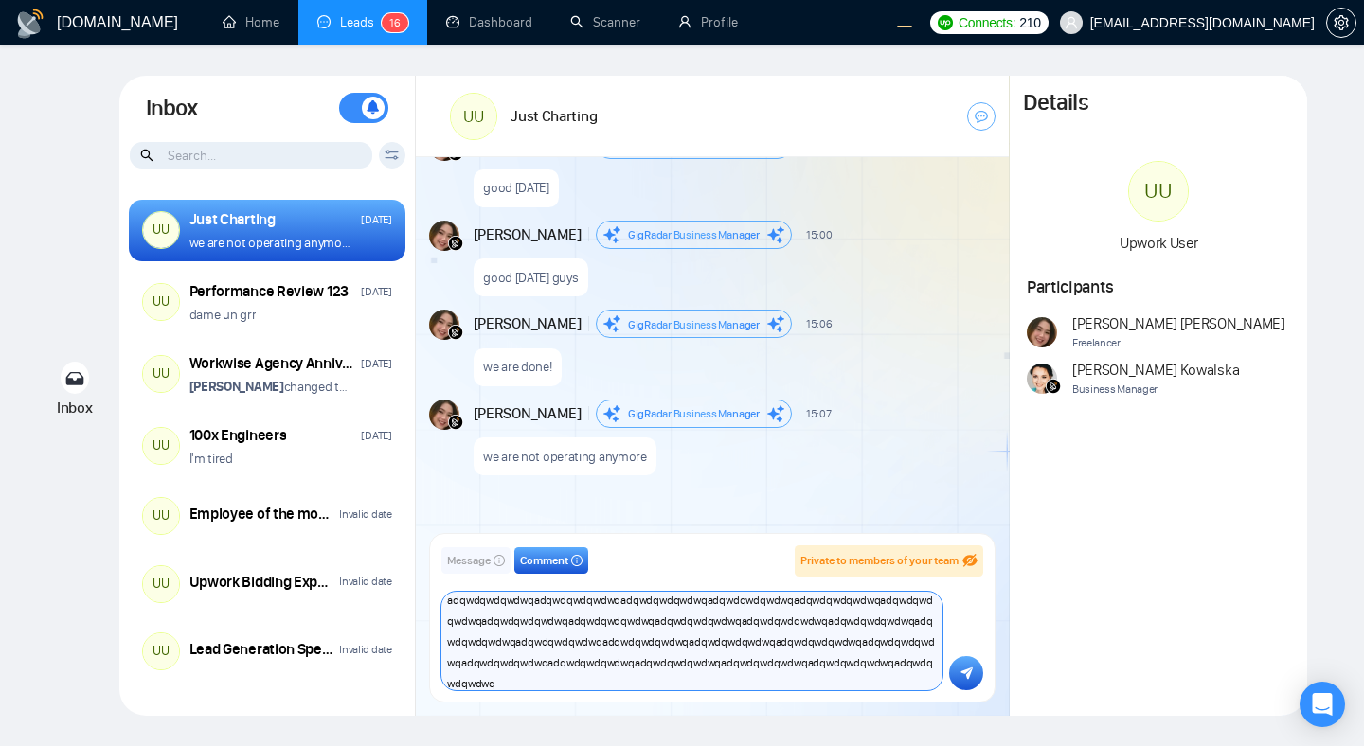
paste textarea "adqwdqwdqwdwq"
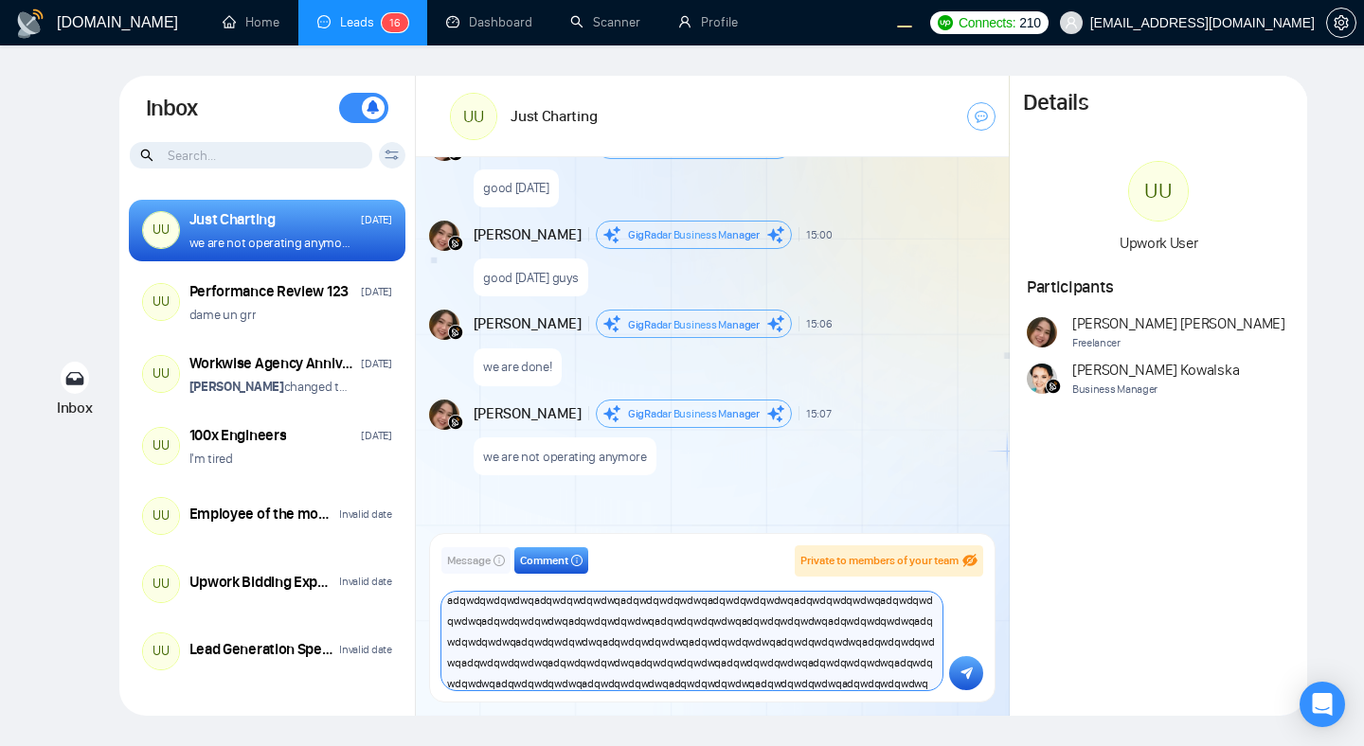
paste textarea "adqwdqwdqwdwq"
paste
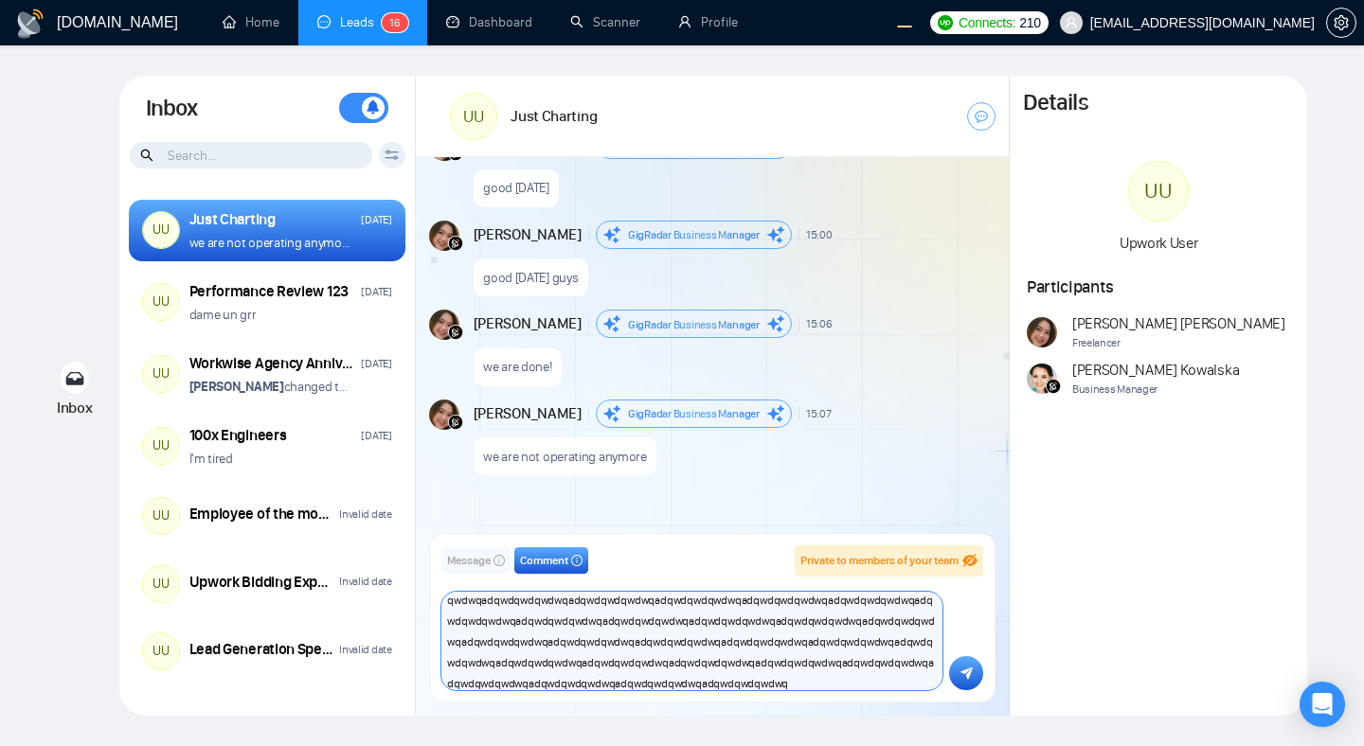
type textarea "adqwdqwdqwdwqadqwdqwdqwdwqadqwdqwdqwdwqadqwdqwdqwdwqadqwdqwdqwdwqadqwdqwdqwdwqa…"
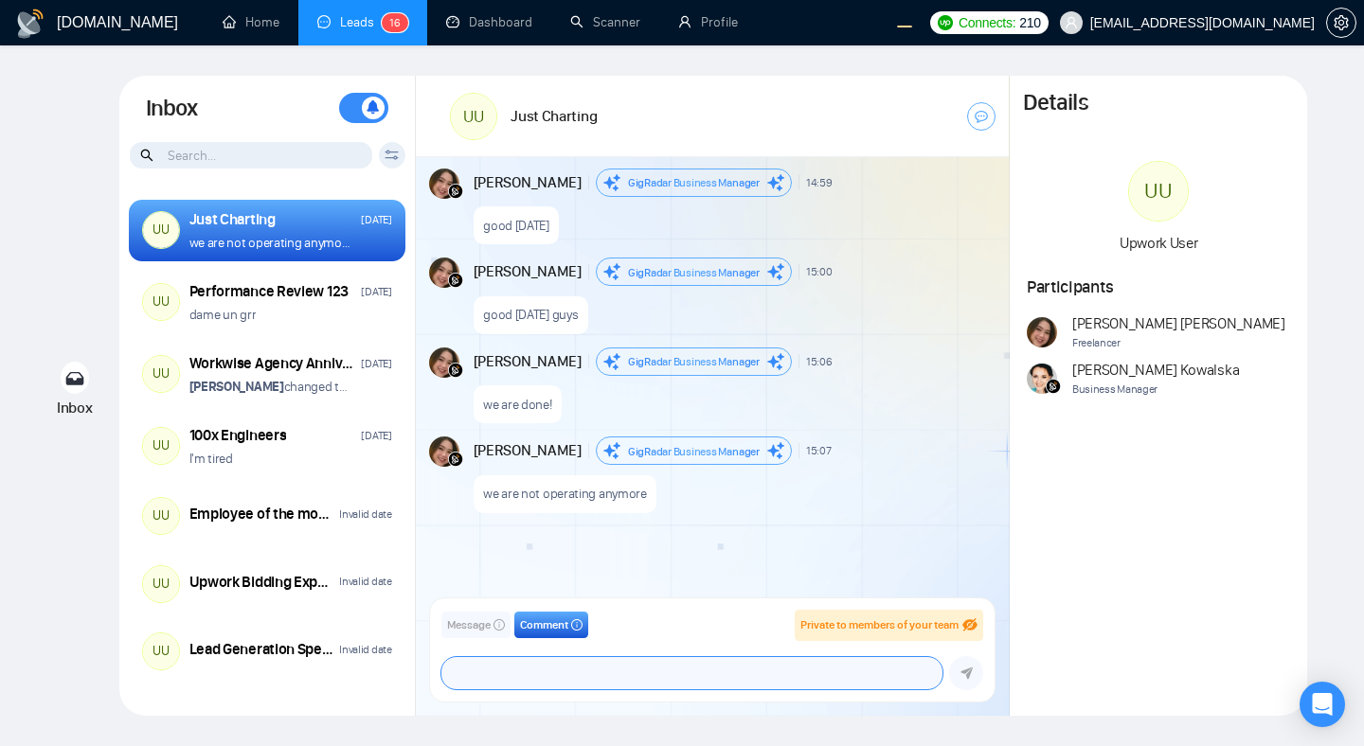
scroll to position [2437, 0]
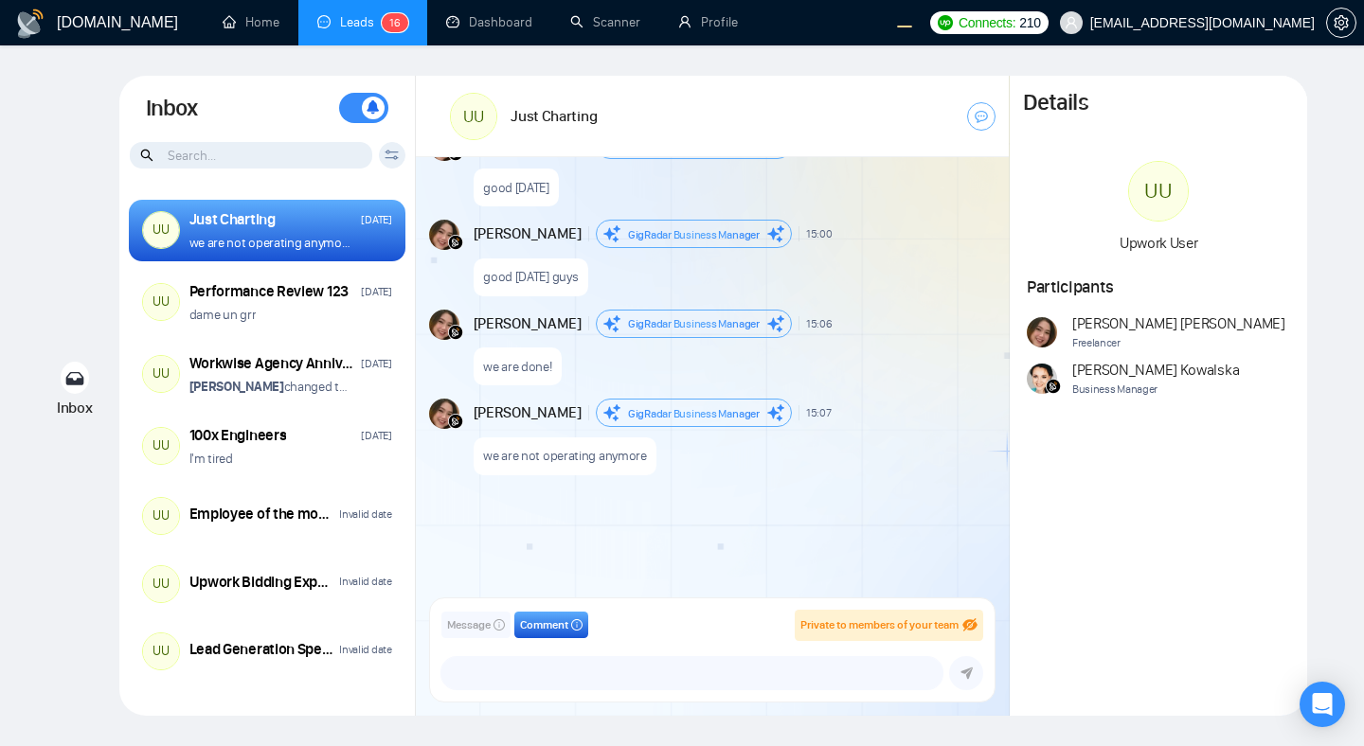
click at [702, 492] on div "August 26, 2025 Andrian Marsella GigRadar Business Manager 16:45 New Message hi…" at bounding box center [712, 383] width 593 height 453
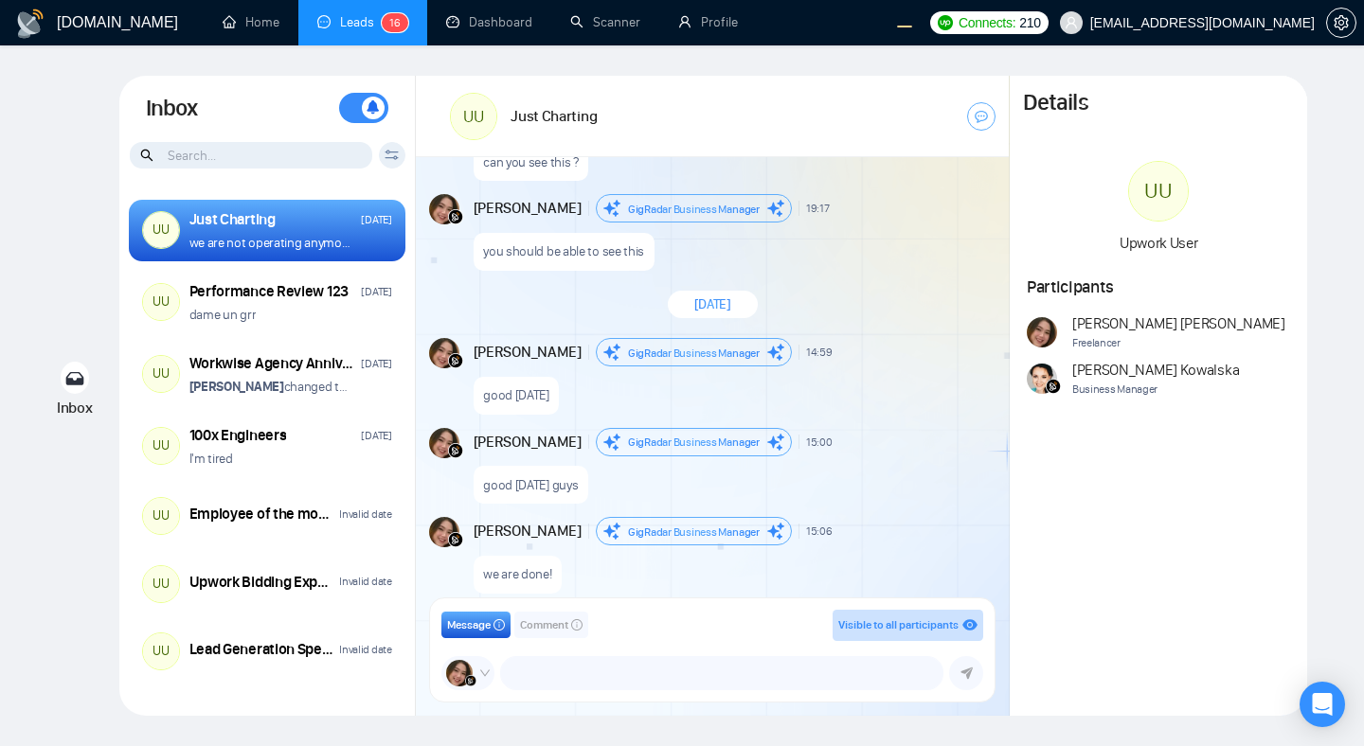
scroll to position [1567, 0]
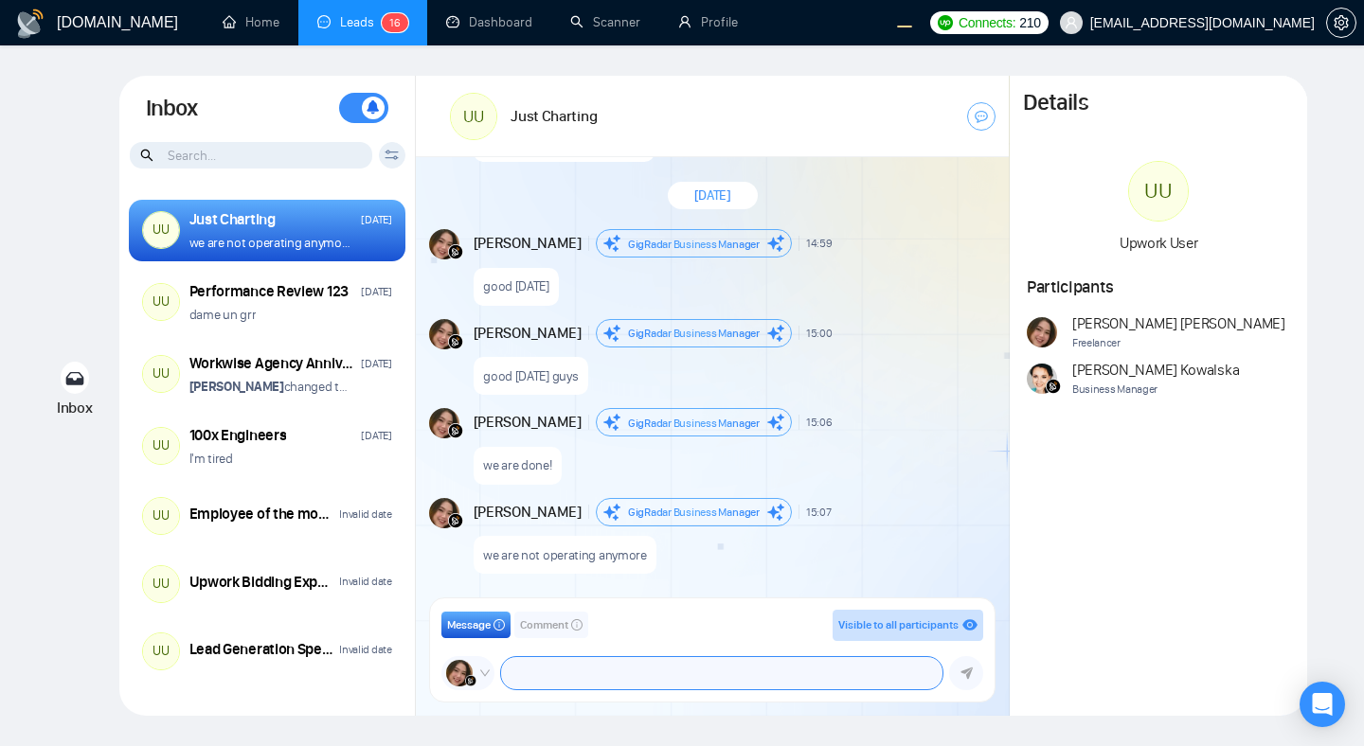
click at [587, 671] on textarea at bounding box center [721, 673] width 441 height 32
click at [548, 631] on span "Comment" at bounding box center [544, 626] width 48 height 18
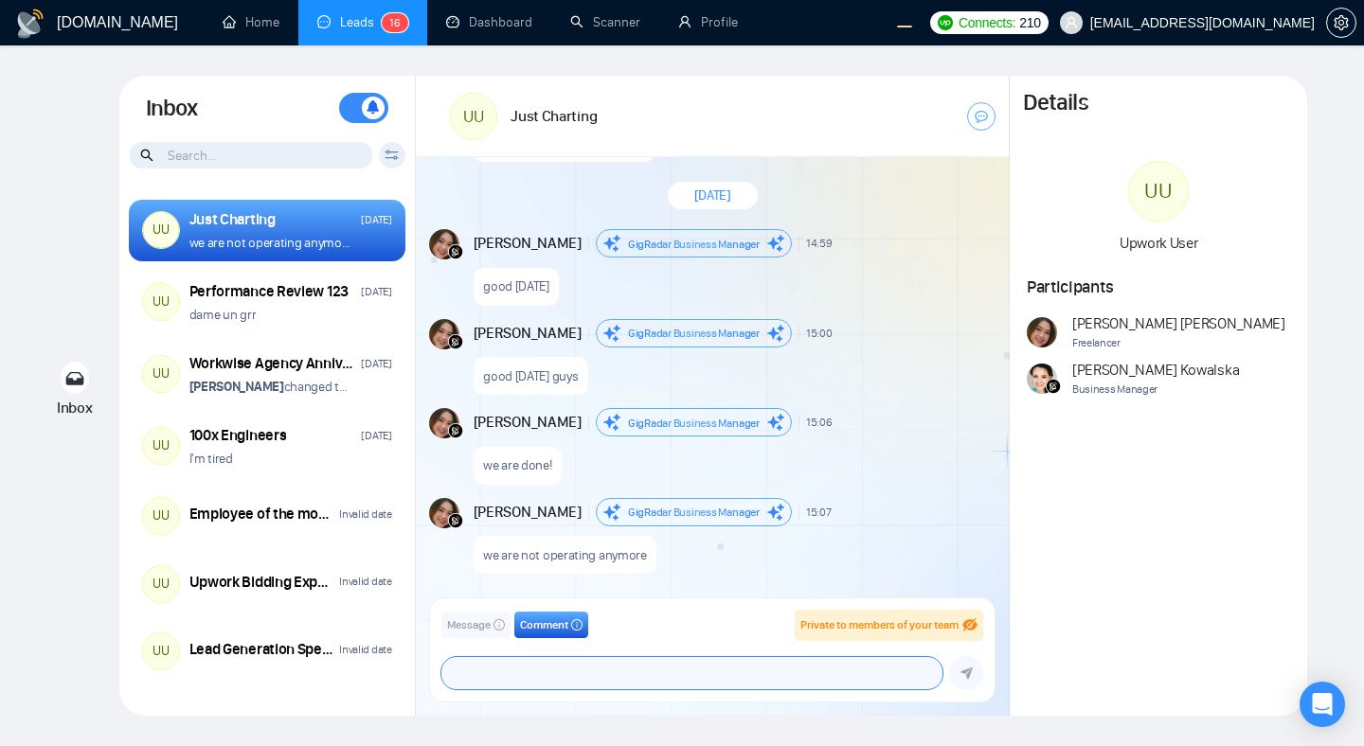
click at [575, 667] on textarea at bounding box center [691, 673] width 501 height 32
click at [543, 684] on textarea at bounding box center [691, 673] width 501 height 32
type textarea "l"
paste textarea "Mr Comey may have his first court appearance on Friday but his arraignment - wh…"
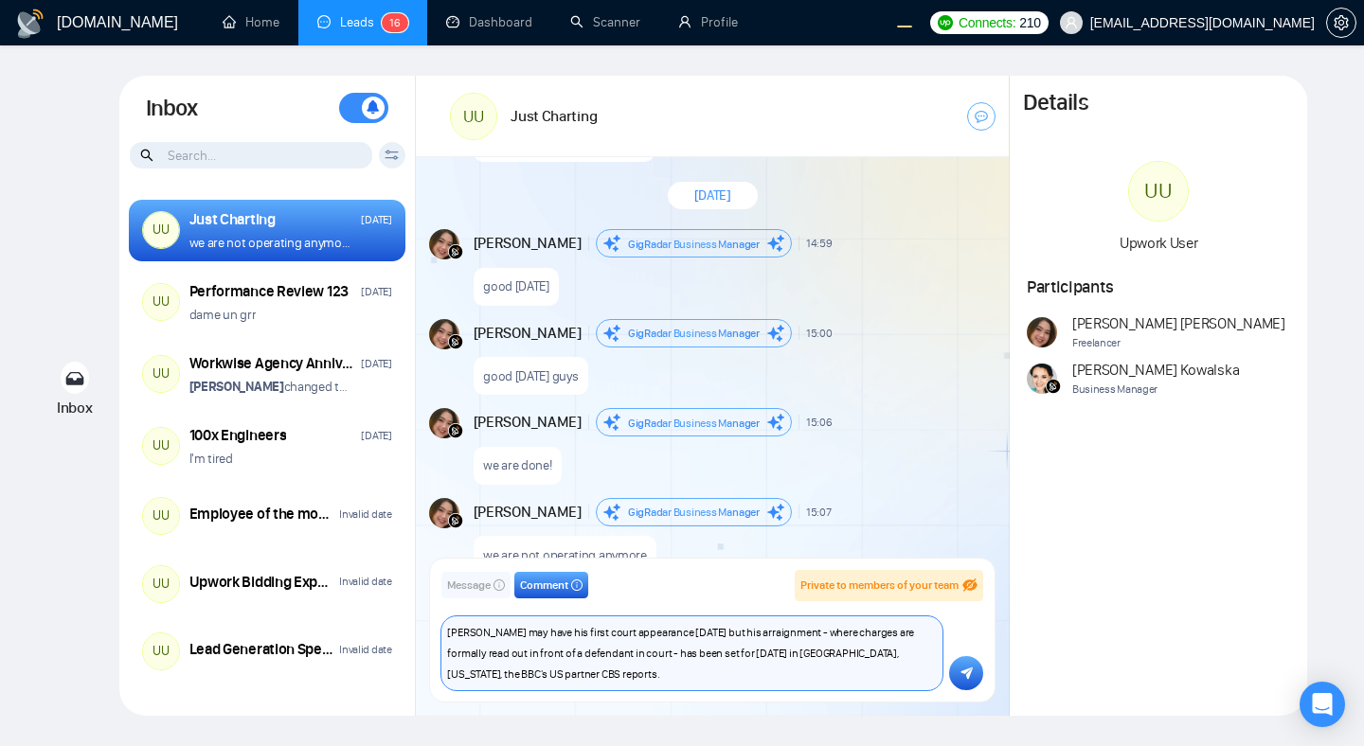
scroll to position [0, 0]
paste textarea "Mr Comey may have his first court appearance on Friday but his arraignment - wh…"
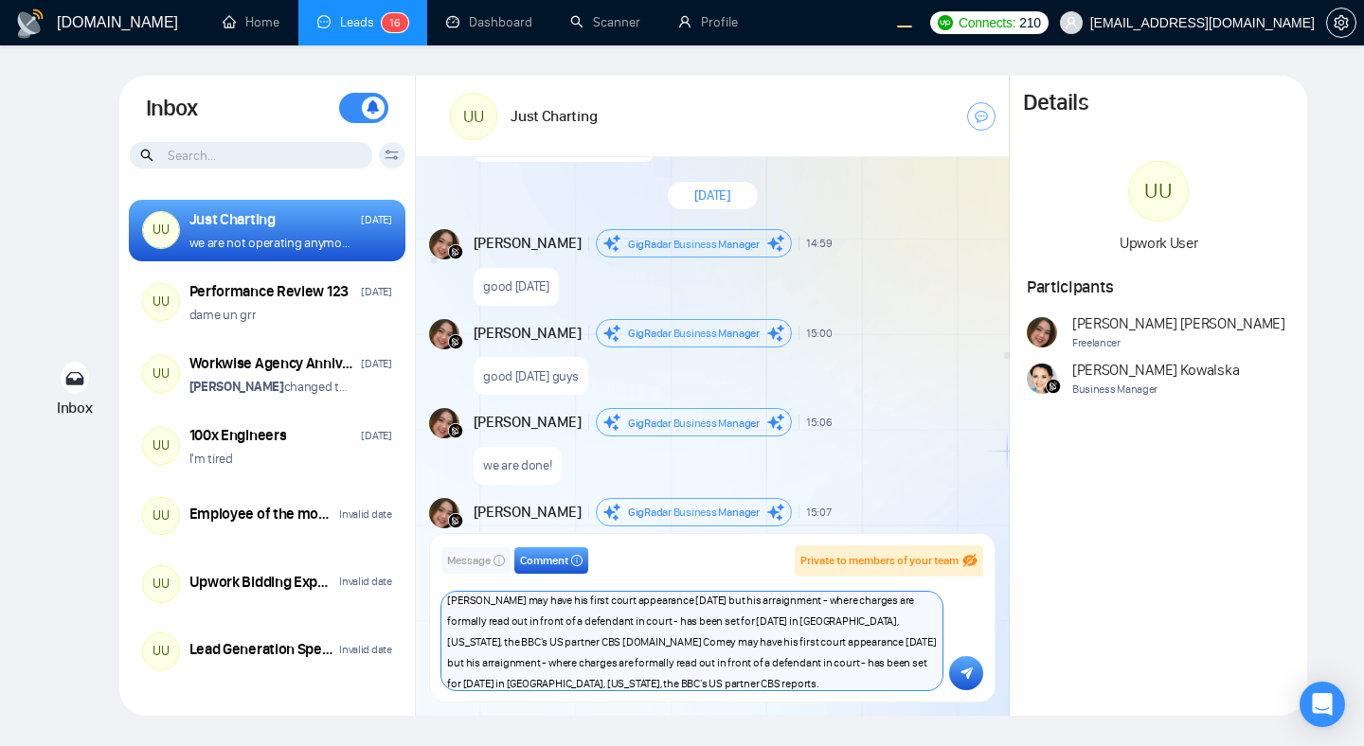
paste textarea "Mr Comey may have his first court"
type textarea "Mr Comey may have his first court appearance on Friday but his arraignment - wh…"
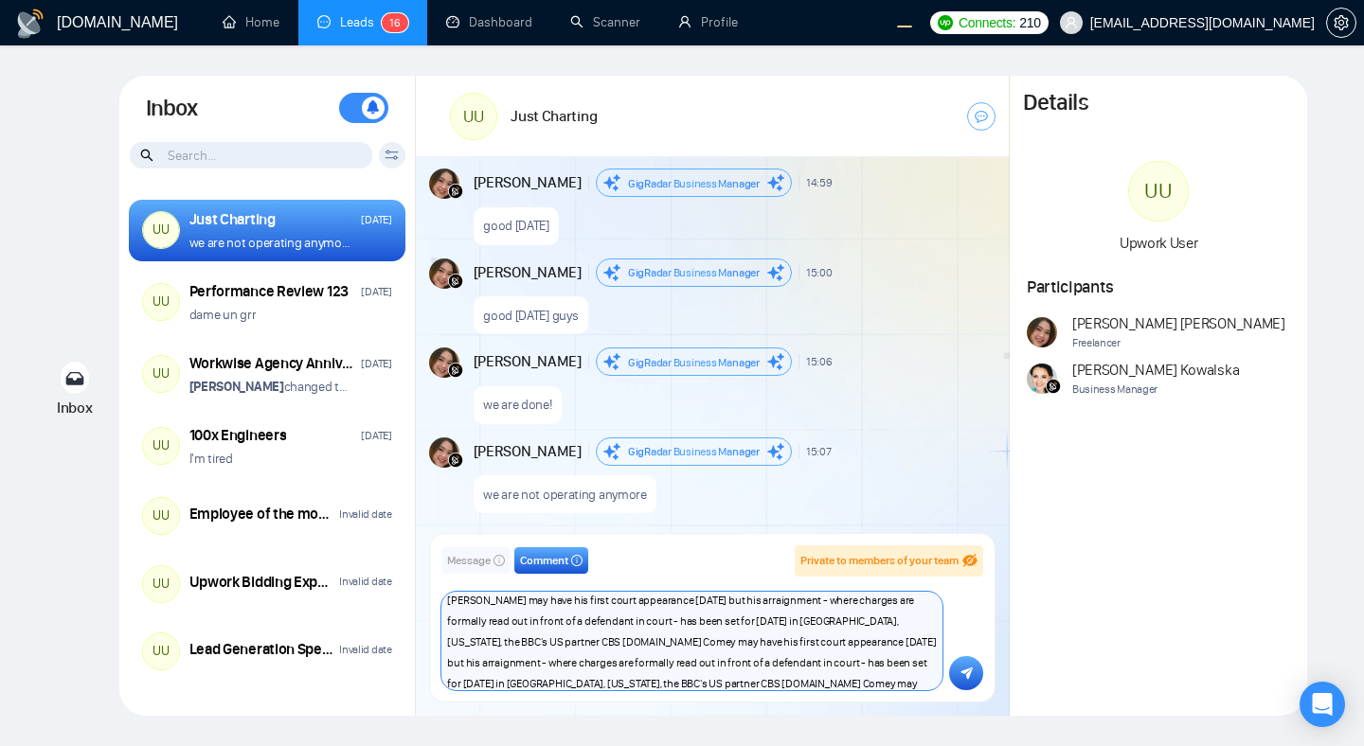
scroll to position [1632, 0]
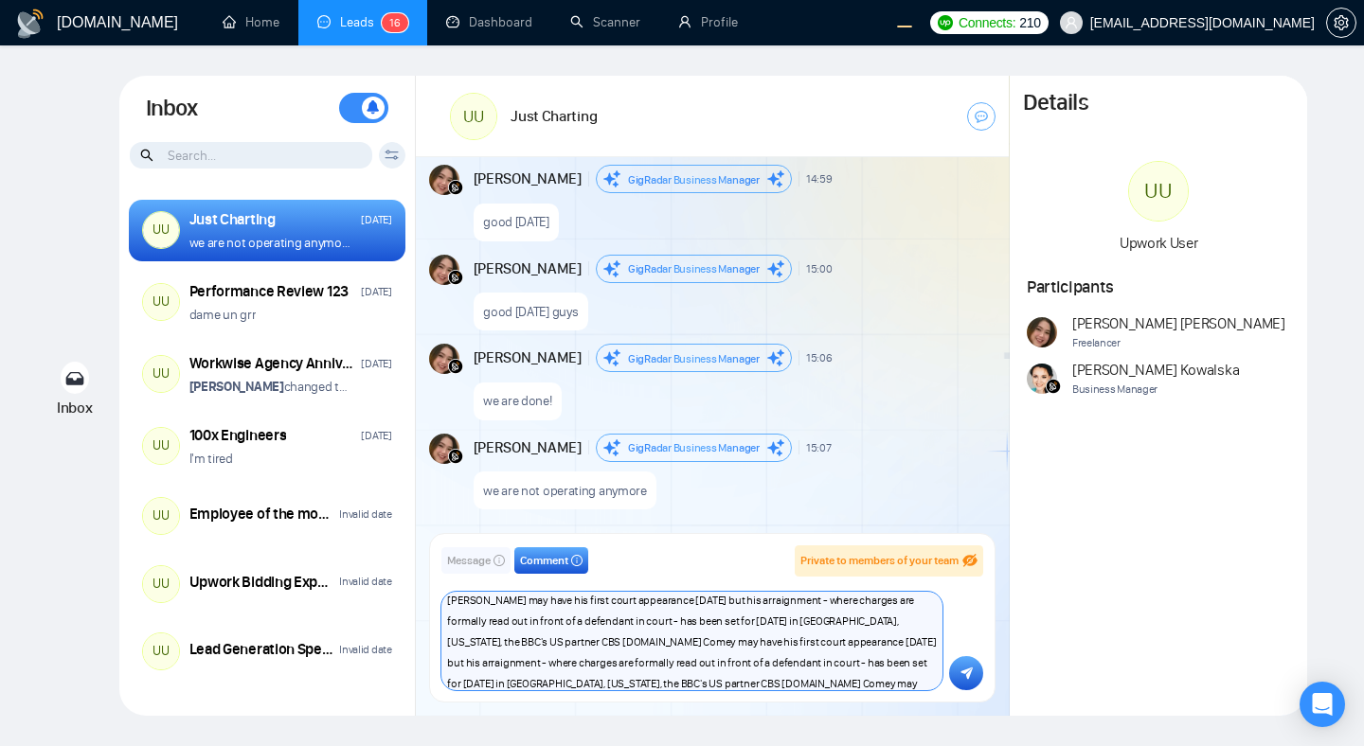
click at [643, 630] on textarea "Mr Comey may have his first court appearance on Friday but his arraignment - wh…" at bounding box center [691, 641] width 501 height 98
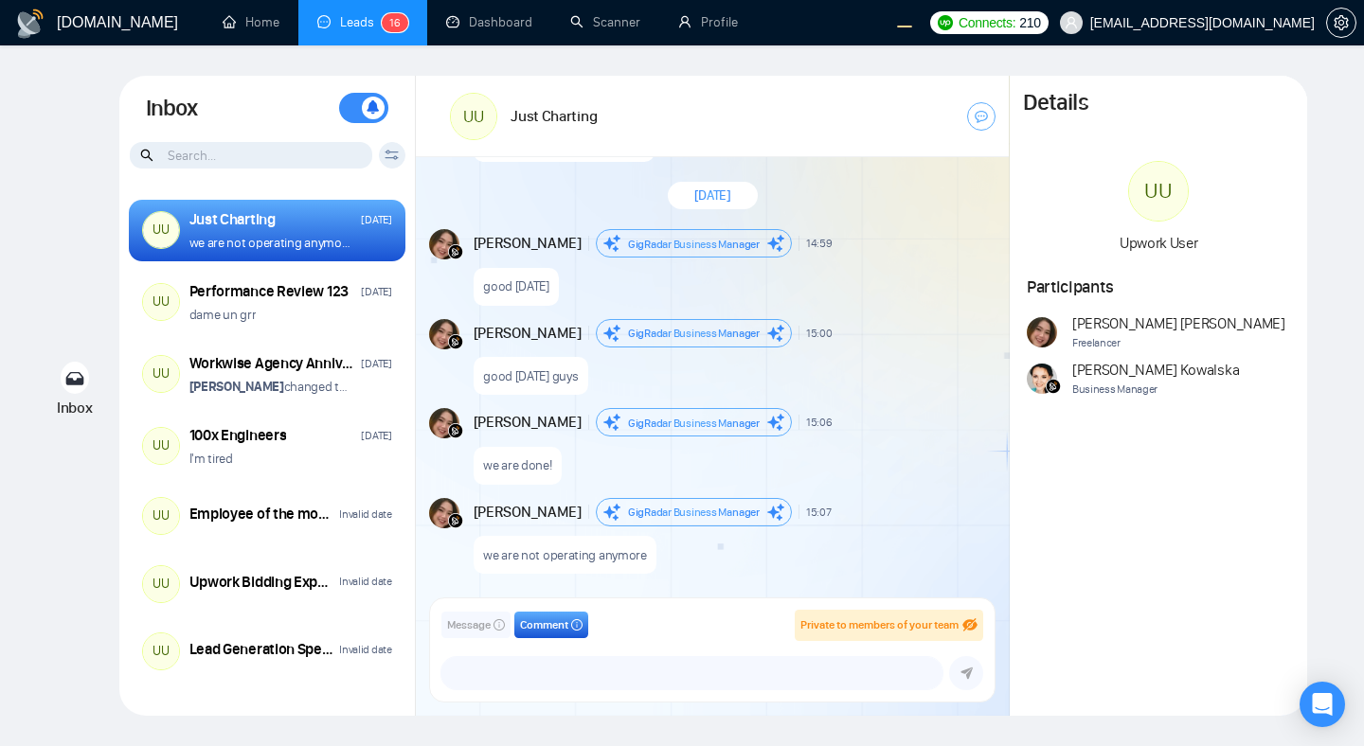
click at [847, 361] on div "good wednesday guys" at bounding box center [733, 372] width 519 height 48
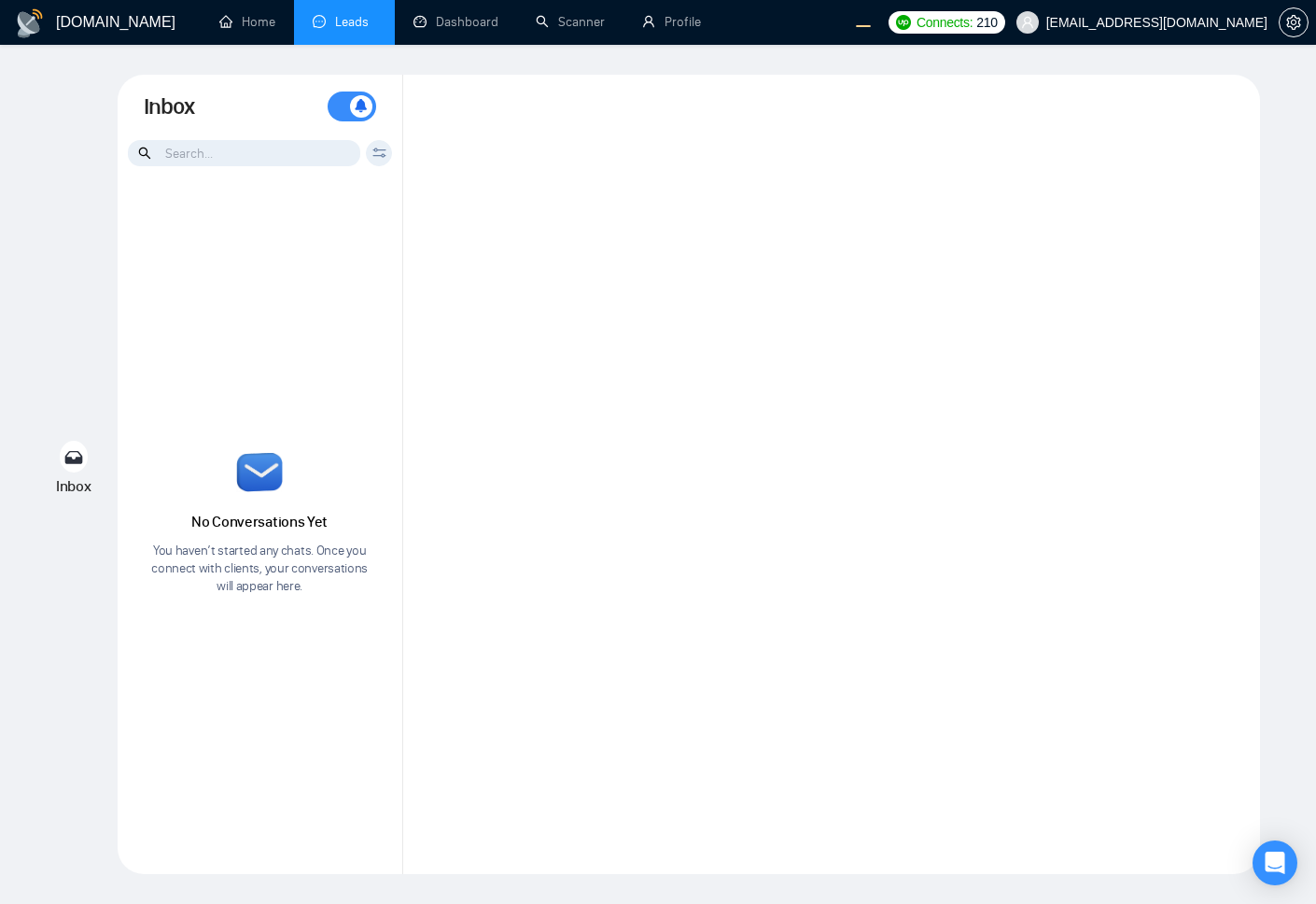
click at [1076, 420] on div at bounding box center [831, 474] width 857 height 800
click at [782, 251] on div at bounding box center [831, 474] width 857 height 800
click at [804, 374] on div at bounding box center [831, 474] width 857 height 800
click at [1012, 666] on div at bounding box center [831, 474] width 857 height 800
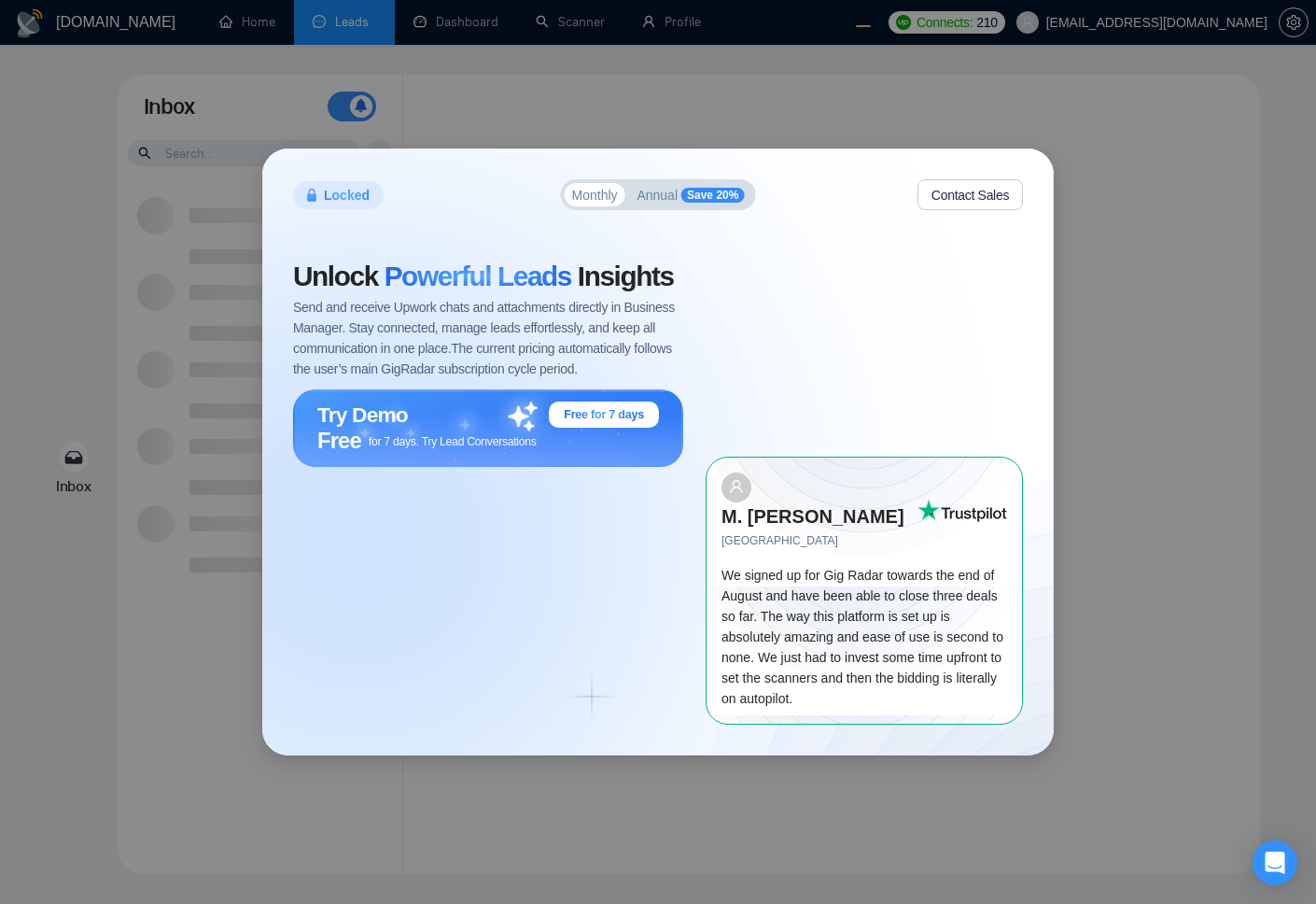
click at [662, 661] on div "Unlock Powerful Leads Insights Send and receive Upwork chats and attachments di…" at bounding box center [499, 493] width 413 height 461
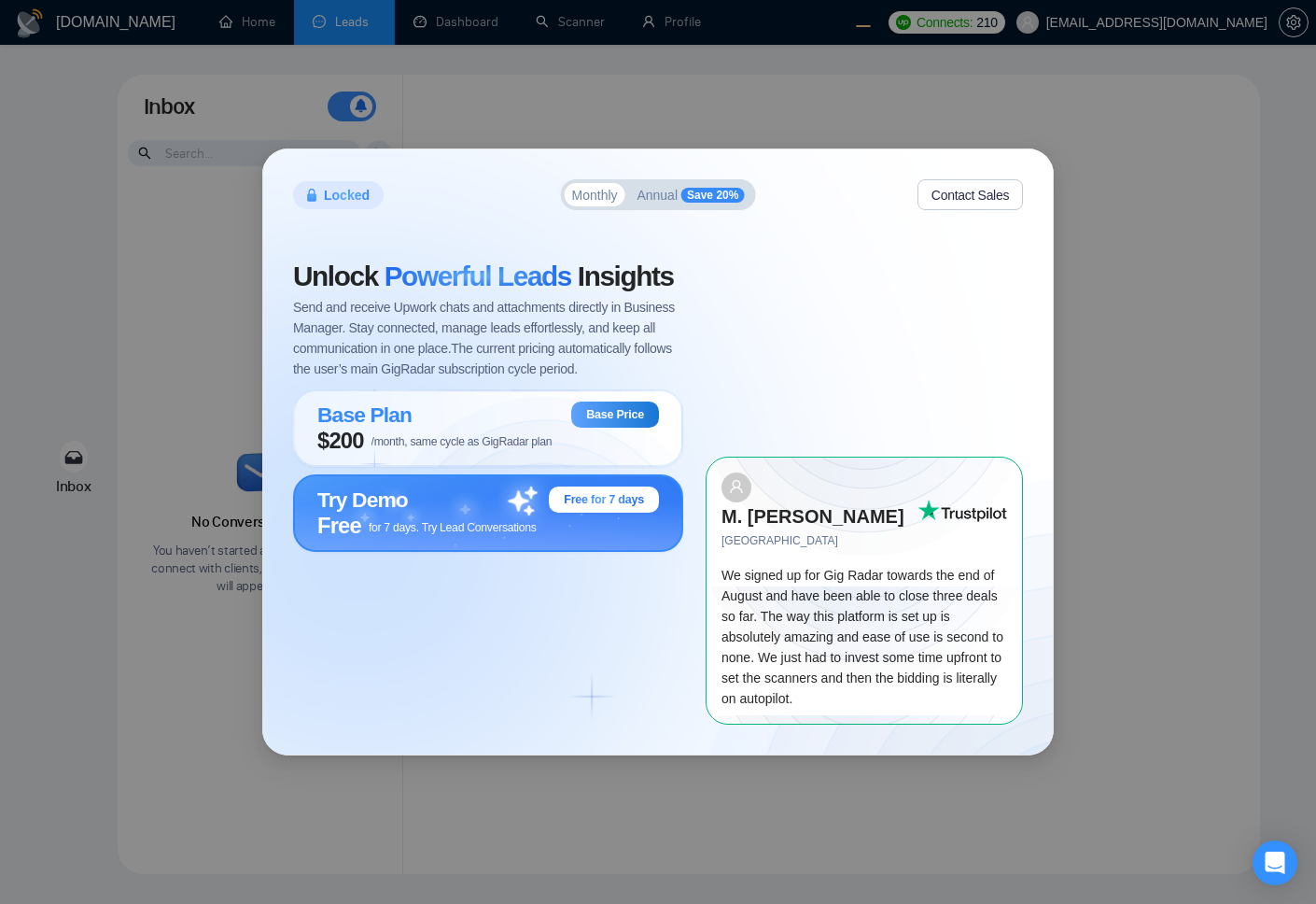
click at [435, 534] on span "for 7 days. Try Lead Conversations" at bounding box center [452, 526] width 168 height 13
click at [1185, 312] on div "Locked Monthly Annual Save 20% Contact Sales Unlock Powerful Leads Insights Sen…" at bounding box center [658, 452] width 1316 height 904
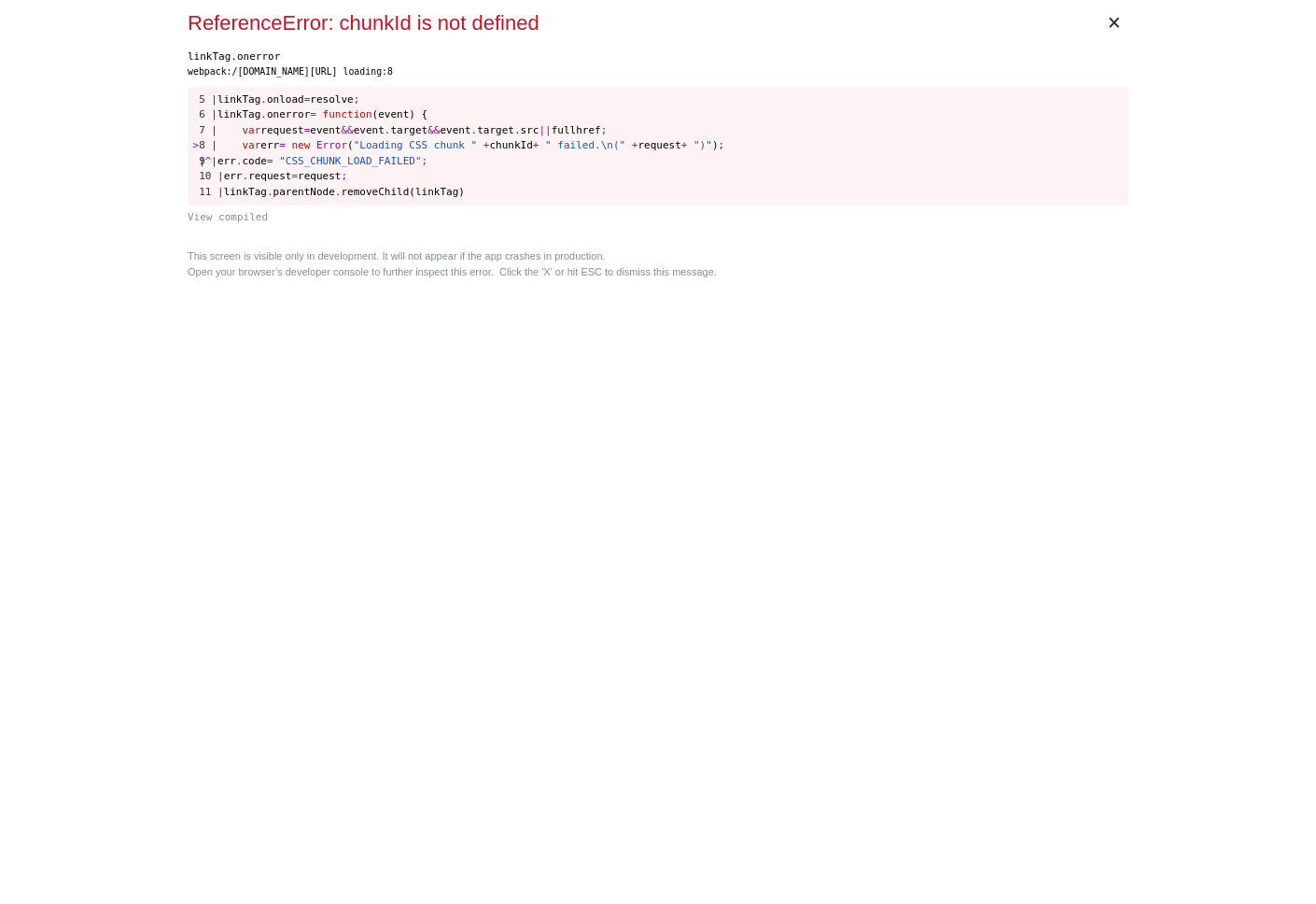
click at [1175, 383] on div "× ReferenceError: chunkId is not defined linkTag.onerror webpack:/[DOMAIN_NAME]…" at bounding box center [658, 452] width 1316 height 904
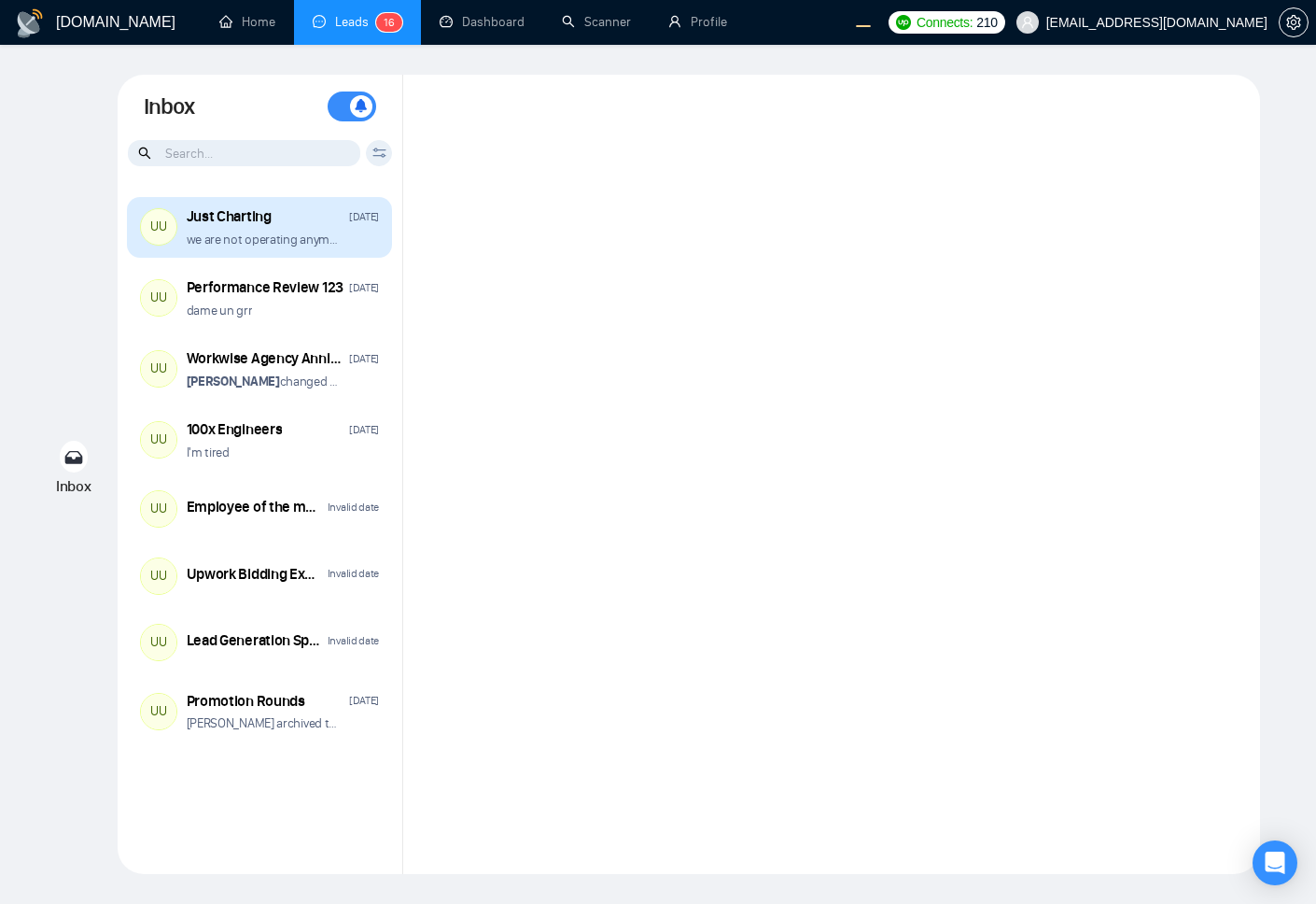
click at [310, 228] on div "Just Charting [DATE] we are not operating anymore" at bounding box center [283, 227] width 193 height 42
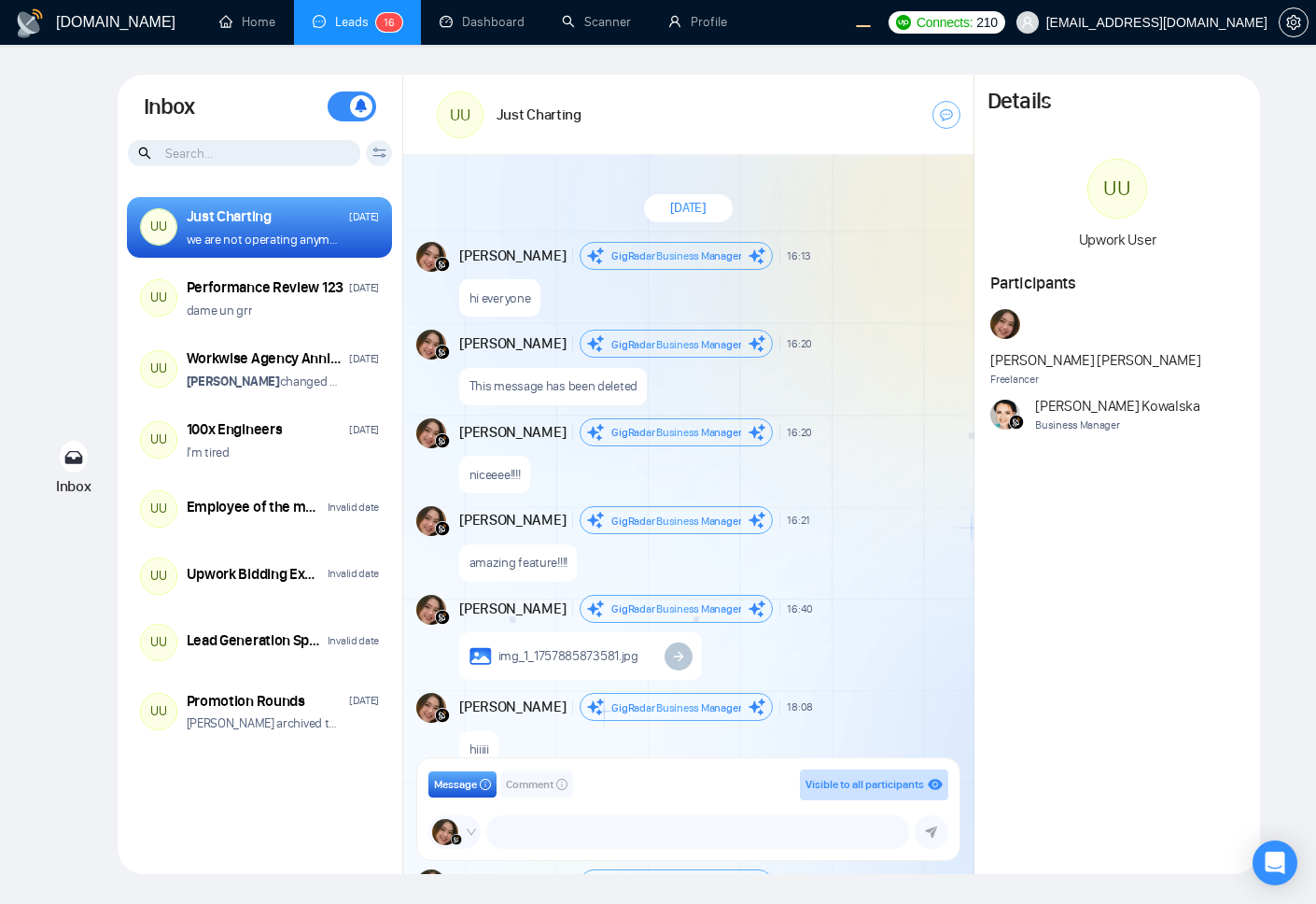
scroll to position [1377, 0]
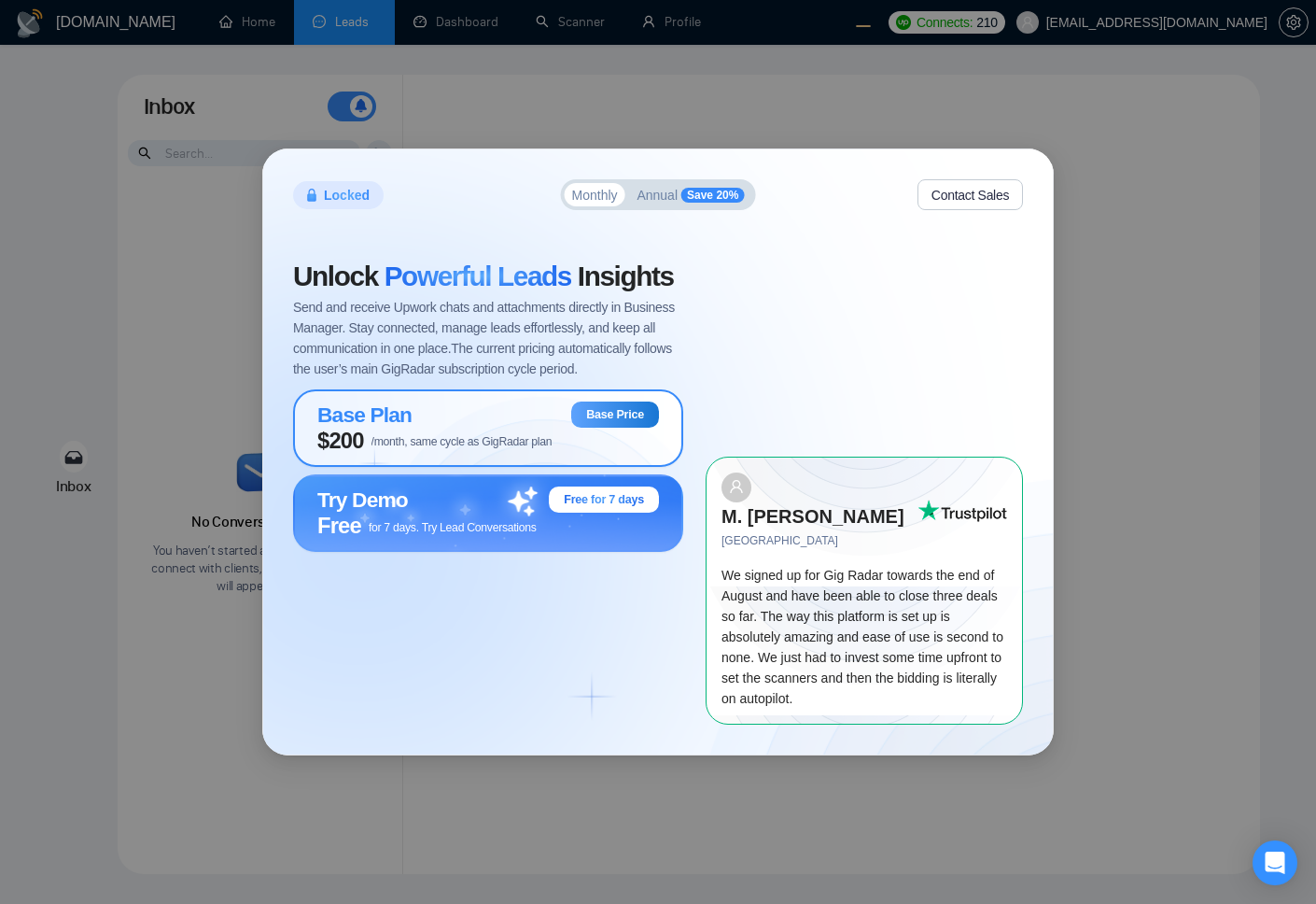
click at [494, 428] on div "Base Plan Base Price" at bounding box center [488, 414] width 342 height 27
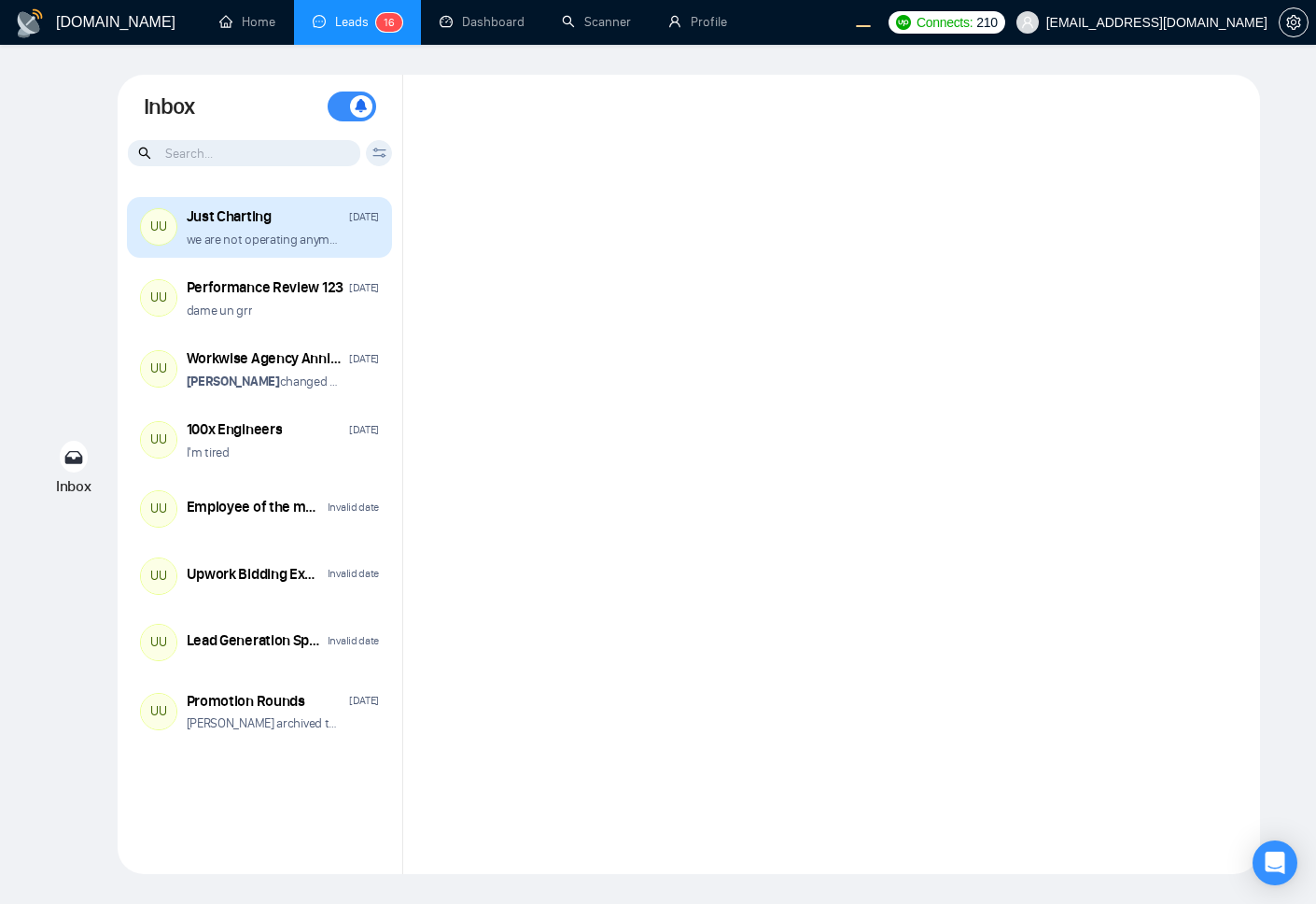
click at [312, 235] on p "we are not operating anymore" at bounding box center [263, 240] width 154 height 18
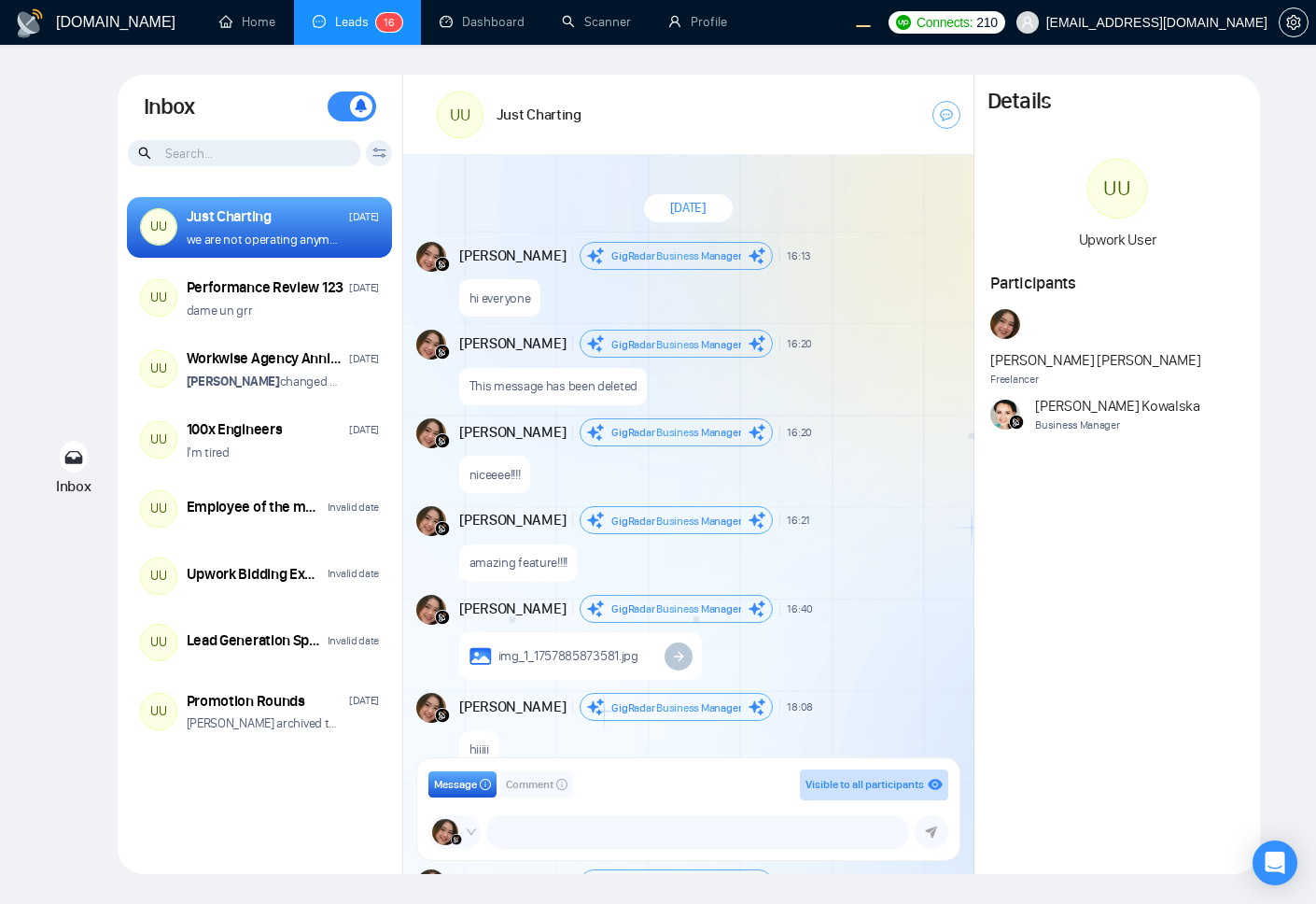
scroll to position [1377, 0]
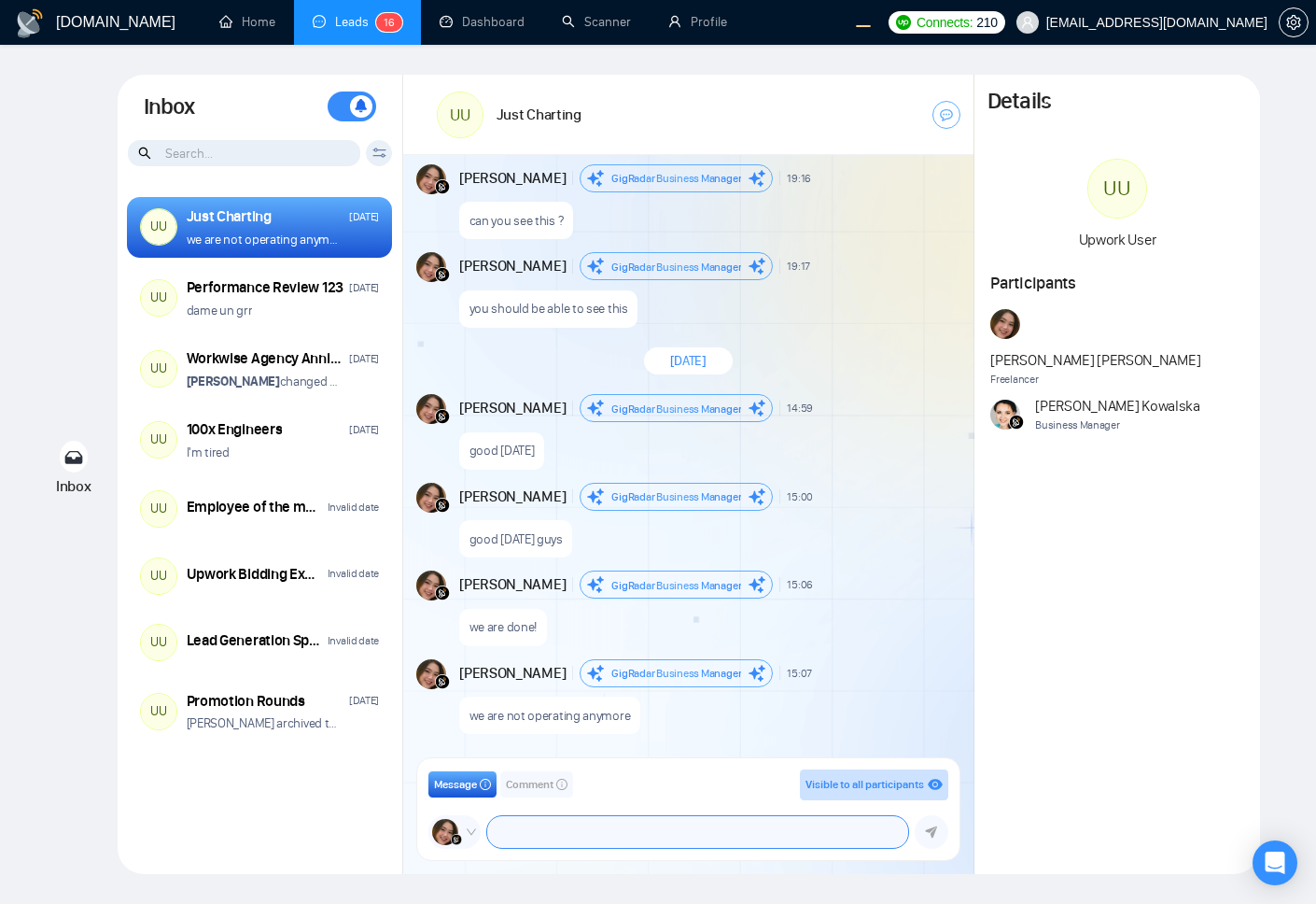
click at [561, 829] on textarea at bounding box center [697, 832] width 421 height 32
paste textarea "187b11b3d"
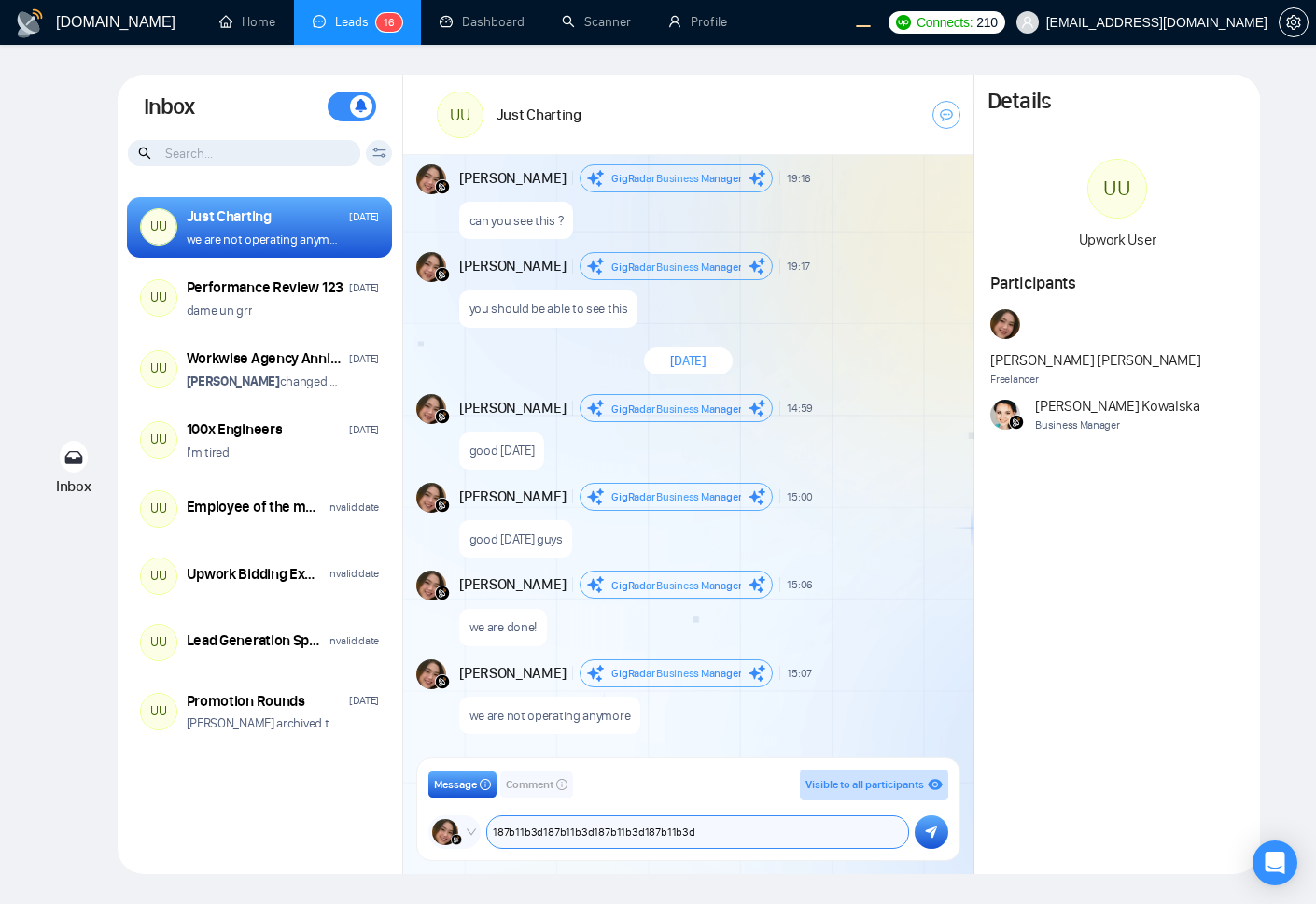
paste textarea "187b11b3d"
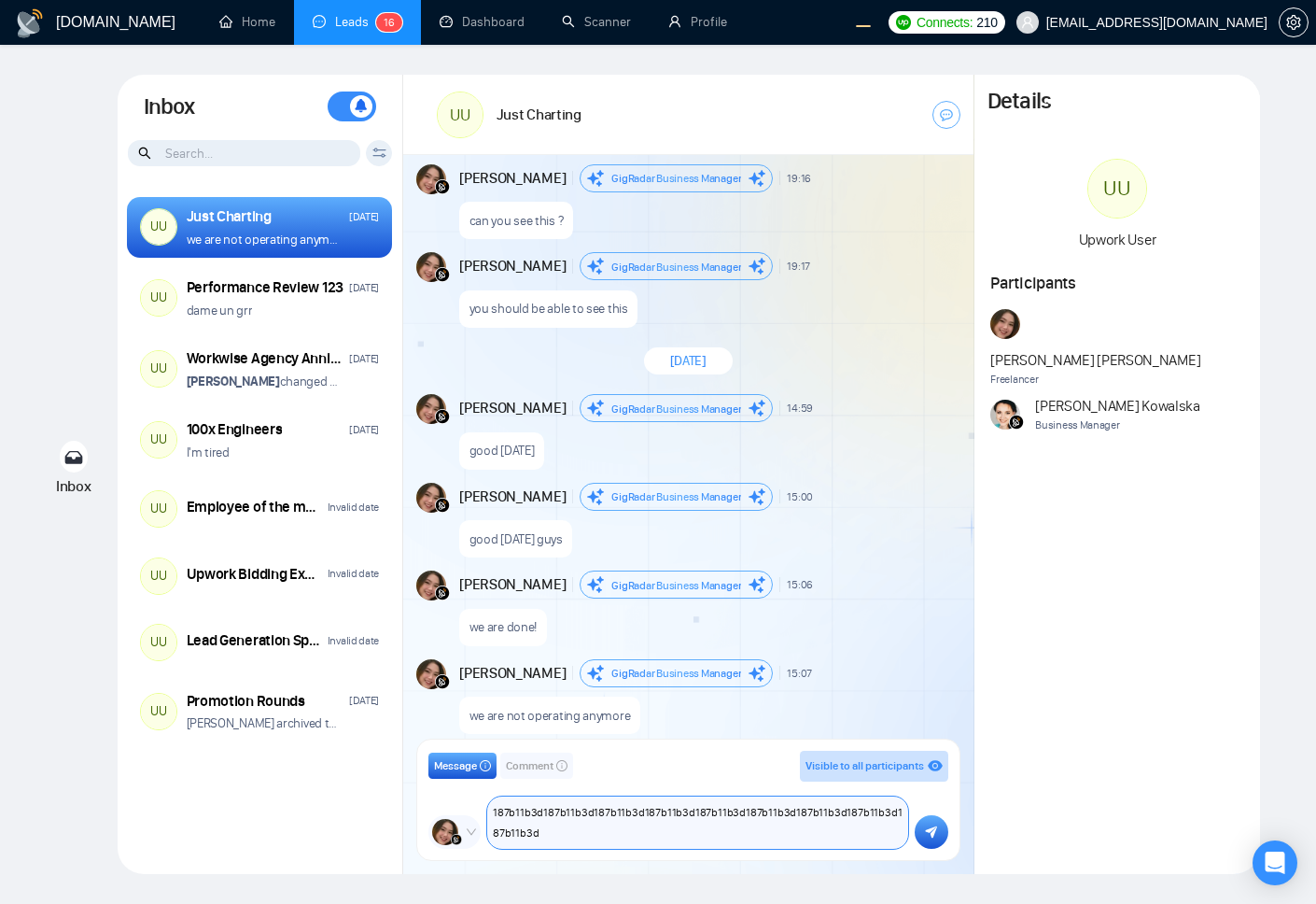
paste textarea "187b11b3d"
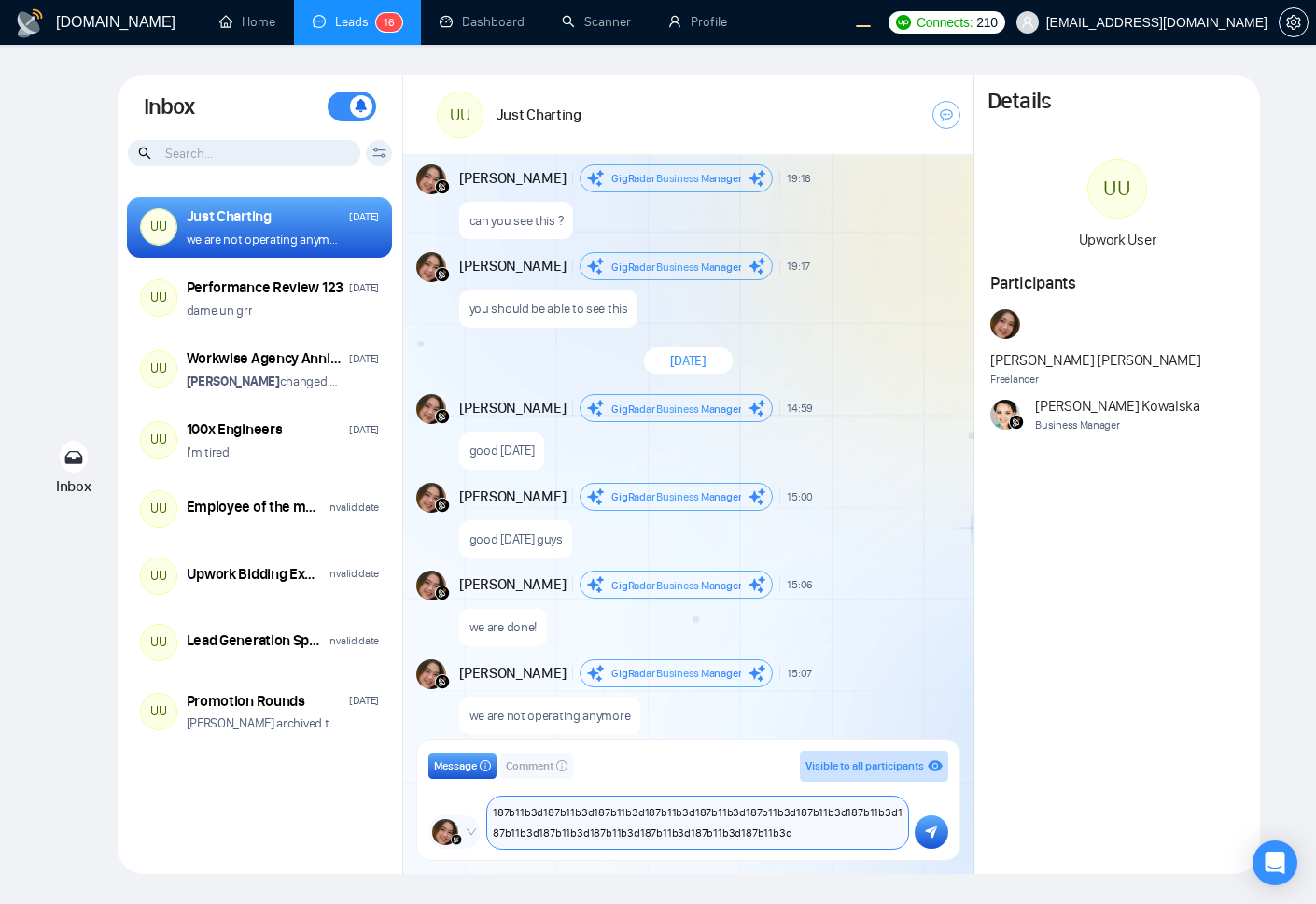
paste textarea "187b11b3d"
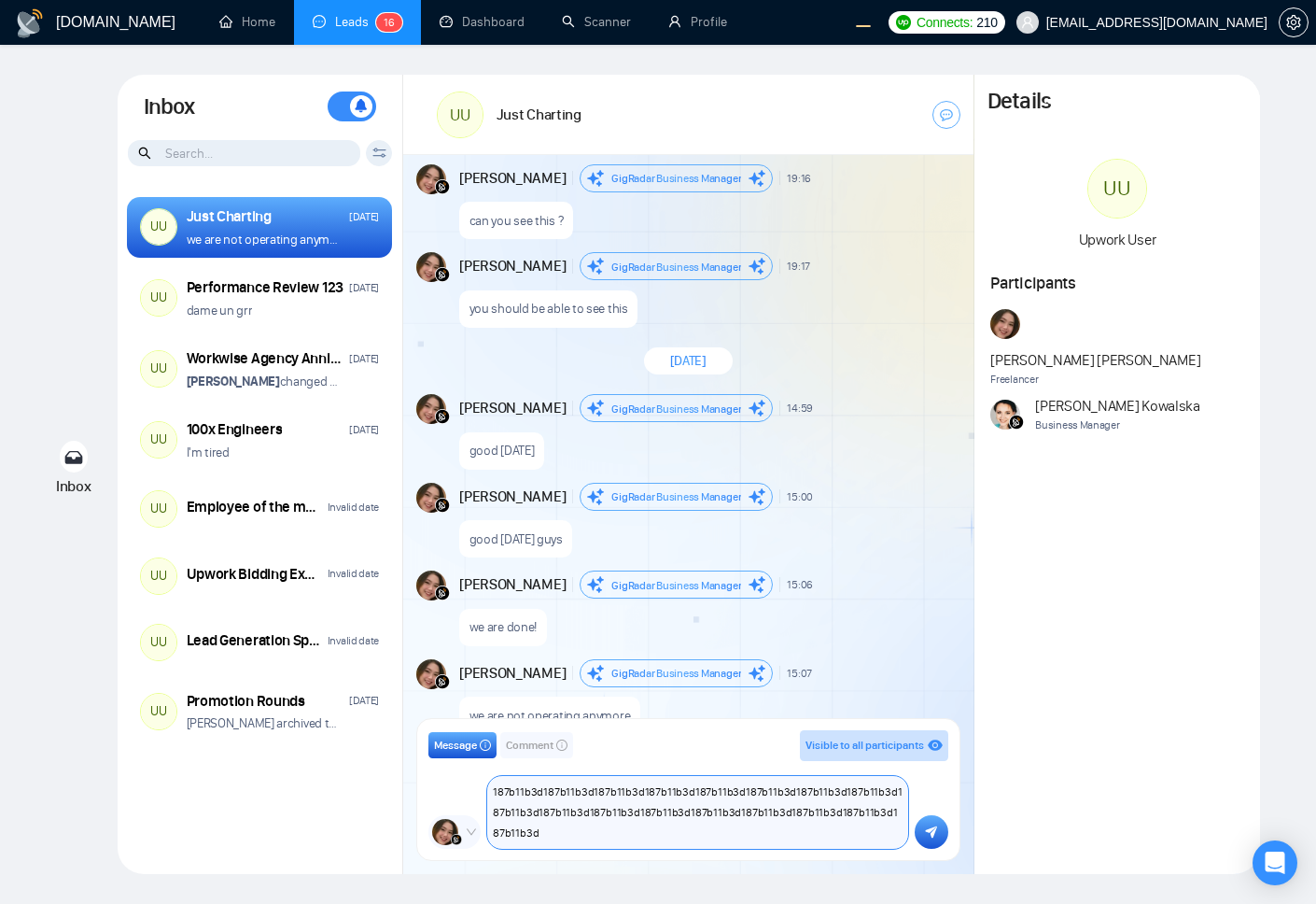
paste textarea "187b11b3d"
type textarea "187b11b3d187b11b3d187b11b3d187b11b3d187b11b3d187b11b3d187b11b3d187b11b3d187b11b…"
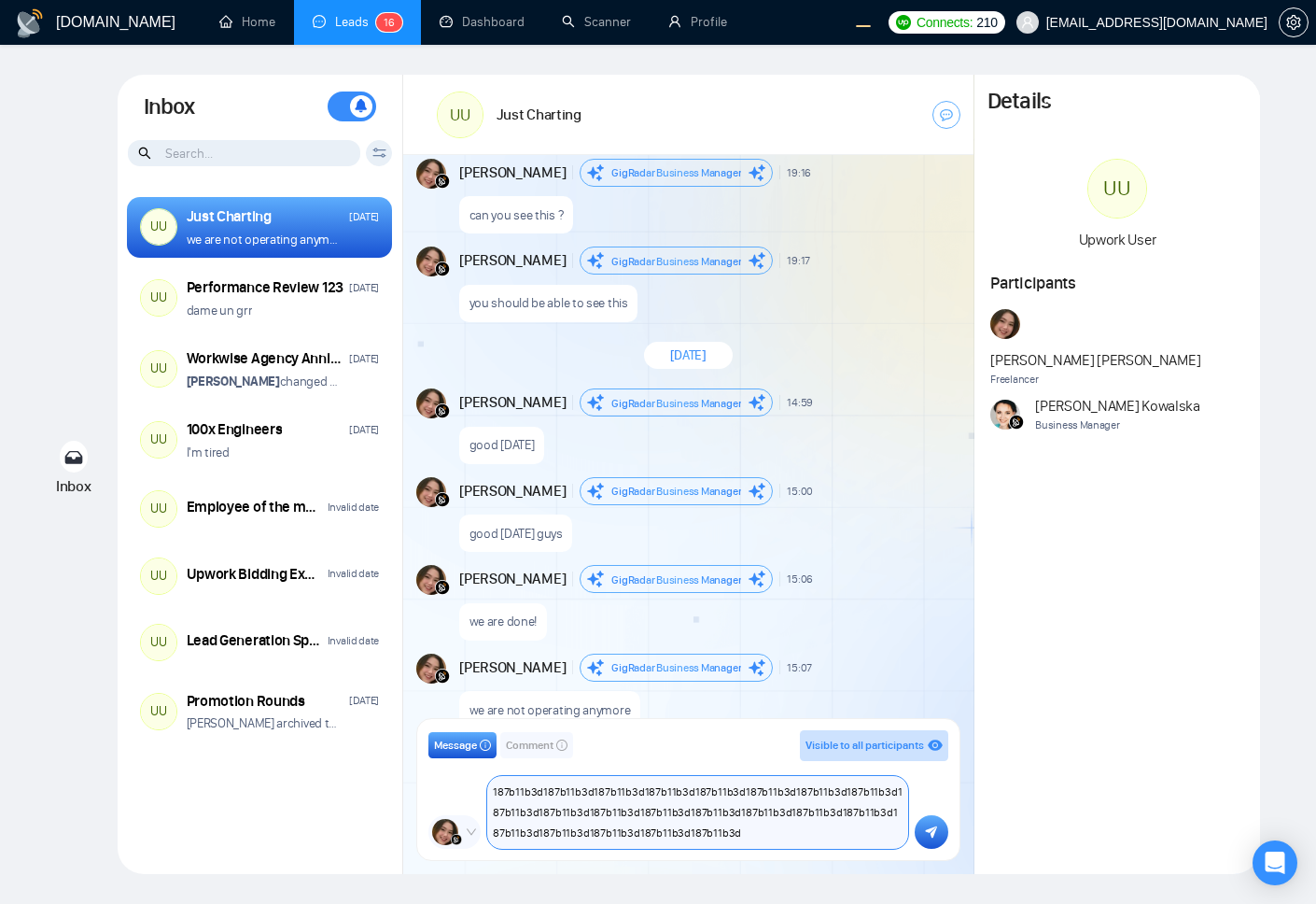
scroll to position [1417, 0]
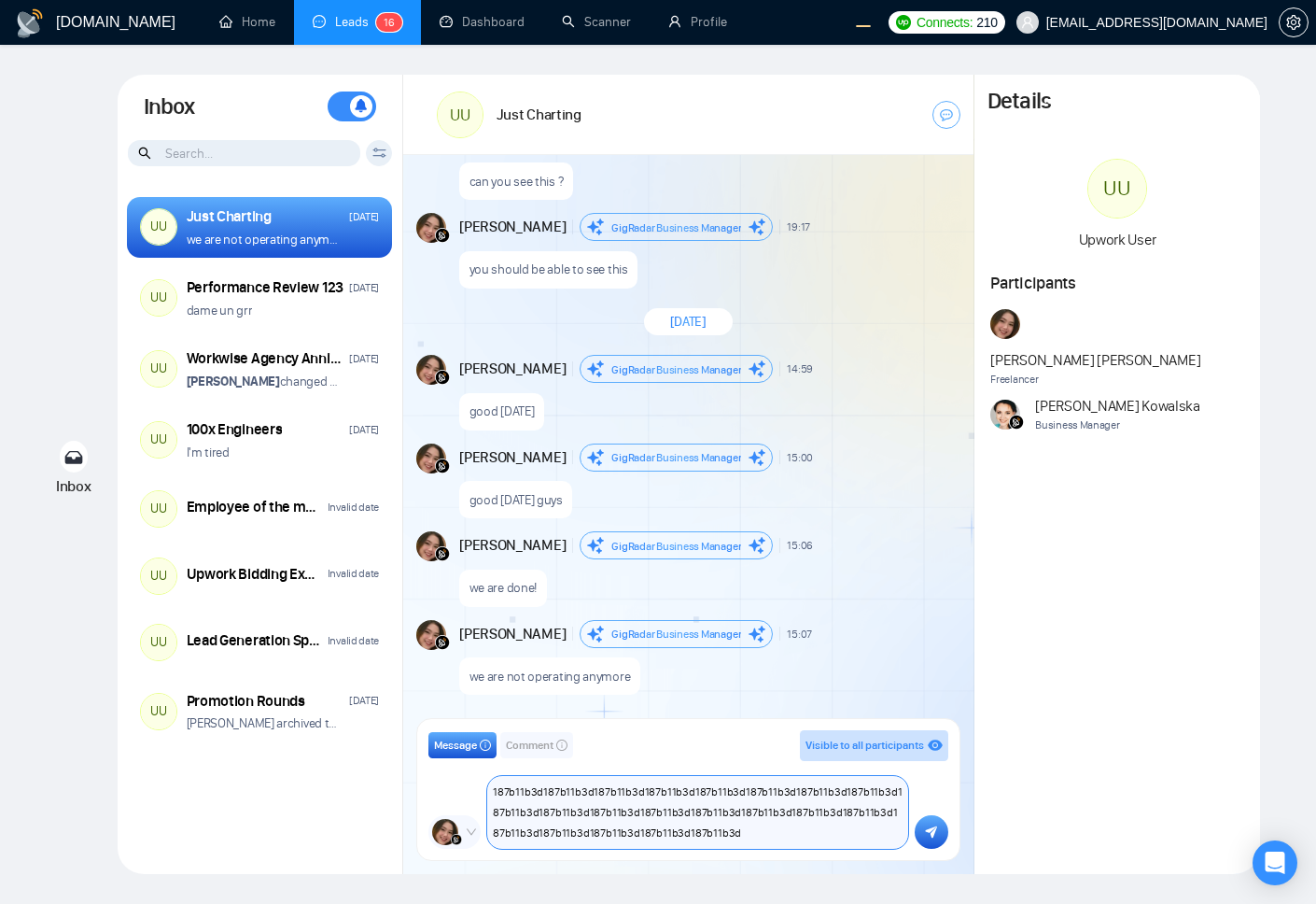
click at [726, 823] on textarea "187b11b3d187b11b3d187b11b3d187b11b3d187b11b3d187b11b3d187b11b3d187b11b3d187b11b…" at bounding box center [697, 812] width 421 height 73
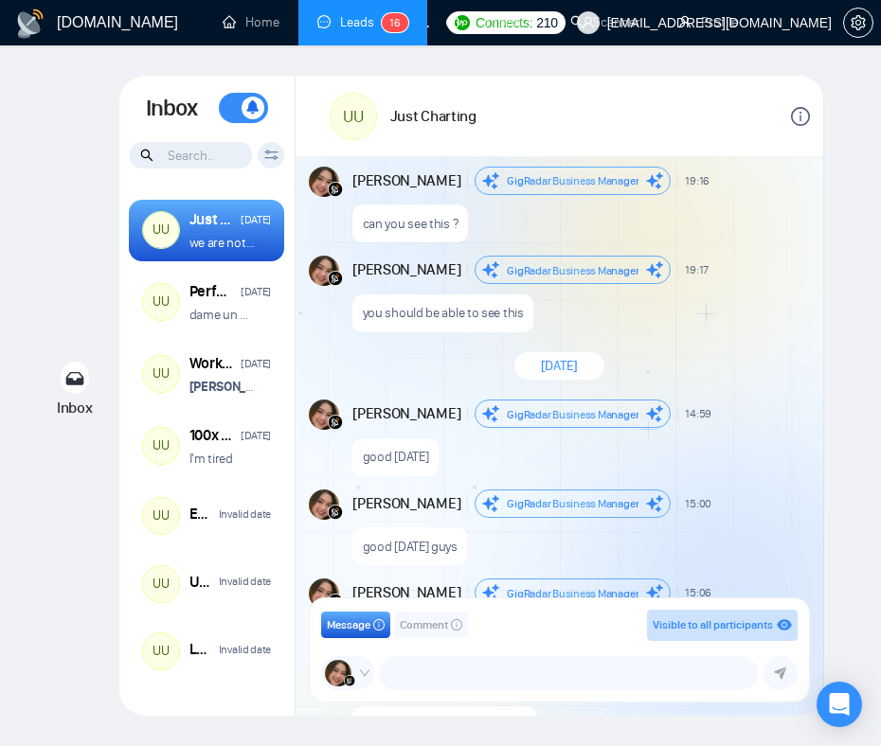
scroll to position [937, 0]
